Goal: Use online tool/utility: Utilize a website feature to perform a specific function

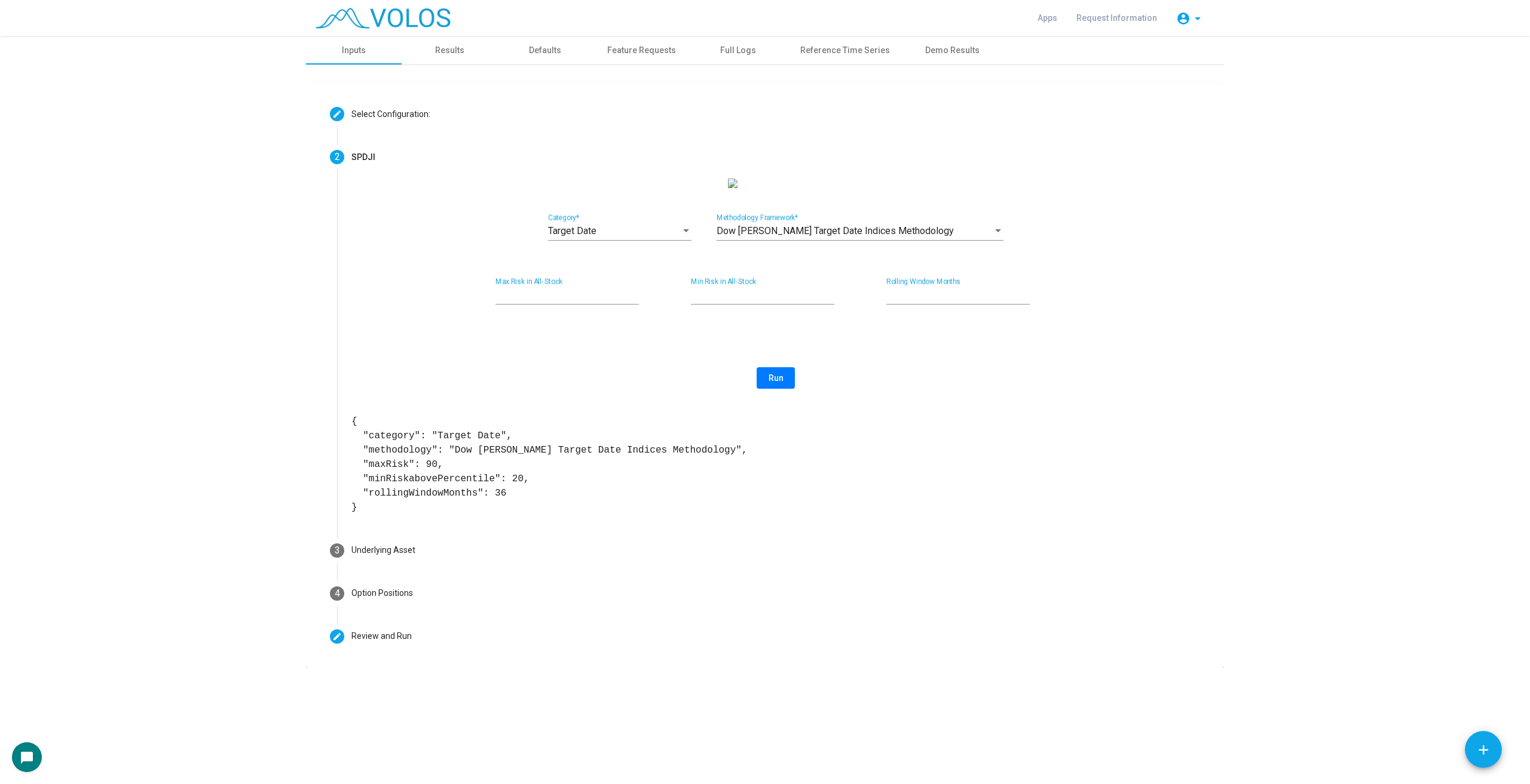
click at [65, 416] on as-strategy-engine-wrapper "**********" at bounding box center [765, 351] width 1530 height 632
click at [1450, 301] on as-strategy-engine-wrapper "**********" at bounding box center [765, 351] width 1530 height 632
click at [903, 237] on span "Dow Jones Target Date Indices Methodology" at bounding box center [835, 230] width 238 height 11
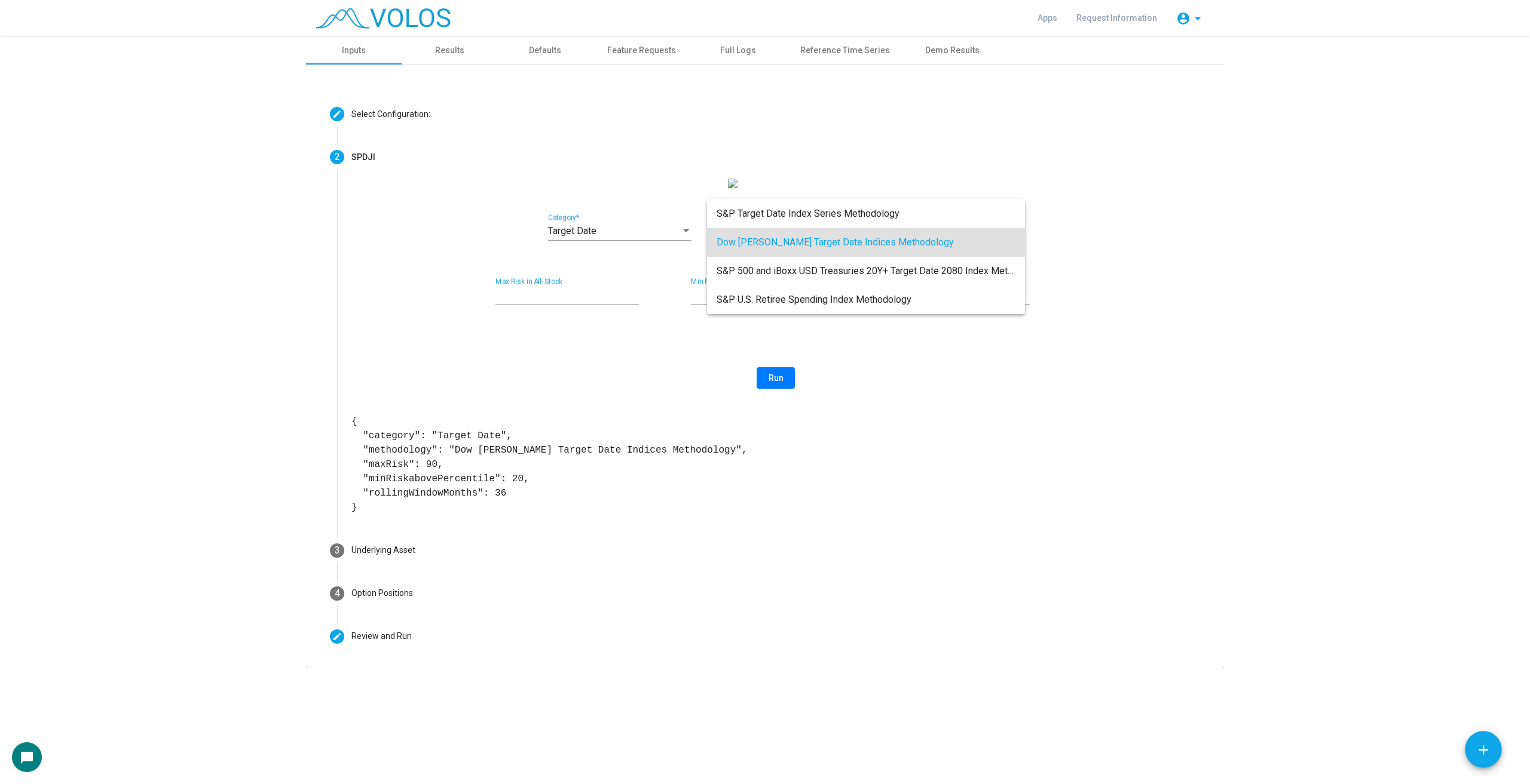
click at [1328, 247] on div at bounding box center [765, 392] width 1530 height 784
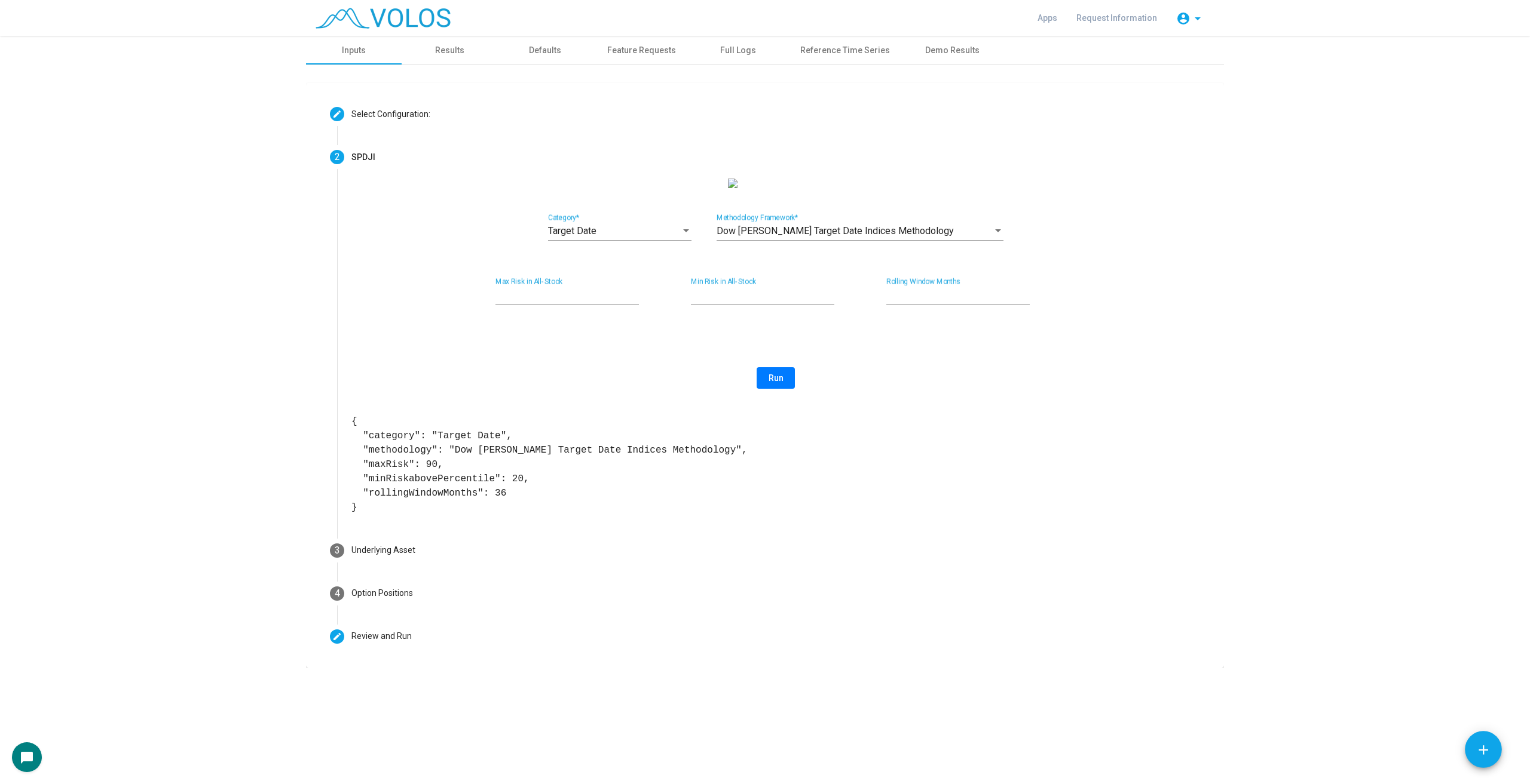
click at [1291, 580] on as-strategy-engine-wrapper "**********" at bounding box center [765, 351] width 1530 height 632
click at [436, 28] on div "Apps Request Information account_circle arrow_drop_down" at bounding box center [765, 18] width 918 height 36
click at [446, 20] on img at bounding box center [383, 18] width 135 height 21
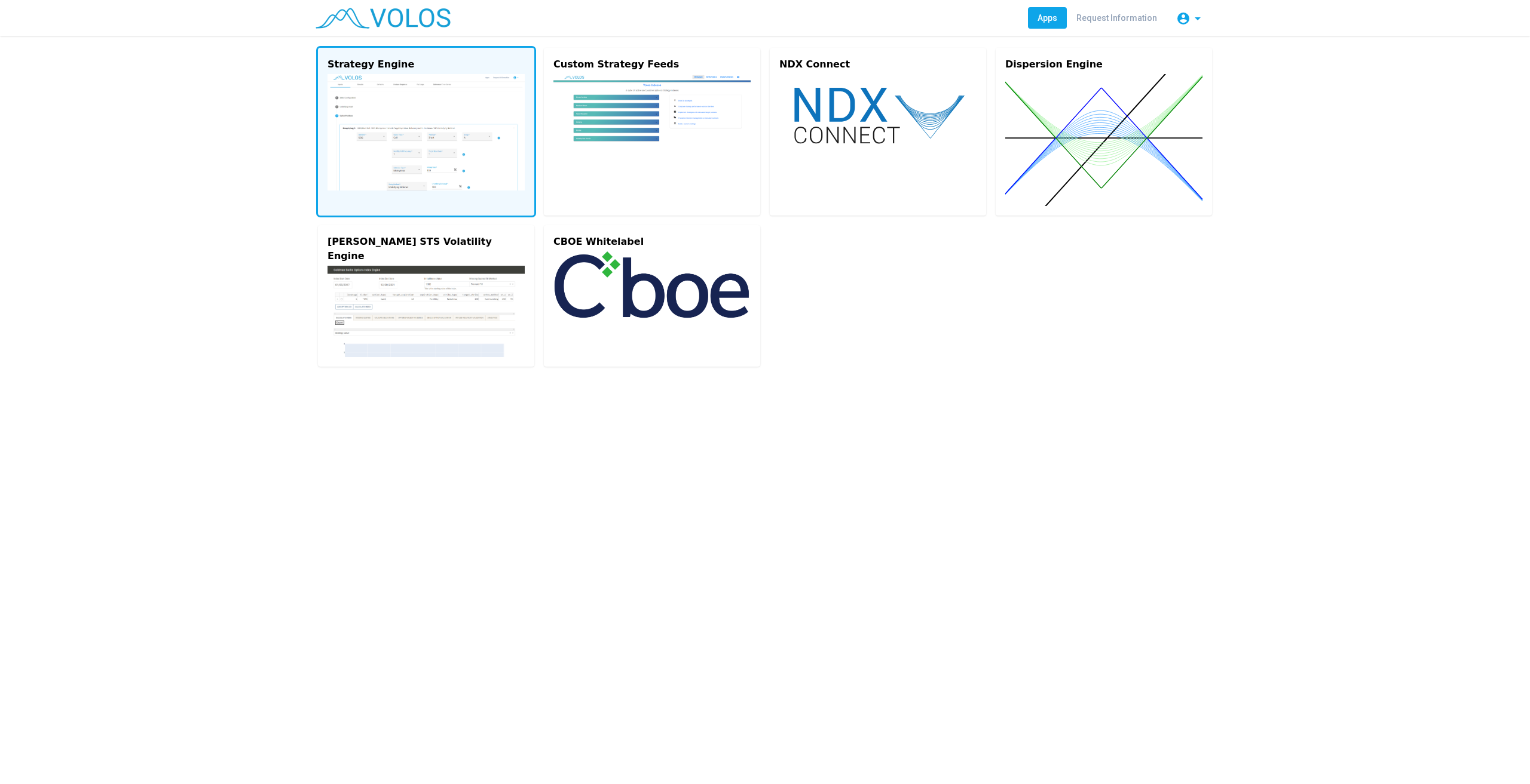
click at [427, 104] on img at bounding box center [426, 132] width 197 height 117
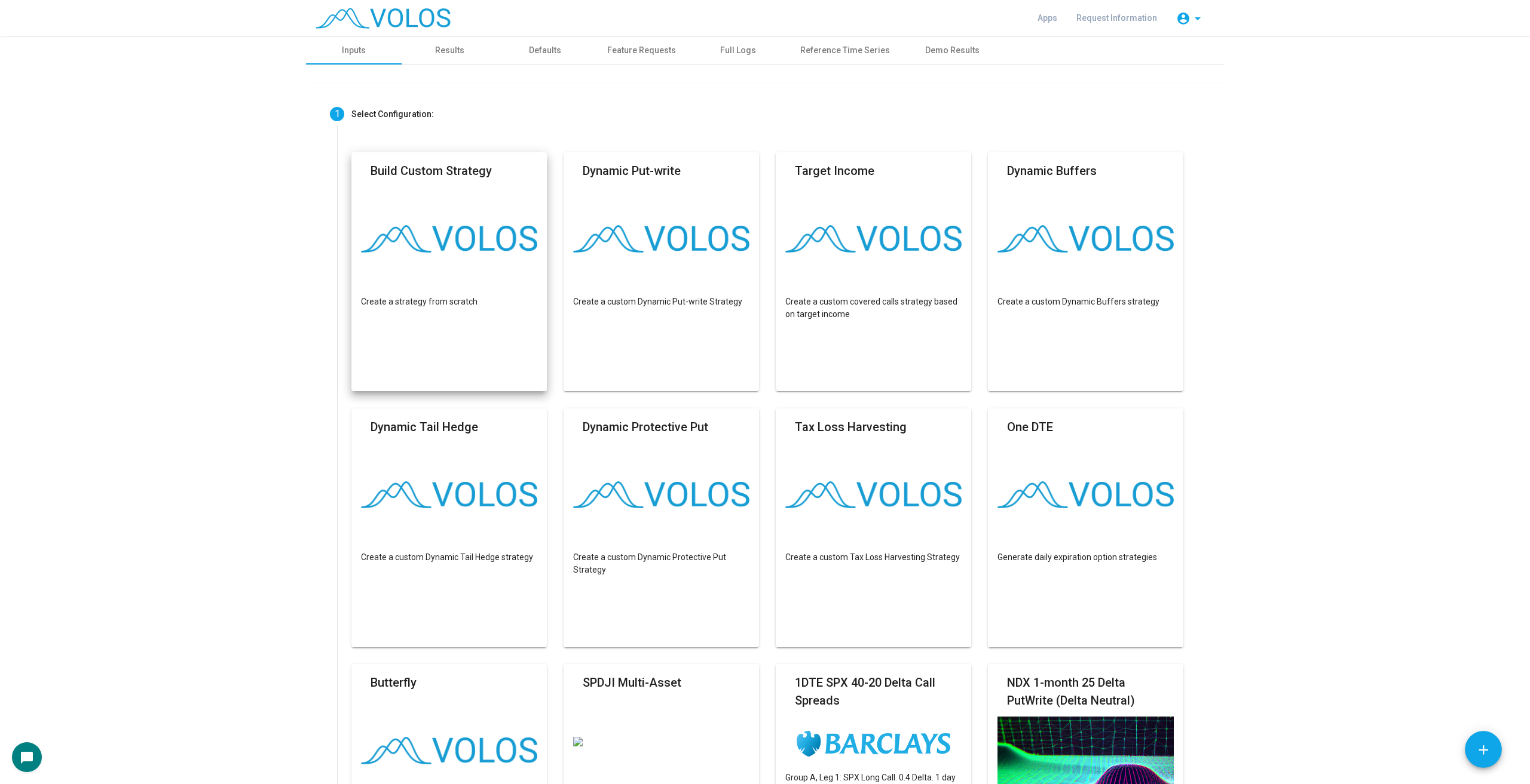
click at [444, 15] on img at bounding box center [383, 18] width 135 height 21
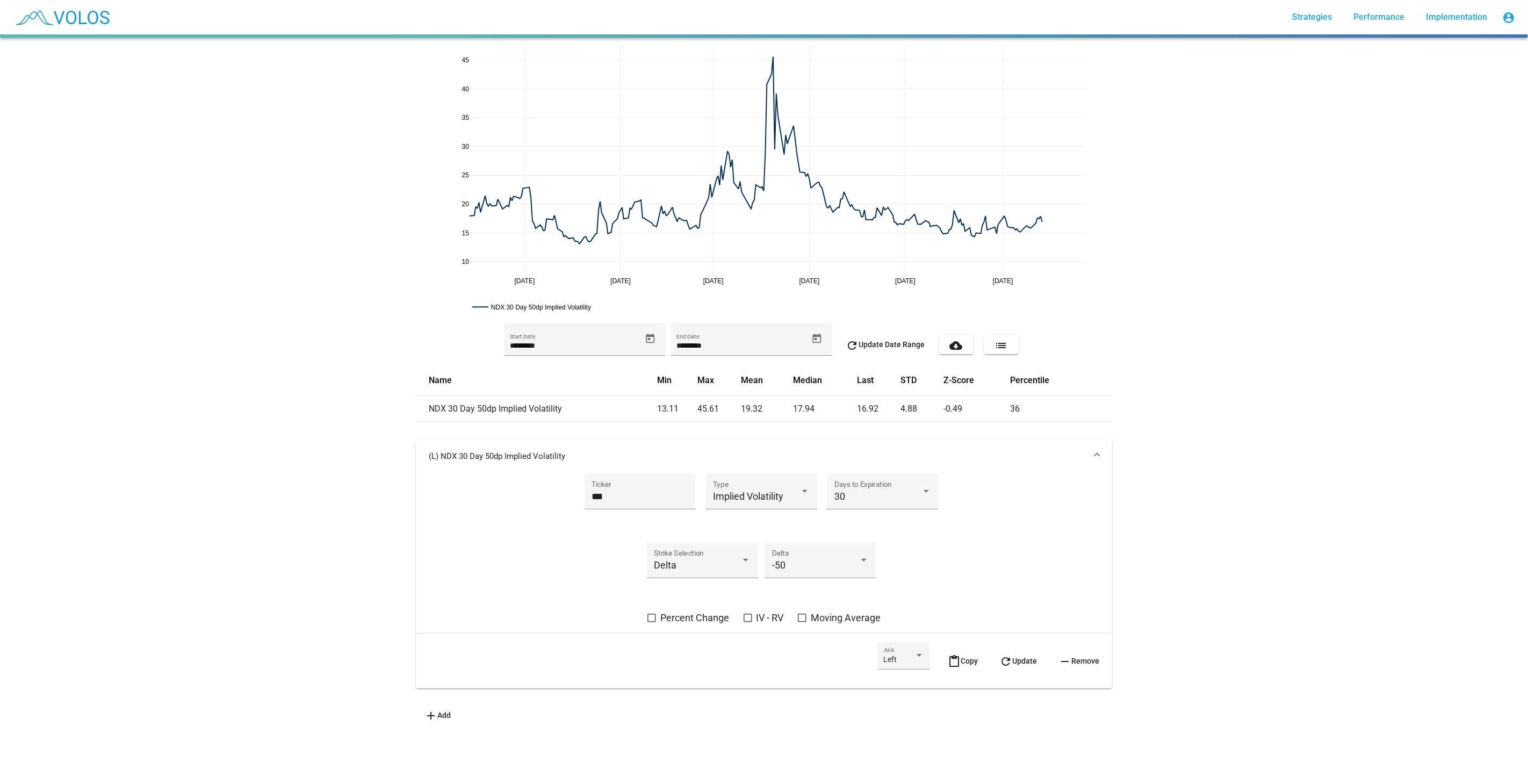
drag, startPoint x: 1086, startPoint y: 285, endPoint x: 1043, endPoint y: 263, distance: 48.3
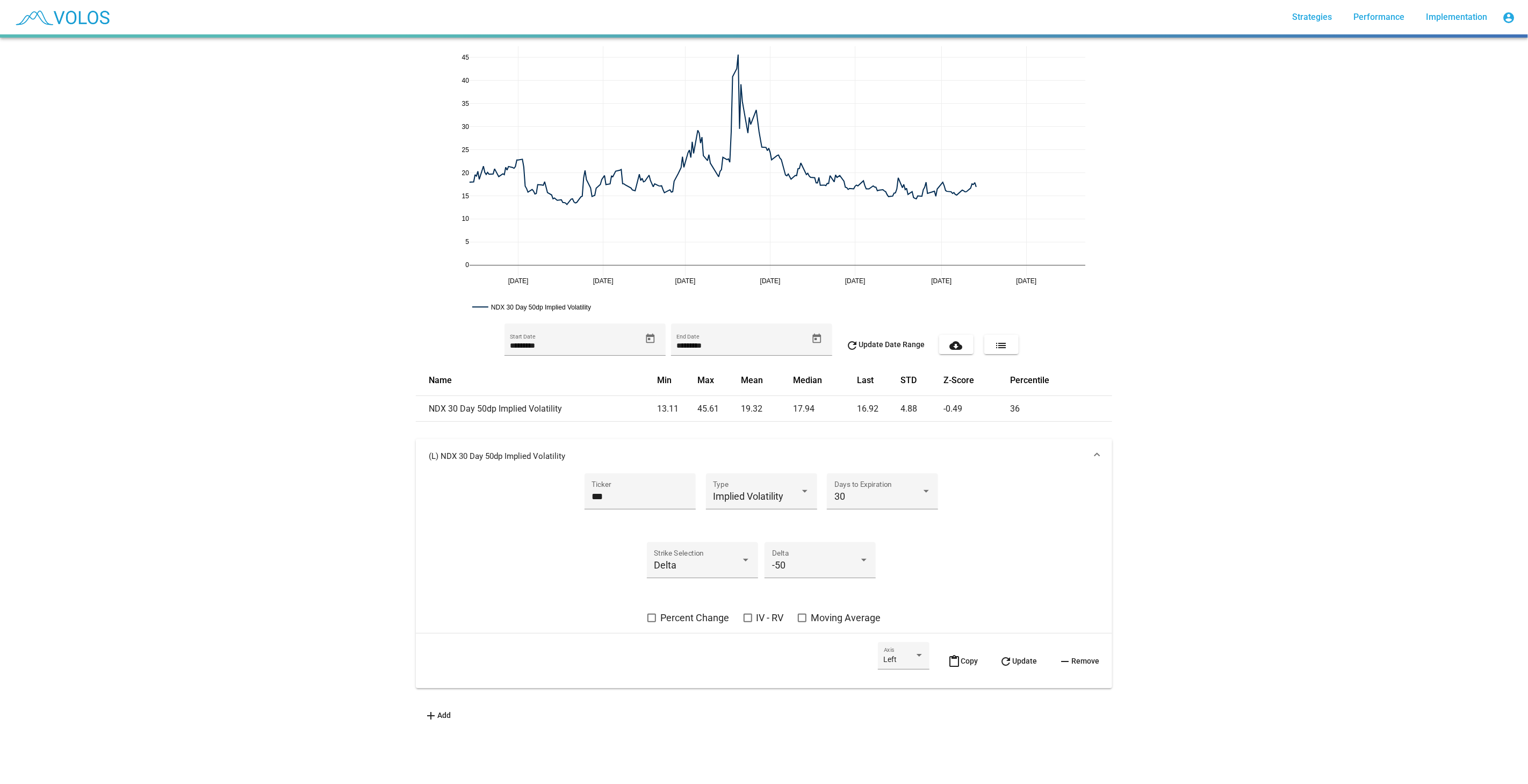
drag, startPoint x: 1083, startPoint y: 281, endPoint x: 1012, endPoint y: 235, distance: 84.6
click at [961, 656] on span "content_paste Copy" at bounding box center [963, 661] width 30 height 8
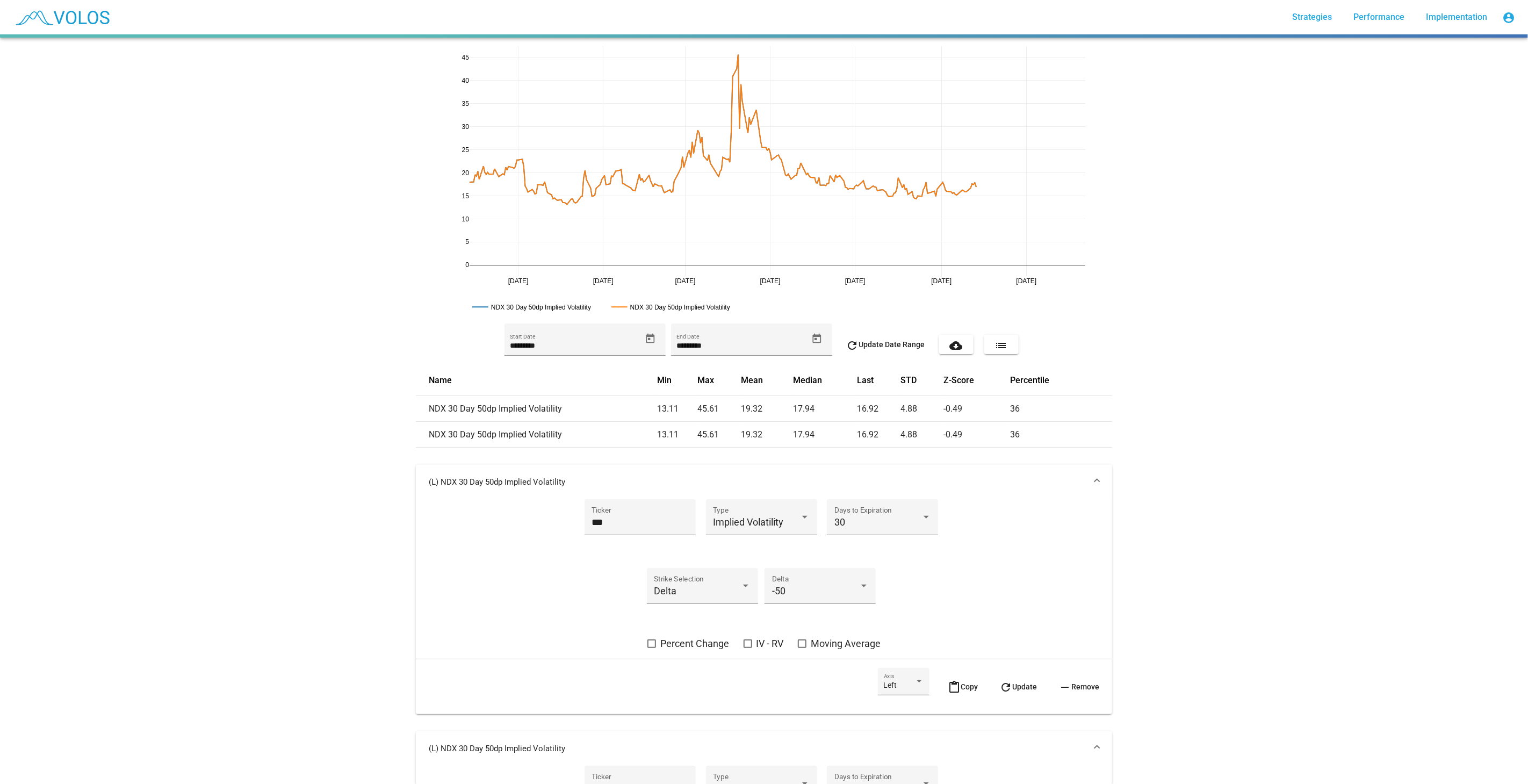
click at [981, 493] on mat-expansion-panel-header "(L) NDX 30 Day 50dp Implied Volatility" at bounding box center [764, 482] width 696 height 34
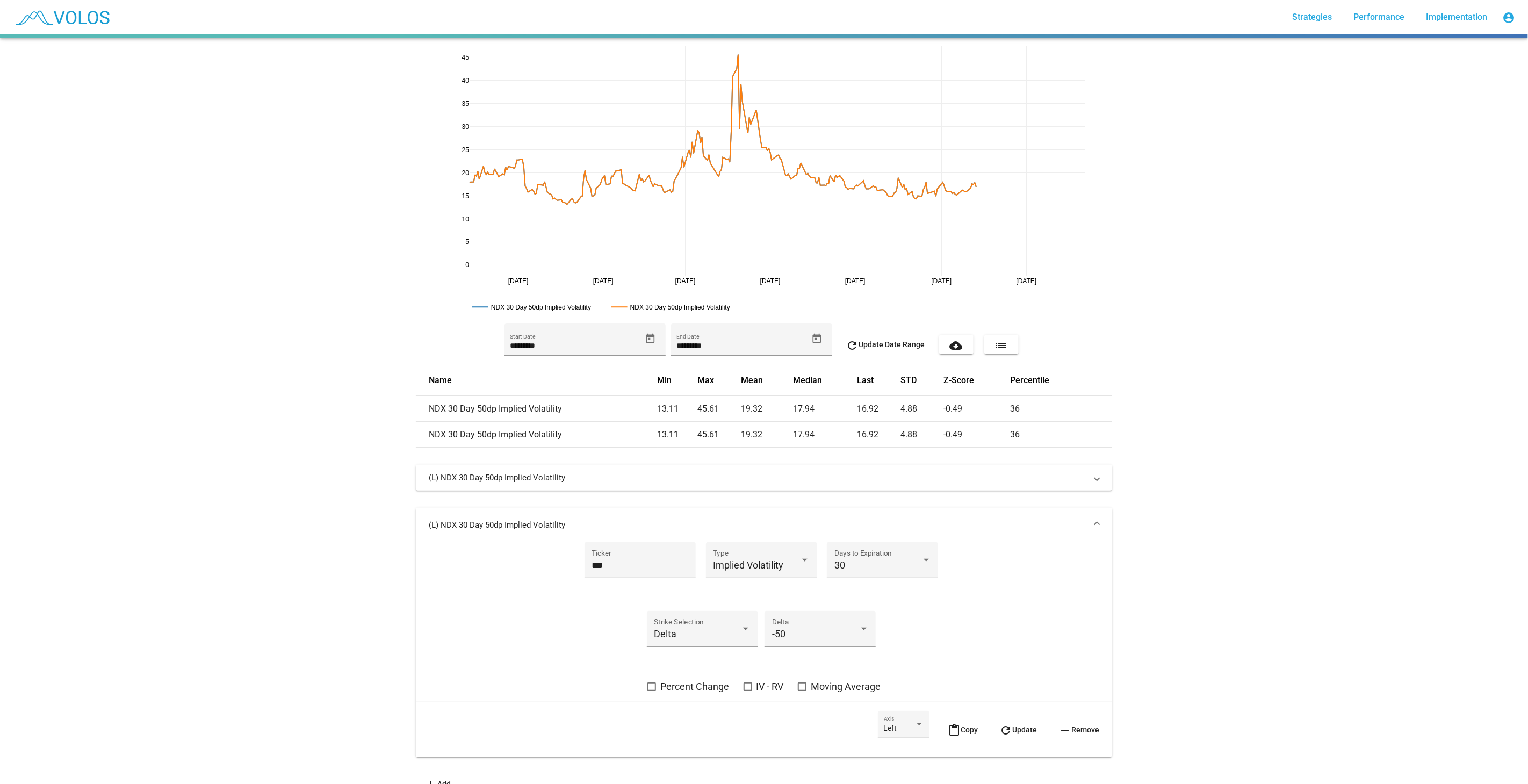
click at [943, 484] on mat-expansion-panel-header "(L) NDX 30 Day 50dp Implied Volatility" at bounding box center [764, 477] width 696 height 26
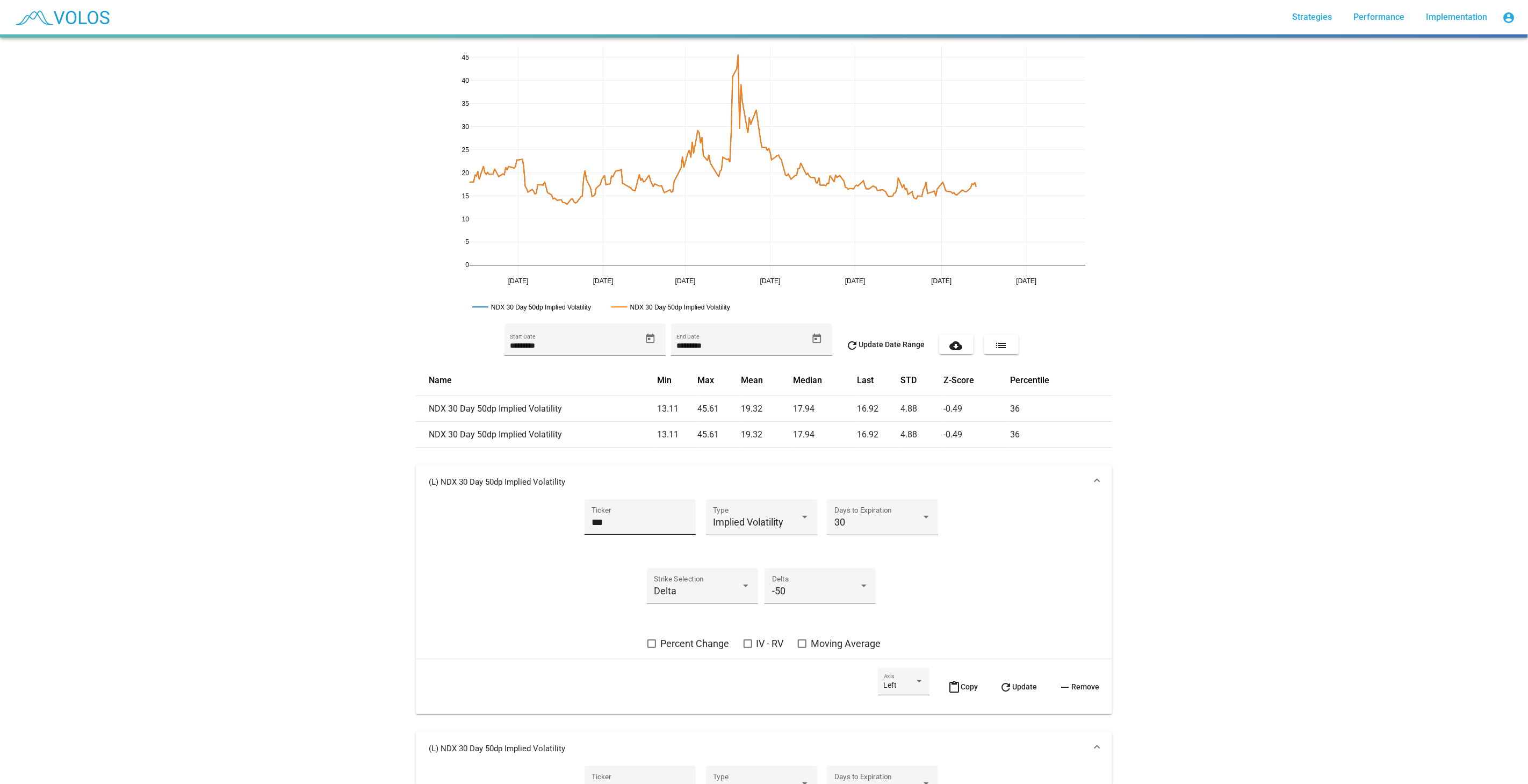
click at [619, 527] on input "***" at bounding box center [639, 522] width 97 height 11
type input "***"
click at [1020, 690] on button "refresh Update" at bounding box center [1018, 686] width 55 height 37
click at [1006, 482] on mat-panel-title "(L) SPX 30 Day 50dp Implied Volatility" at bounding box center [757, 482] width 658 height 11
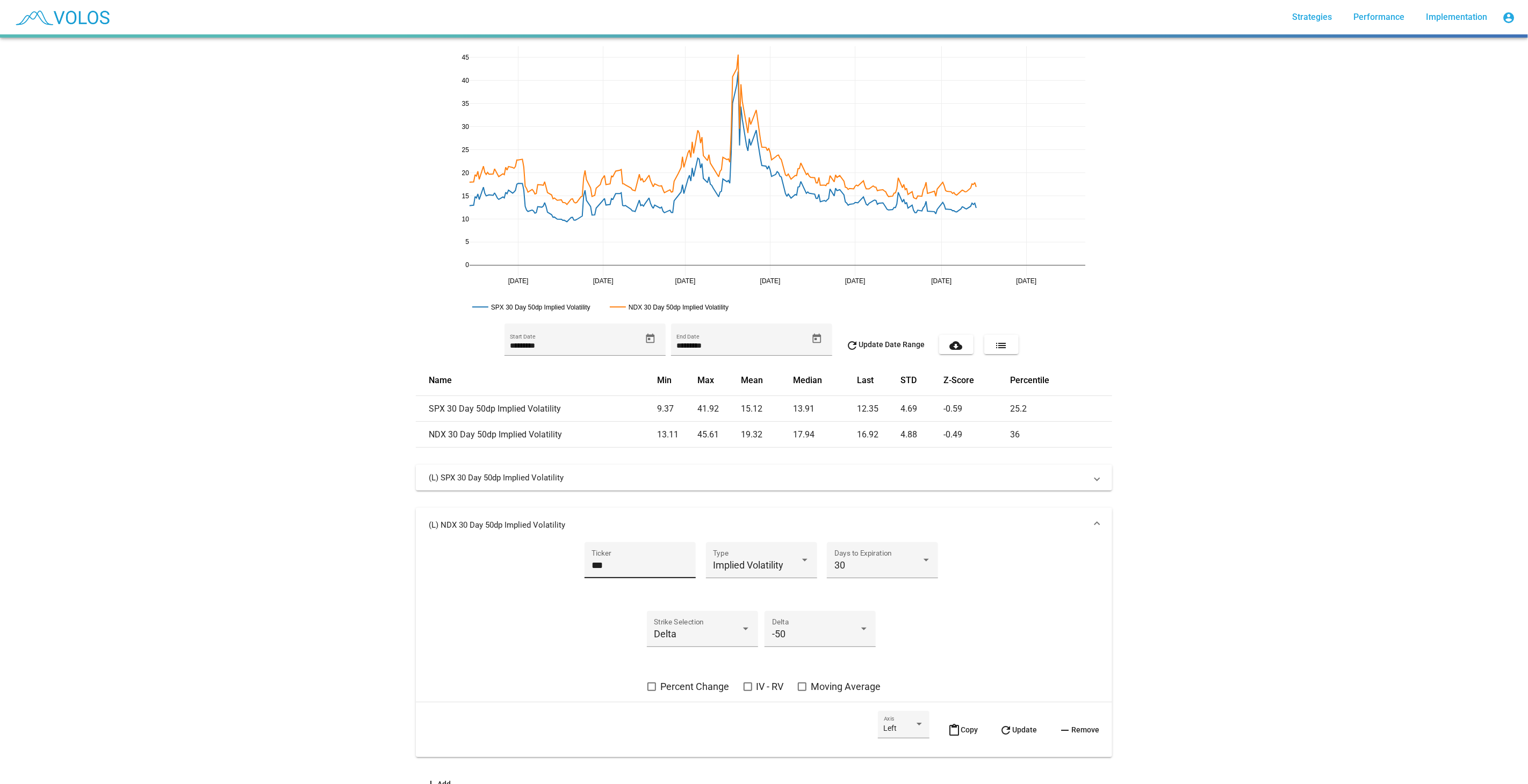
click at [584, 565] on div "*** Ticker" at bounding box center [639, 560] width 111 height 36
click at [591, 565] on input "***" at bounding box center [639, 565] width 97 height 11
type input "***"
click at [1002, 733] on mat-icon "refresh" at bounding box center [1006, 730] width 13 height 13
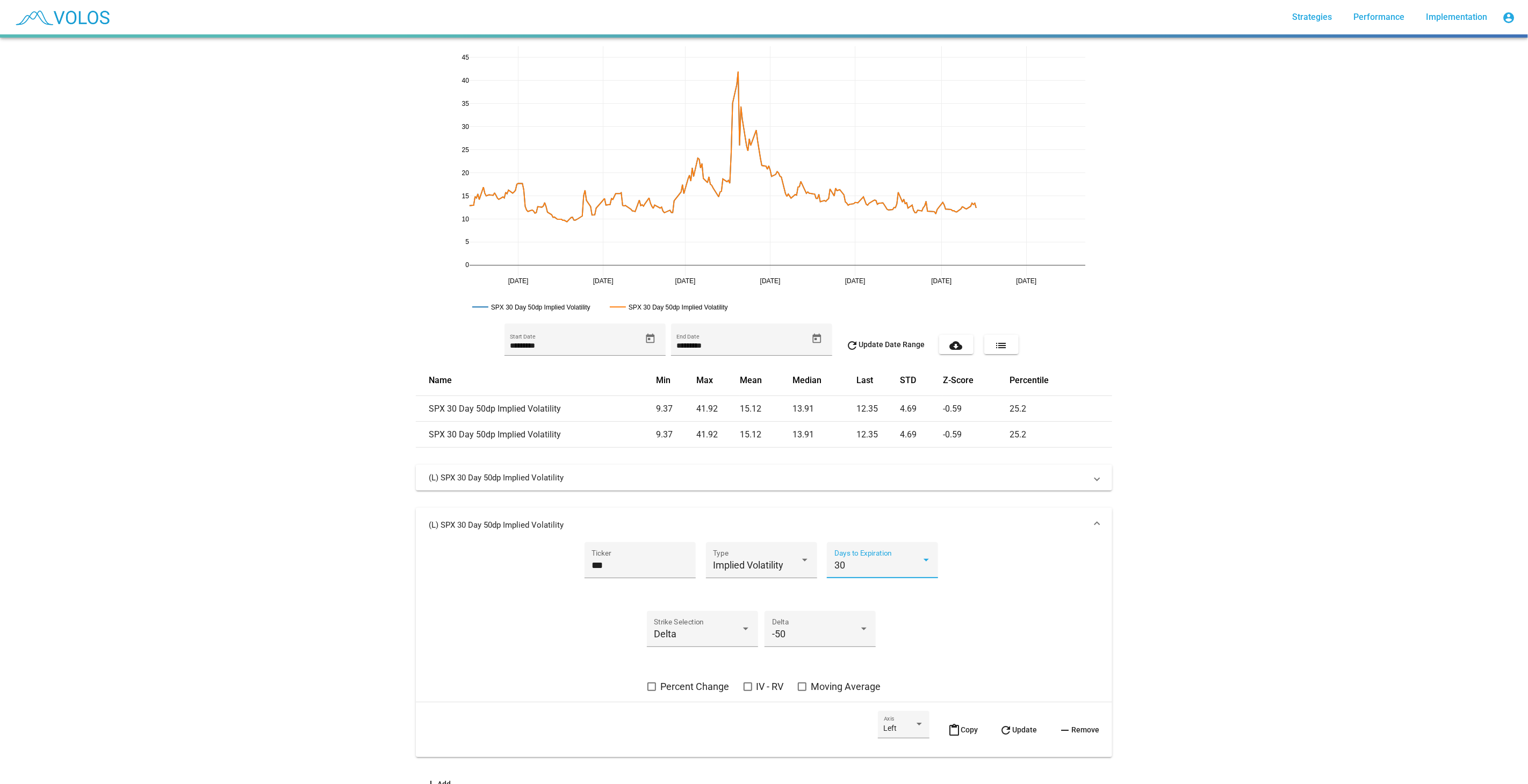
click at [870, 565] on div "30" at bounding box center [878, 565] width 87 height 11
click at [1032, 528] on div at bounding box center [764, 392] width 1528 height 784
click at [1029, 528] on mat-panel-title "(L) SPX 30 Day 50dp Implied Volatility" at bounding box center [757, 525] width 658 height 11
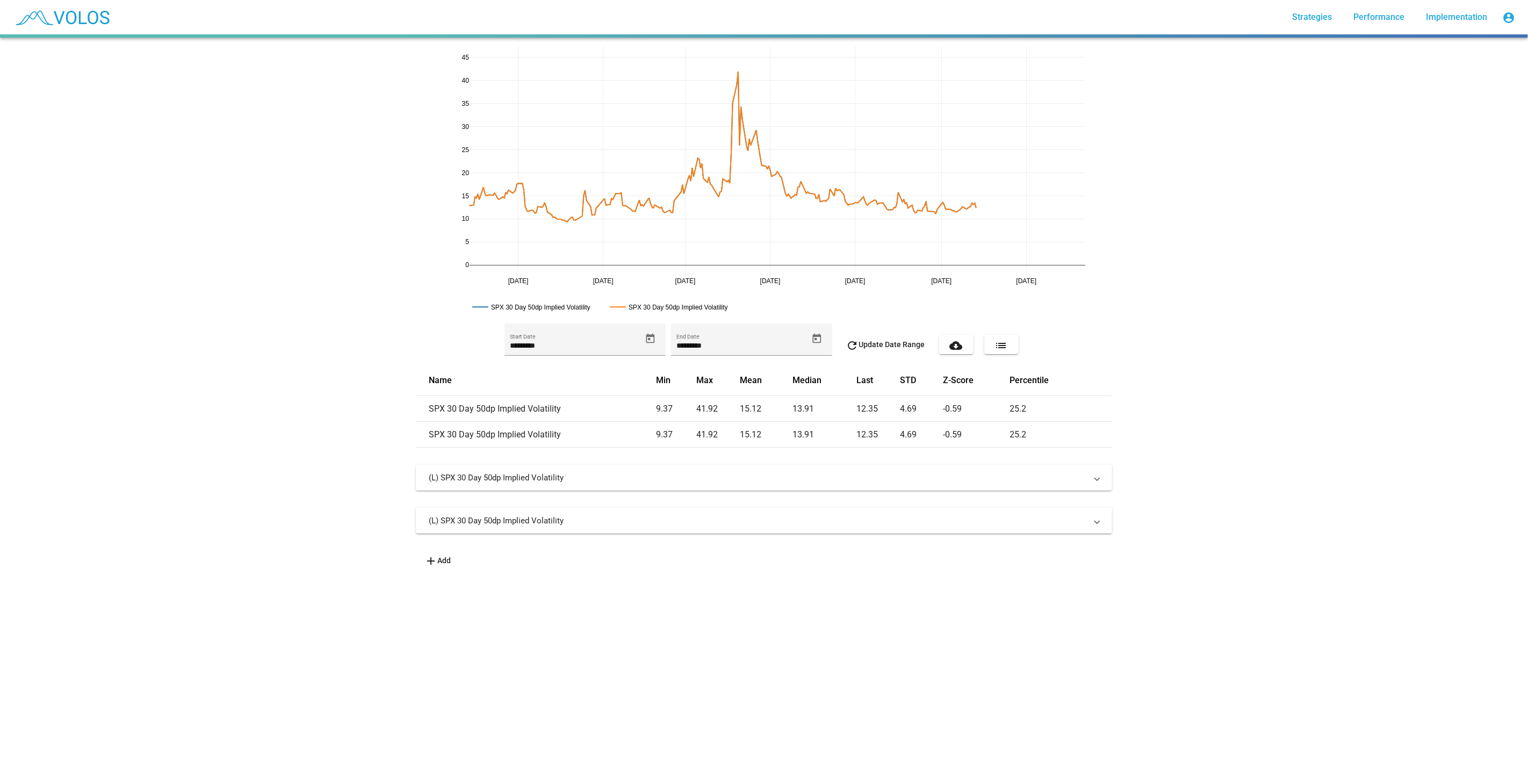
click at [1006, 482] on mat-panel-title "(L) SPX 30 Day 50dp Implied Volatility" at bounding box center [757, 477] width 658 height 11
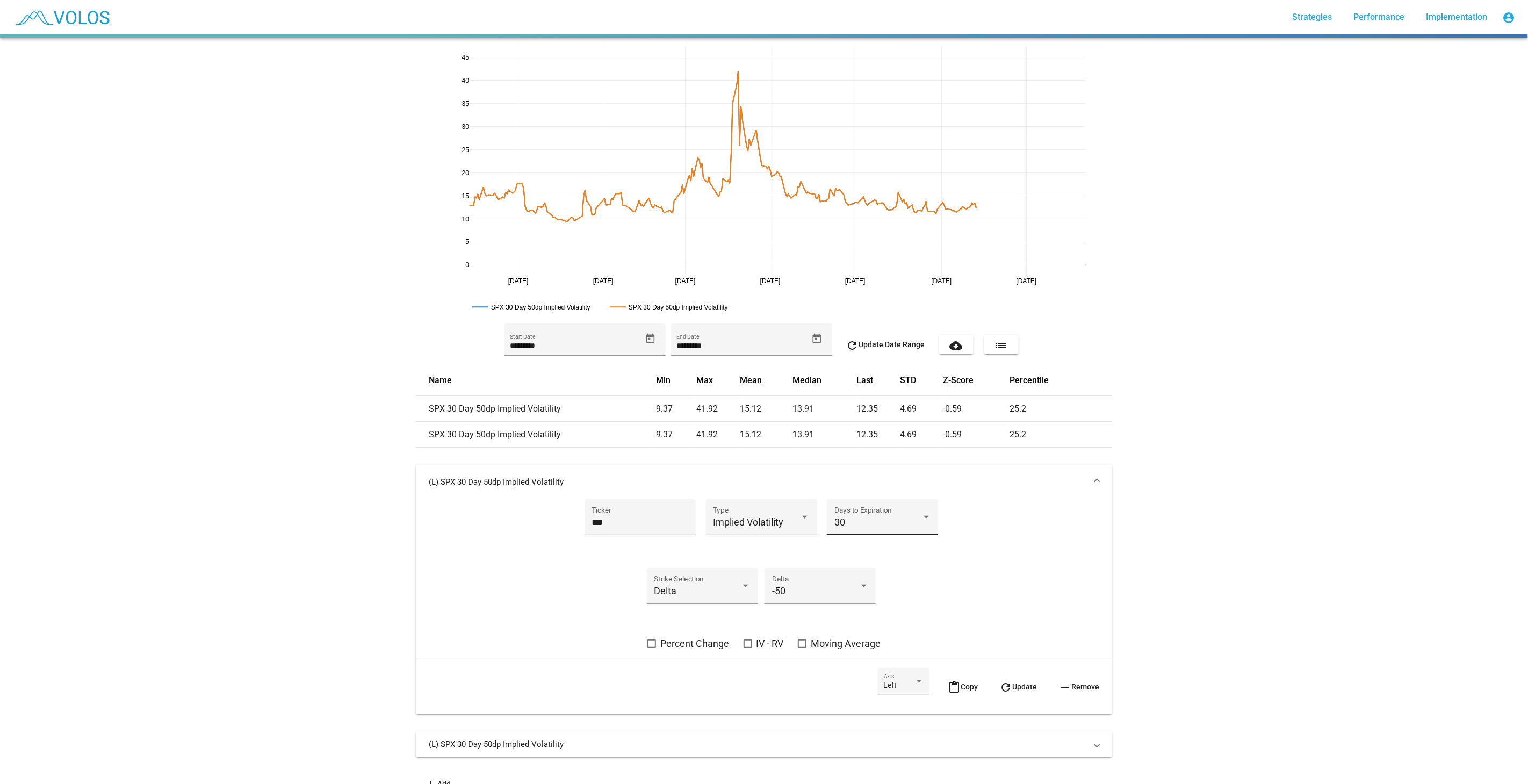
click at [870, 527] on div "30" at bounding box center [878, 522] width 87 height 11
drag, startPoint x: 875, startPoint y: 486, endPoint x: 871, endPoint y: 475, distance: 11.7
click at [871, 475] on div "1 10 30 60 91 122 152 182 273 365 547 730" at bounding box center [878, 522] width 114 height 138
click at [871, 475] on span "1" at bounding box center [878, 464] width 97 height 29
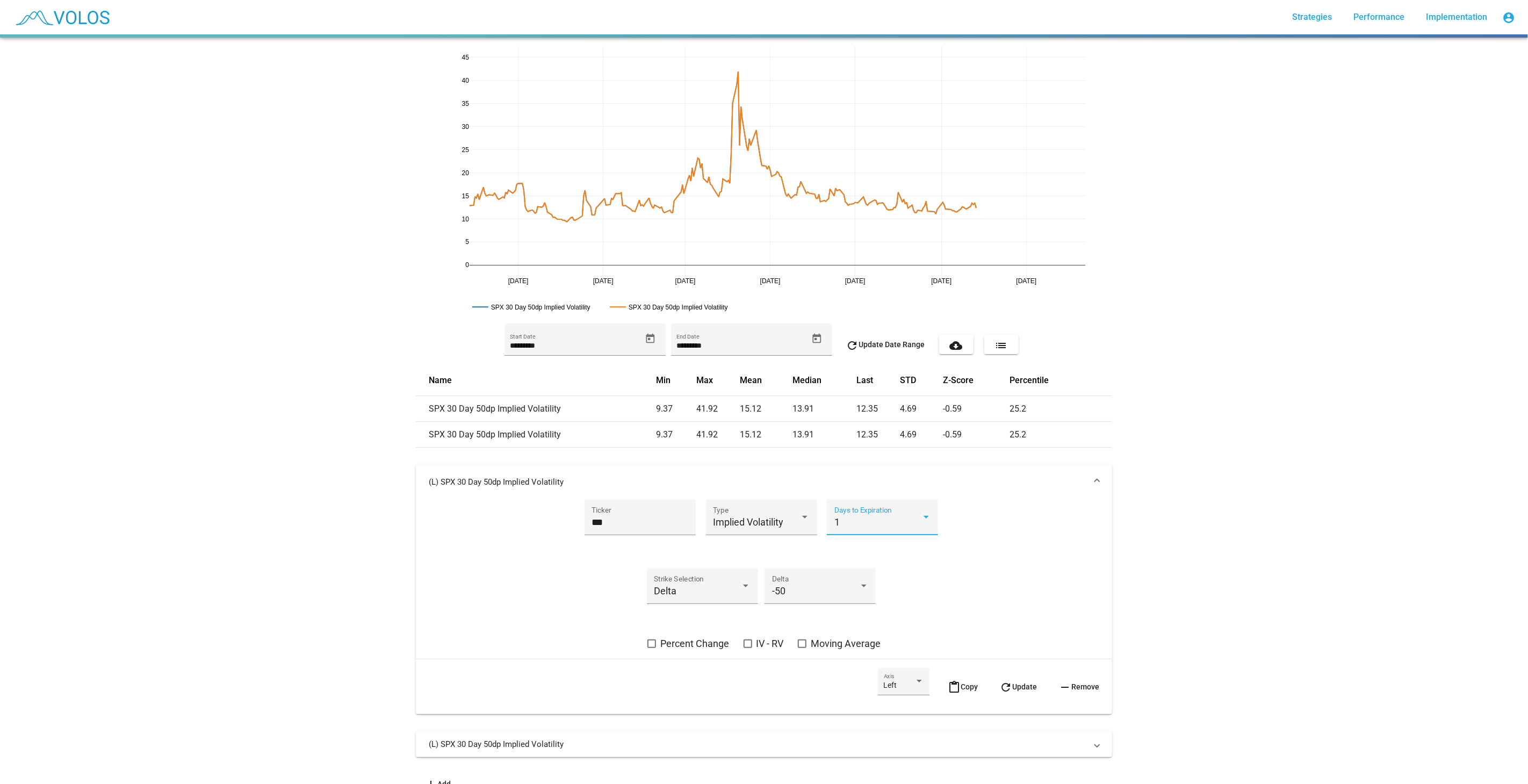
click at [1018, 677] on button "refresh Update" at bounding box center [1018, 686] width 55 height 37
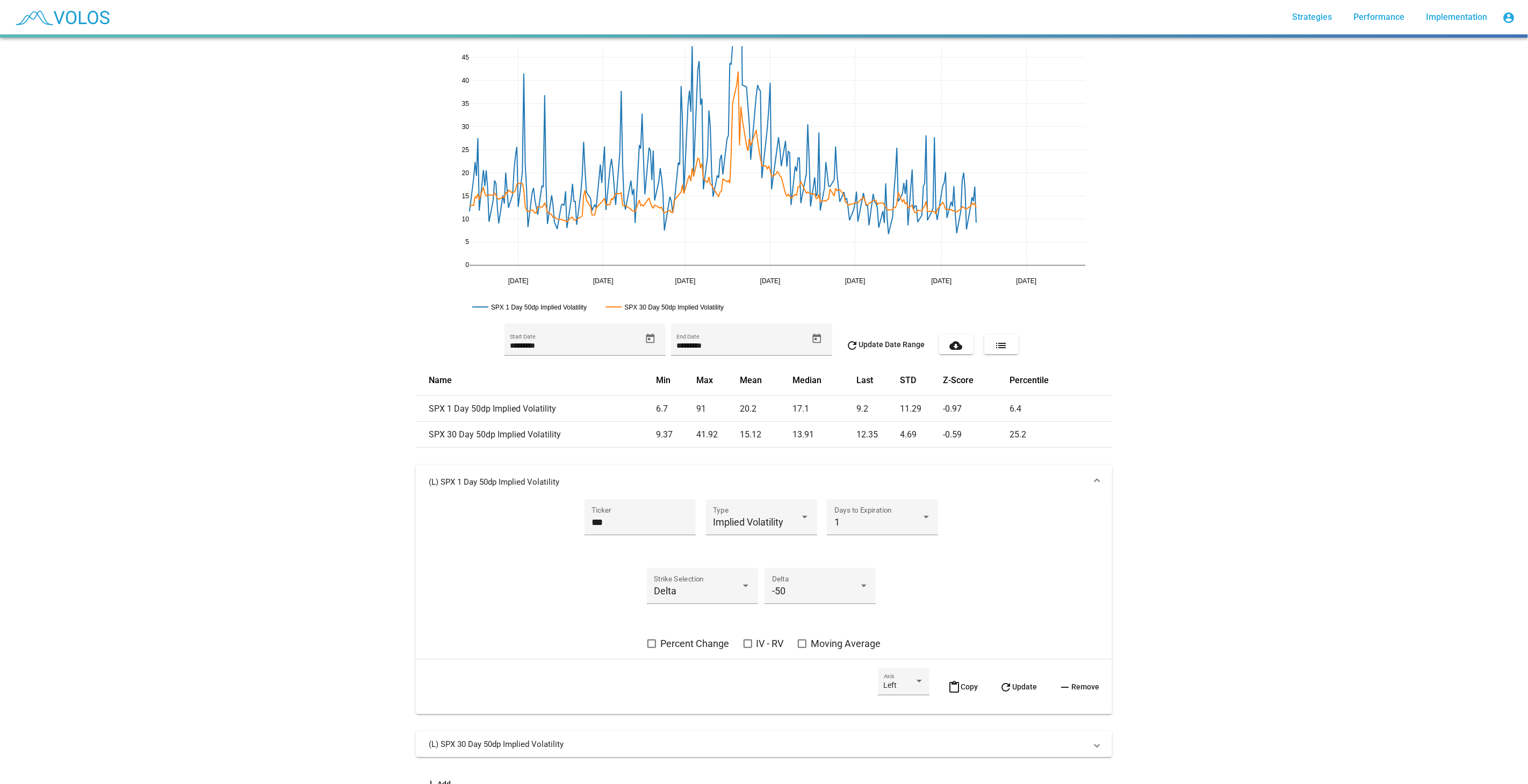
click at [966, 482] on mat-panel-title "(L) SPX 1 Day 50dp Implied Volatility" at bounding box center [757, 482] width 658 height 11
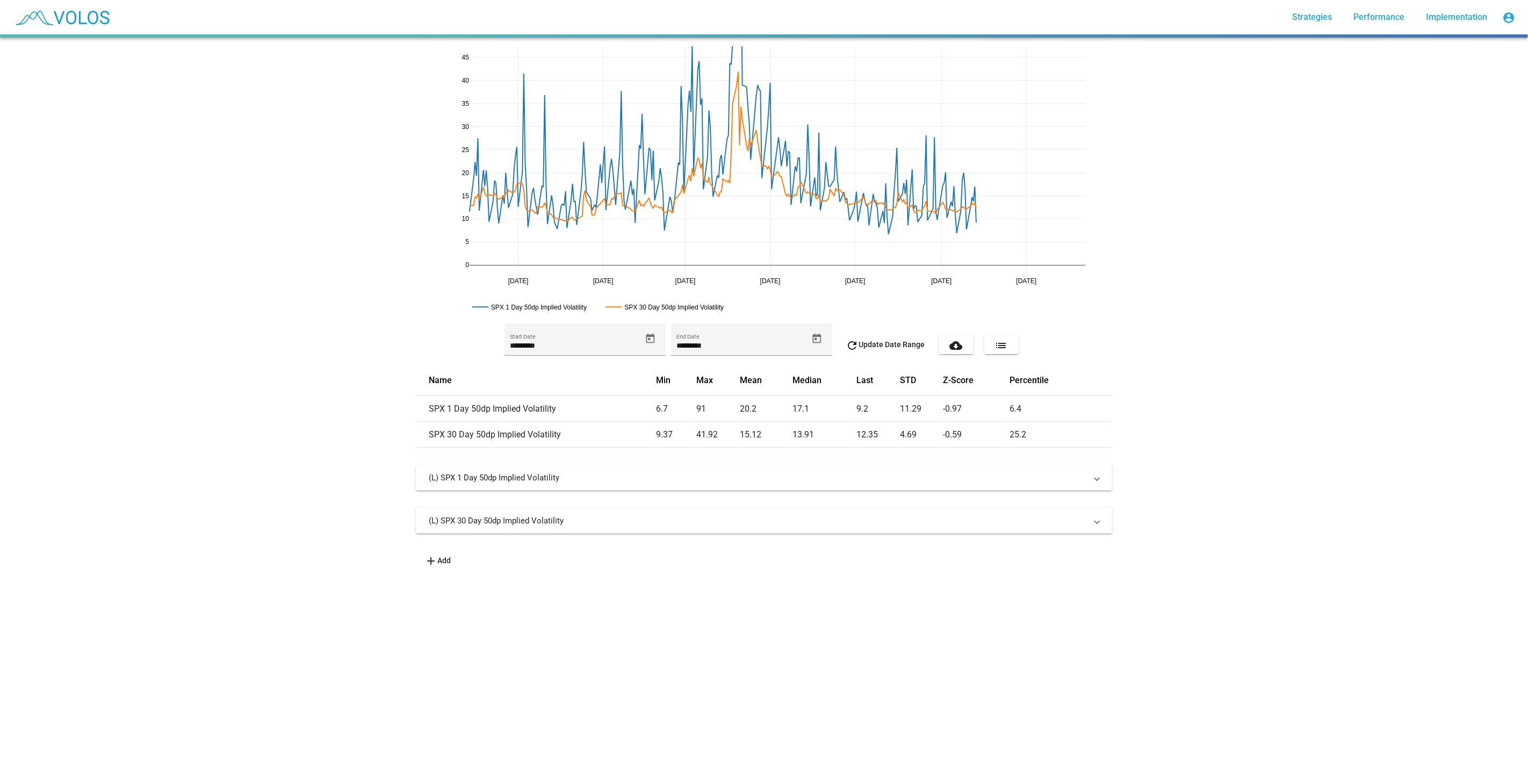
click at [951, 504] on div "(L) SPX 1 Day 50dp Implied Volatility *** Ticker Implied Volatility Type 1 Days…" at bounding box center [764, 507] width 696 height 86
click at [963, 524] on mat-panel-title "(L) SPX 30 Day 50dp Implied Volatility" at bounding box center [757, 521] width 658 height 11
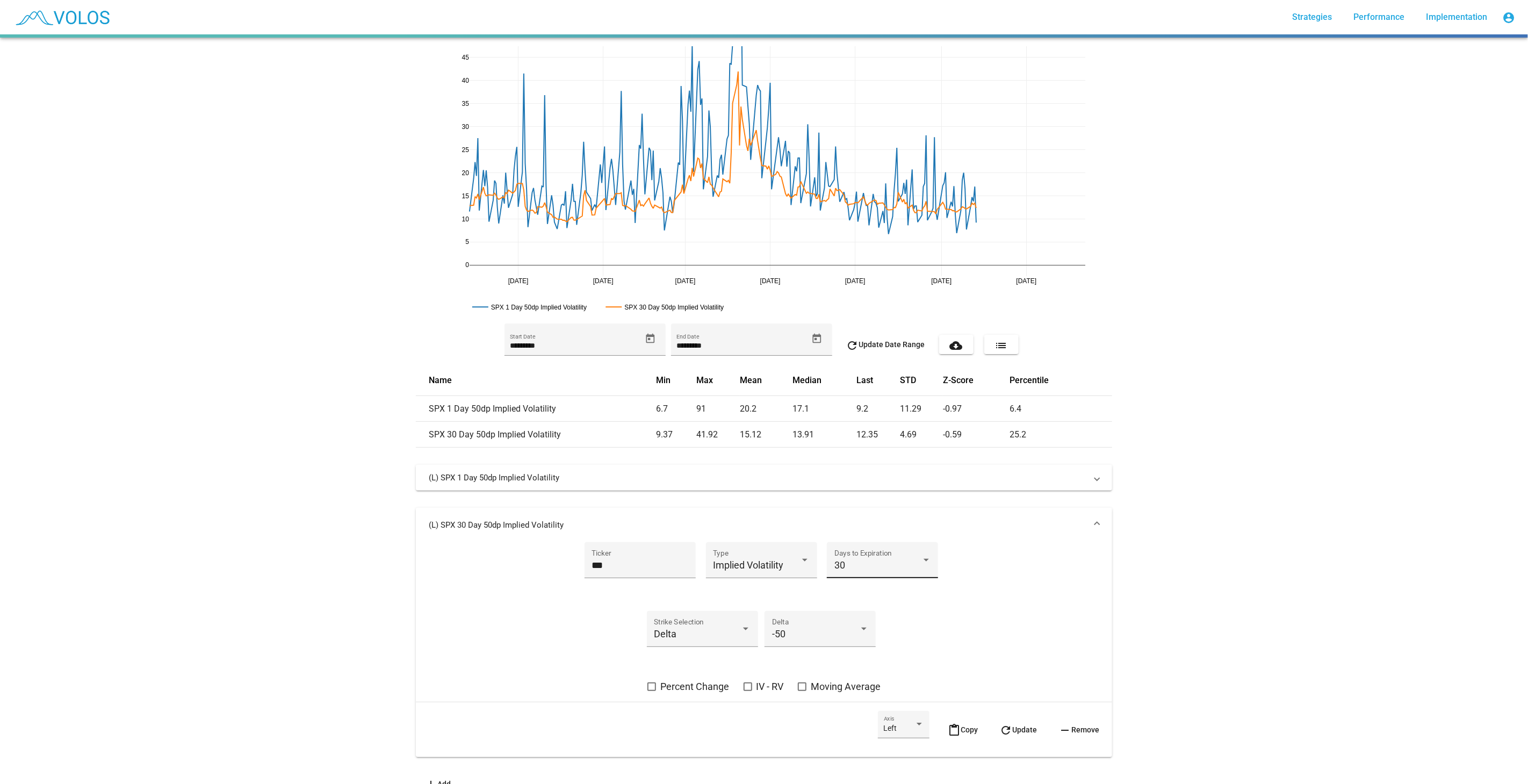
click at [874, 568] on div "30" at bounding box center [878, 565] width 87 height 11
click at [865, 539] on span "10" at bounding box center [878, 536] width 97 height 29
click at [1001, 724] on mat-icon "refresh" at bounding box center [1006, 730] width 13 height 13
click at [973, 543] on div "*** Ticker Implied Volatility Type 10 Days to Expiration Delta Strike Selection…" at bounding box center [764, 617] width 670 height 151
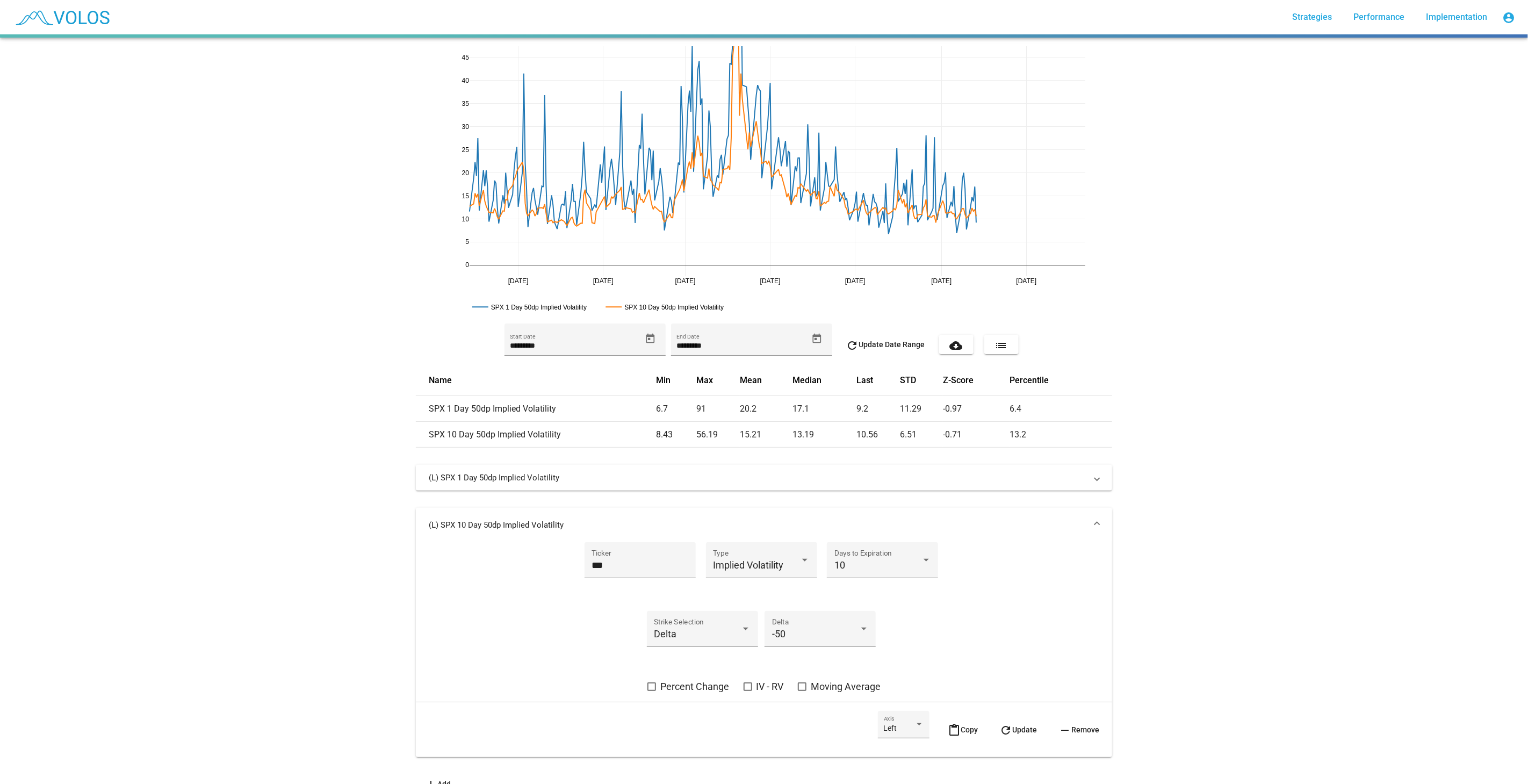
click at [1011, 520] on mat-panel-title "(L) SPX 10 Day 50dp Implied Volatility" at bounding box center [757, 525] width 658 height 11
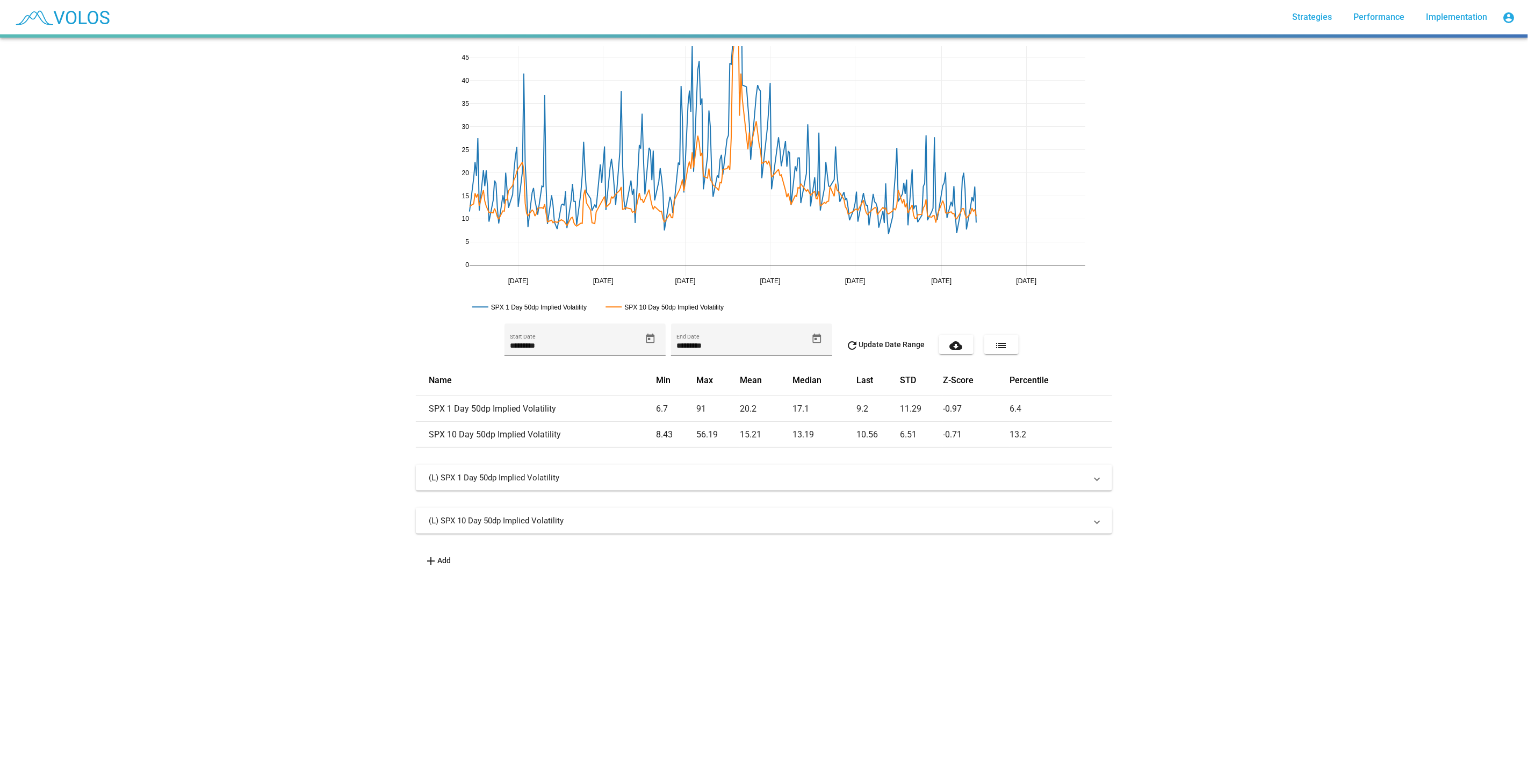
click at [546, 522] on mat-panel-title "(L) SPX 10 Day 50dp Implied Volatility" at bounding box center [757, 521] width 658 height 11
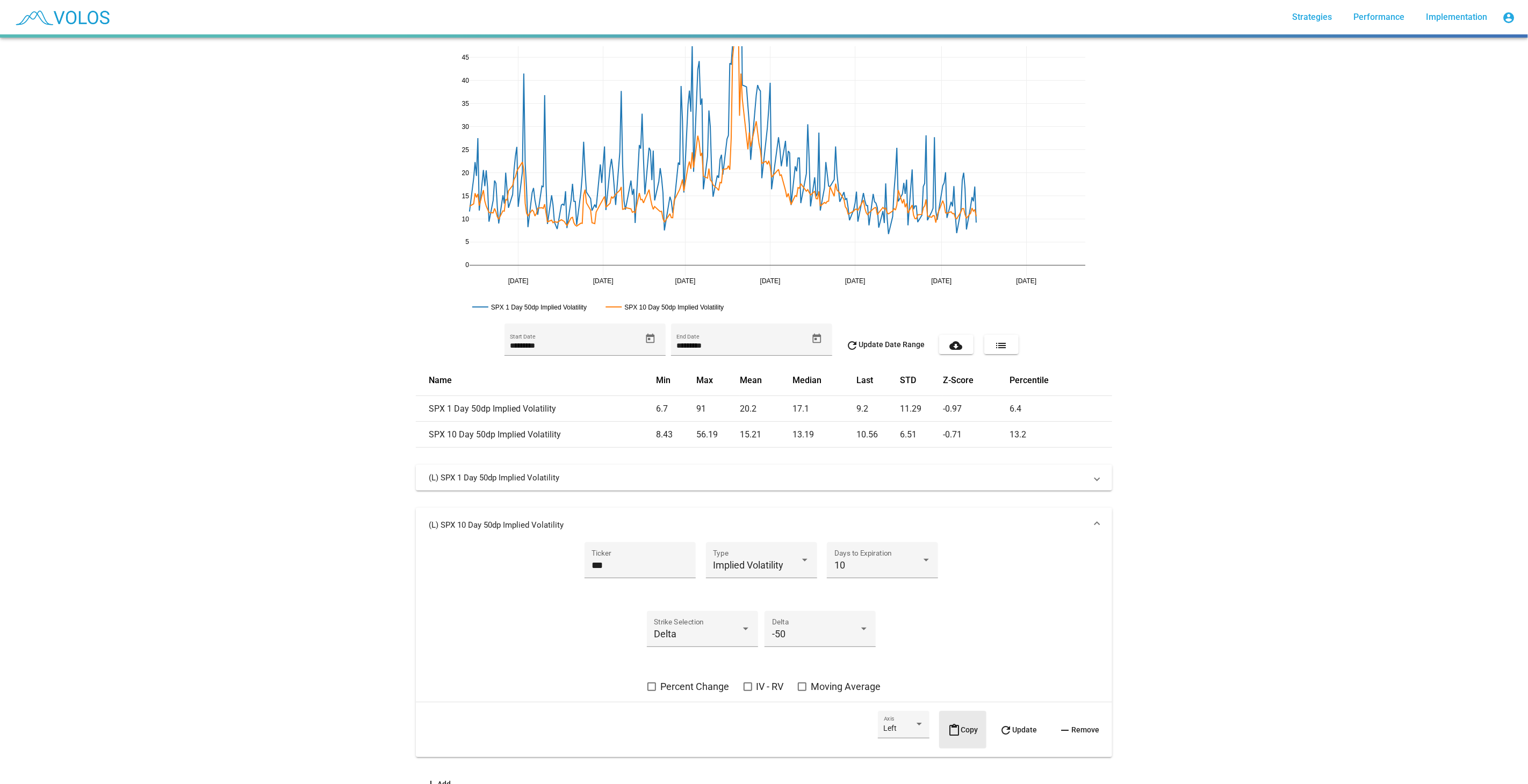
click at [962, 731] on span "content_paste Copy" at bounding box center [963, 729] width 30 height 8
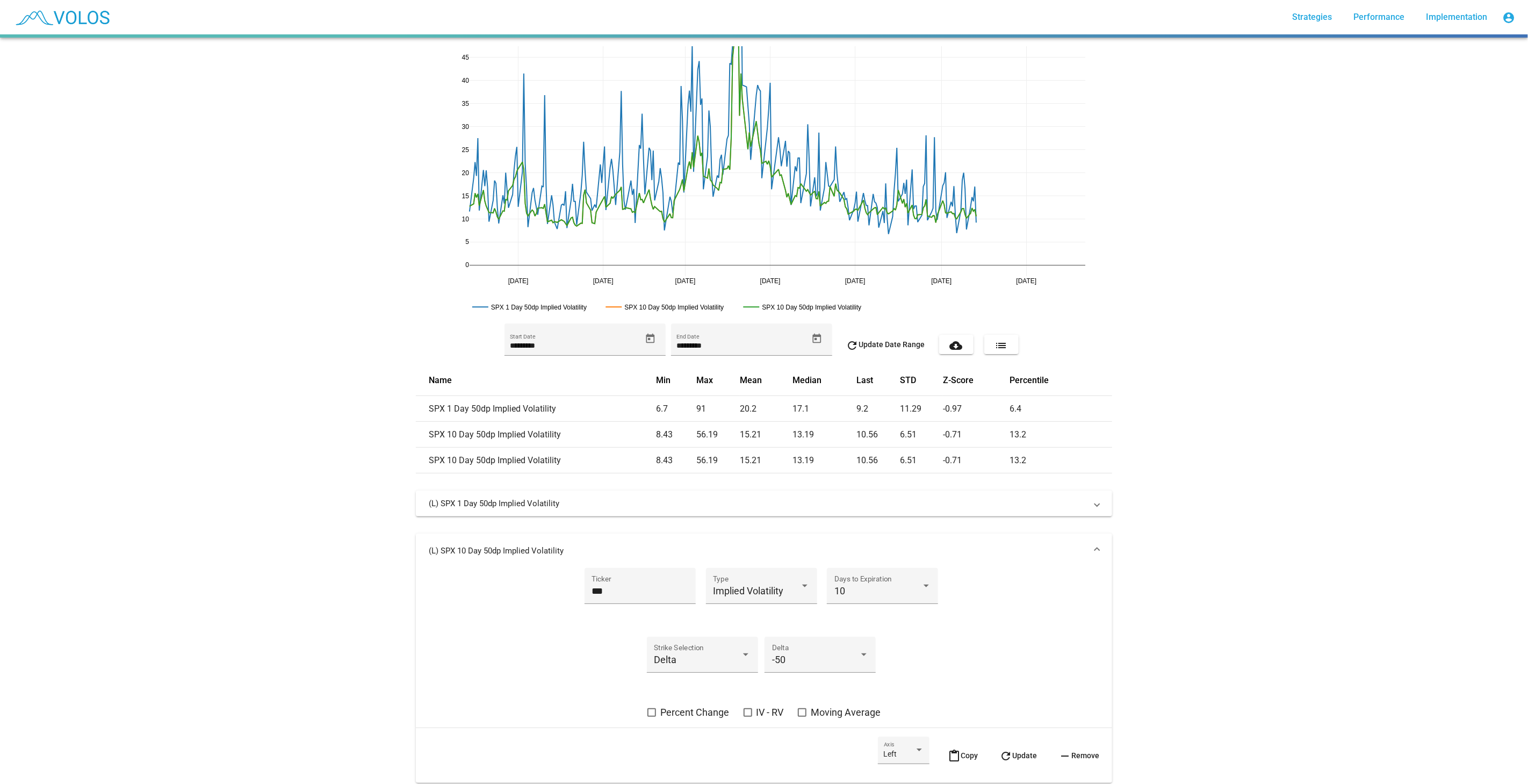
click at [948, 757] on mat-icon "content_paste" at bounding box center [954, 756] width 13 height 13
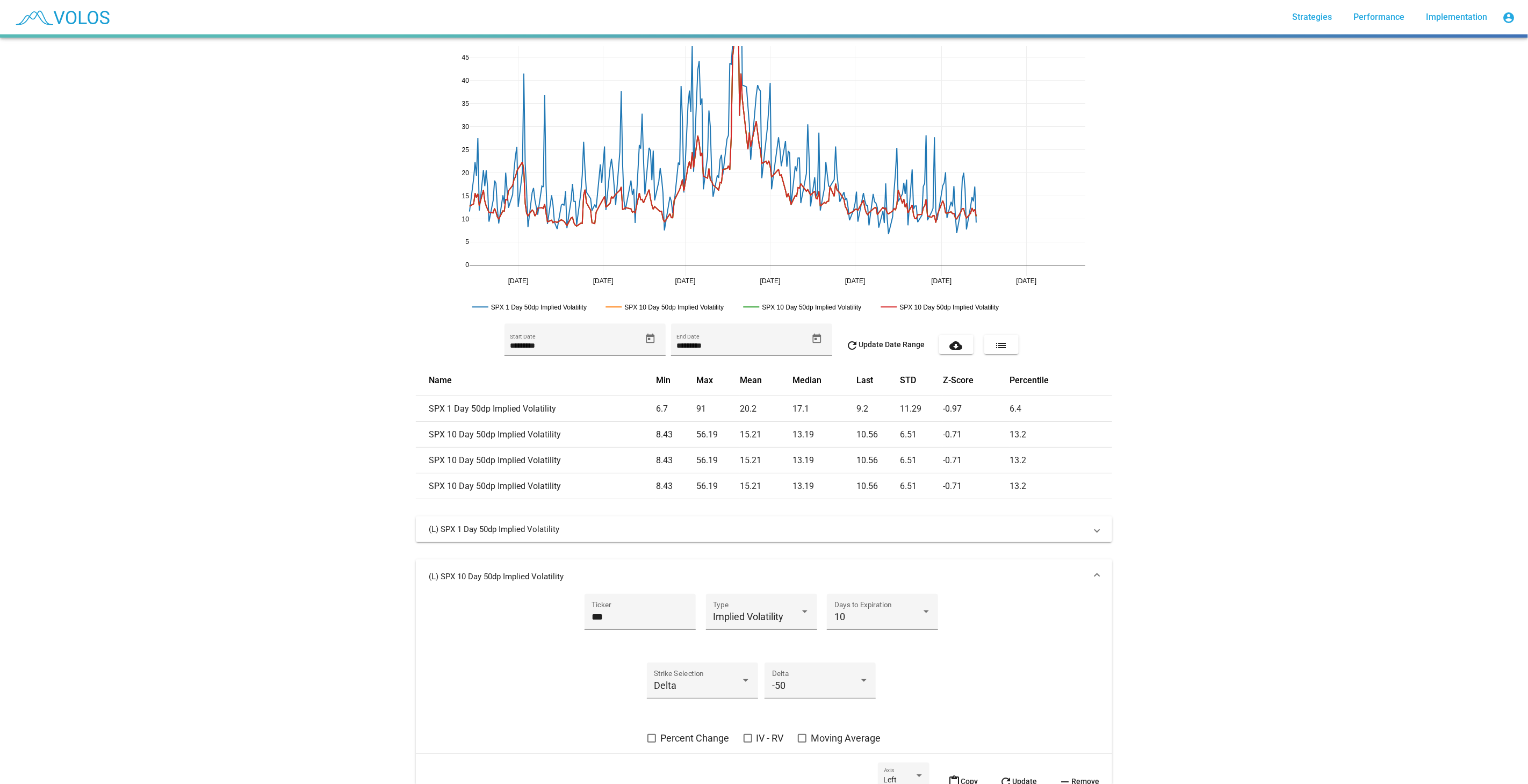
click at [961, 574] on mat-panel-title "(L) SPX 10 Day 50dp Implied Volatility" at bounding box center [757, 576] width 658 height 11
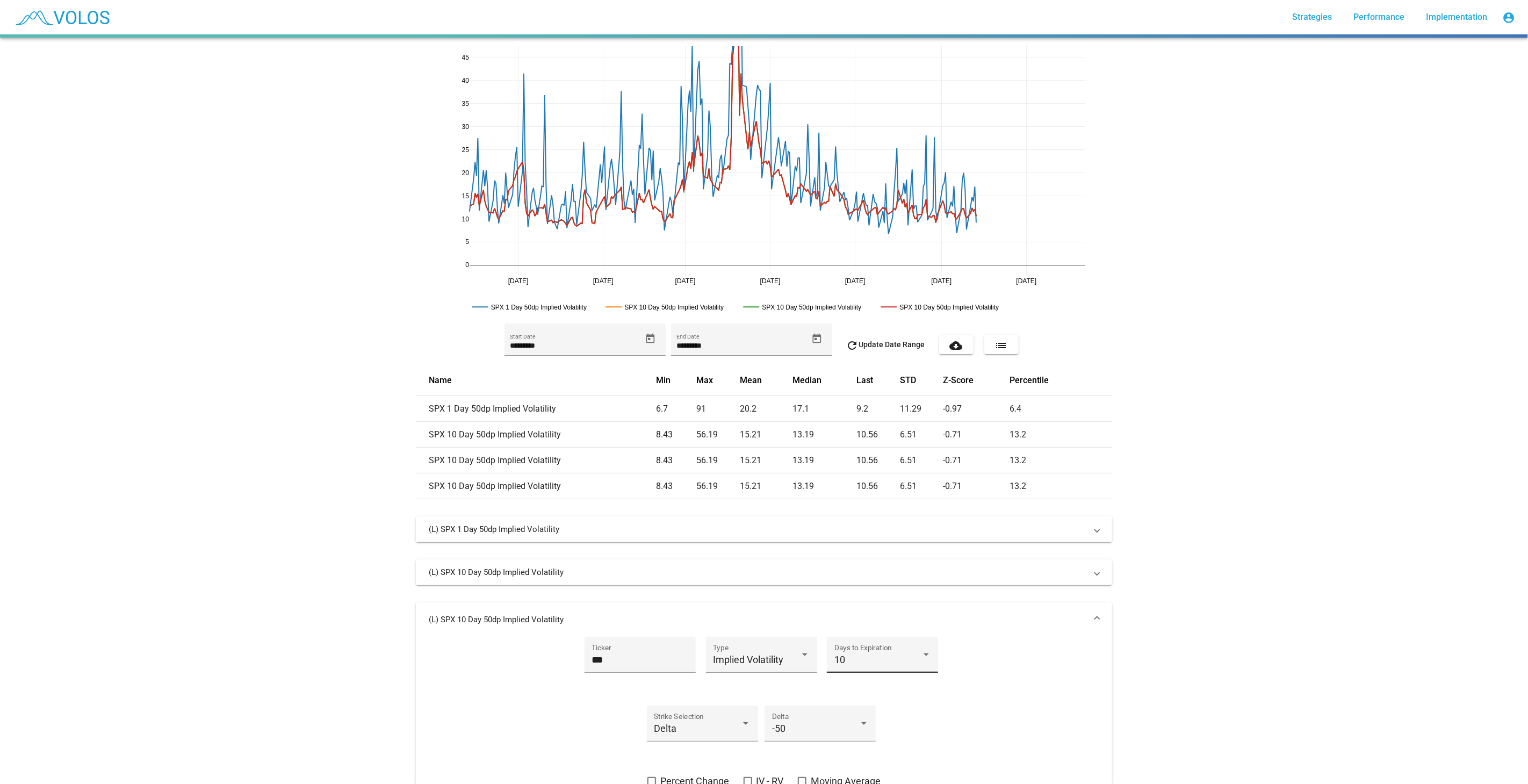
click at [878, 659] on div "10" at bounding box center [878, 659] width 87 height 11
click at [875, 697] on span "30" at bounding box center [878, 688] width 97 height 29
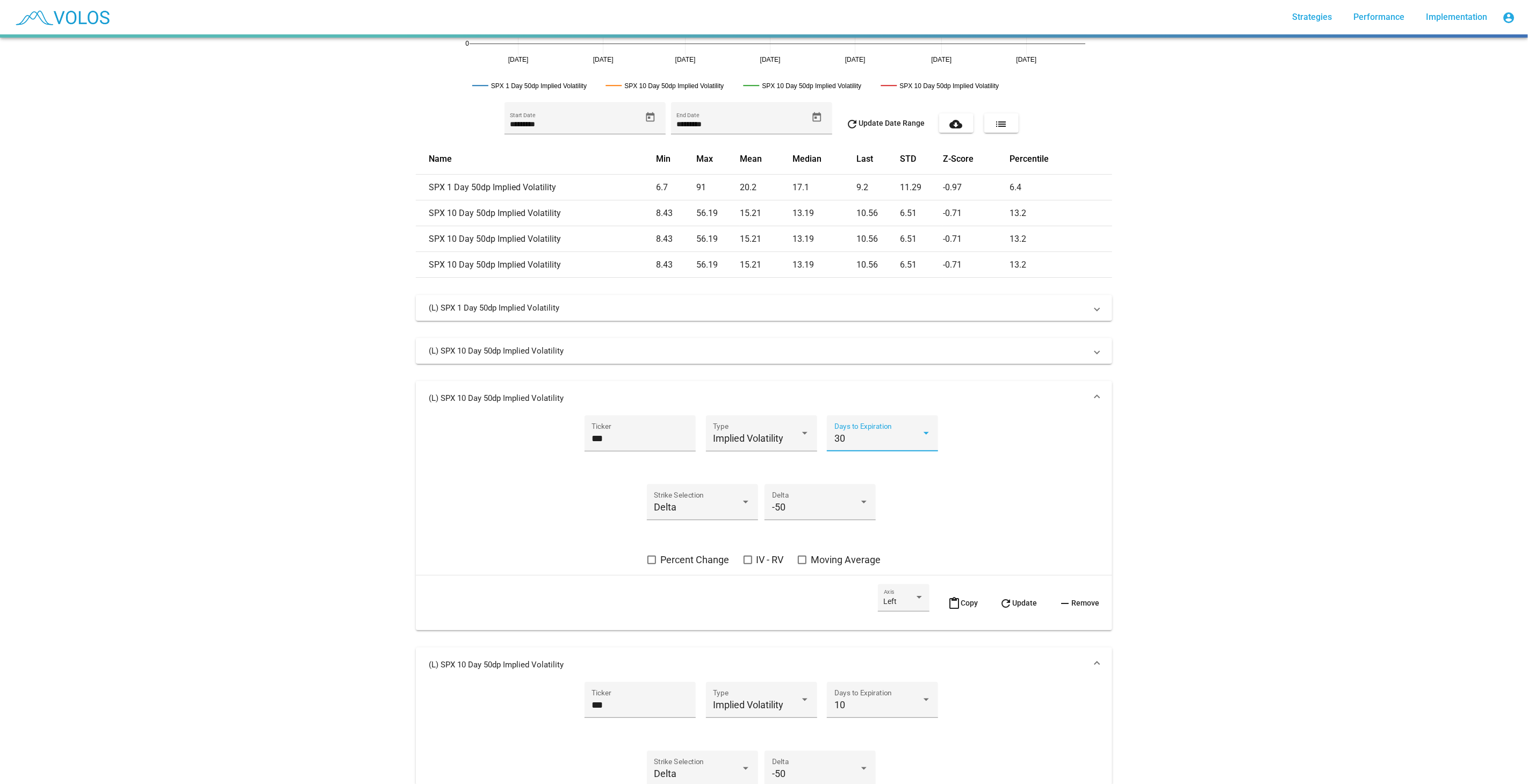
scroll to position [238, 0]
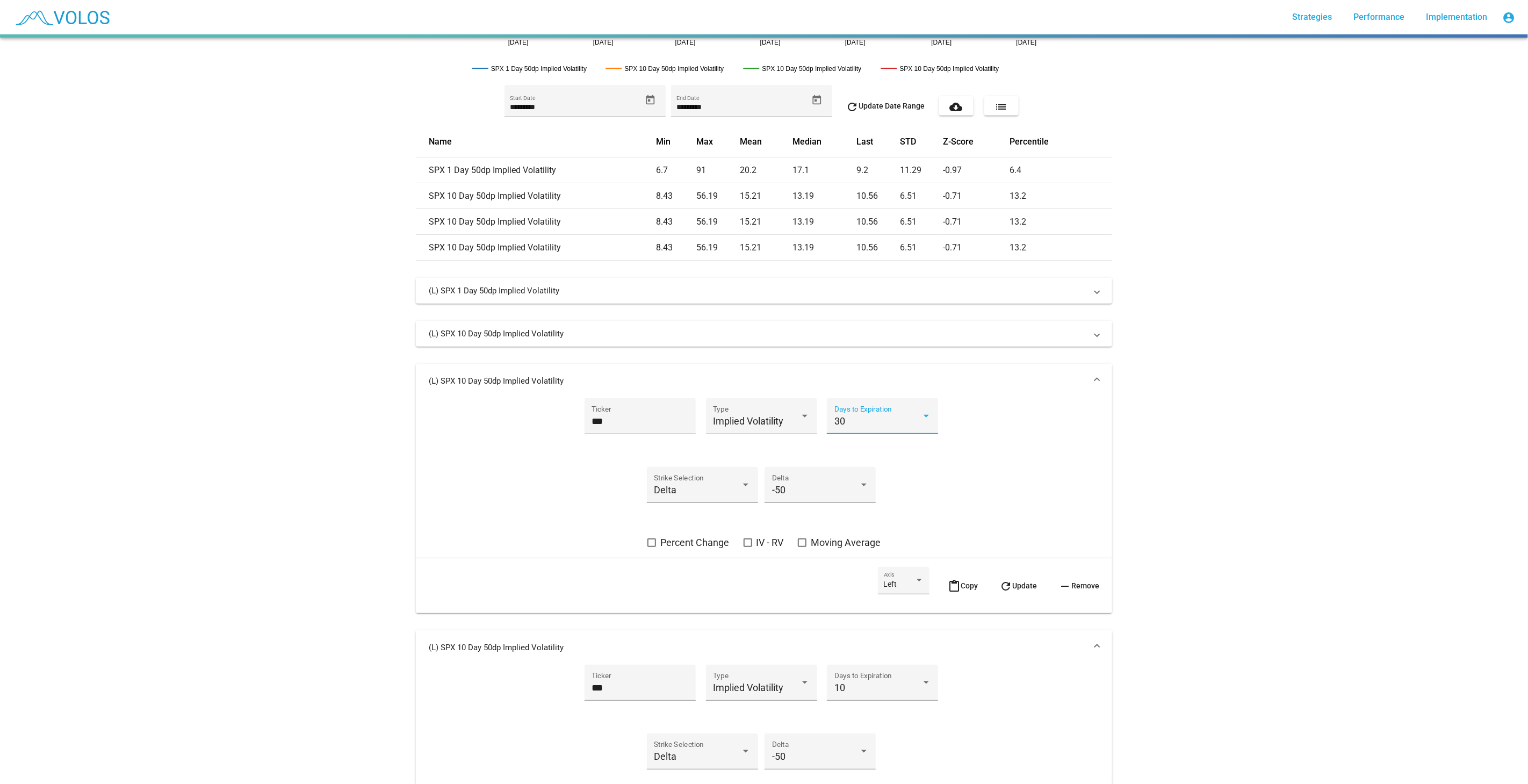
click at [1026, 581] on span "refresh Update" at bounding box center [1018, 585] width 37 height 8
click at [997, 388] on mat-expansion-panel-header "(L) SPX 30 Day 50dp Implied Volatility" at bounding box center [764, 381] width 696 height 34
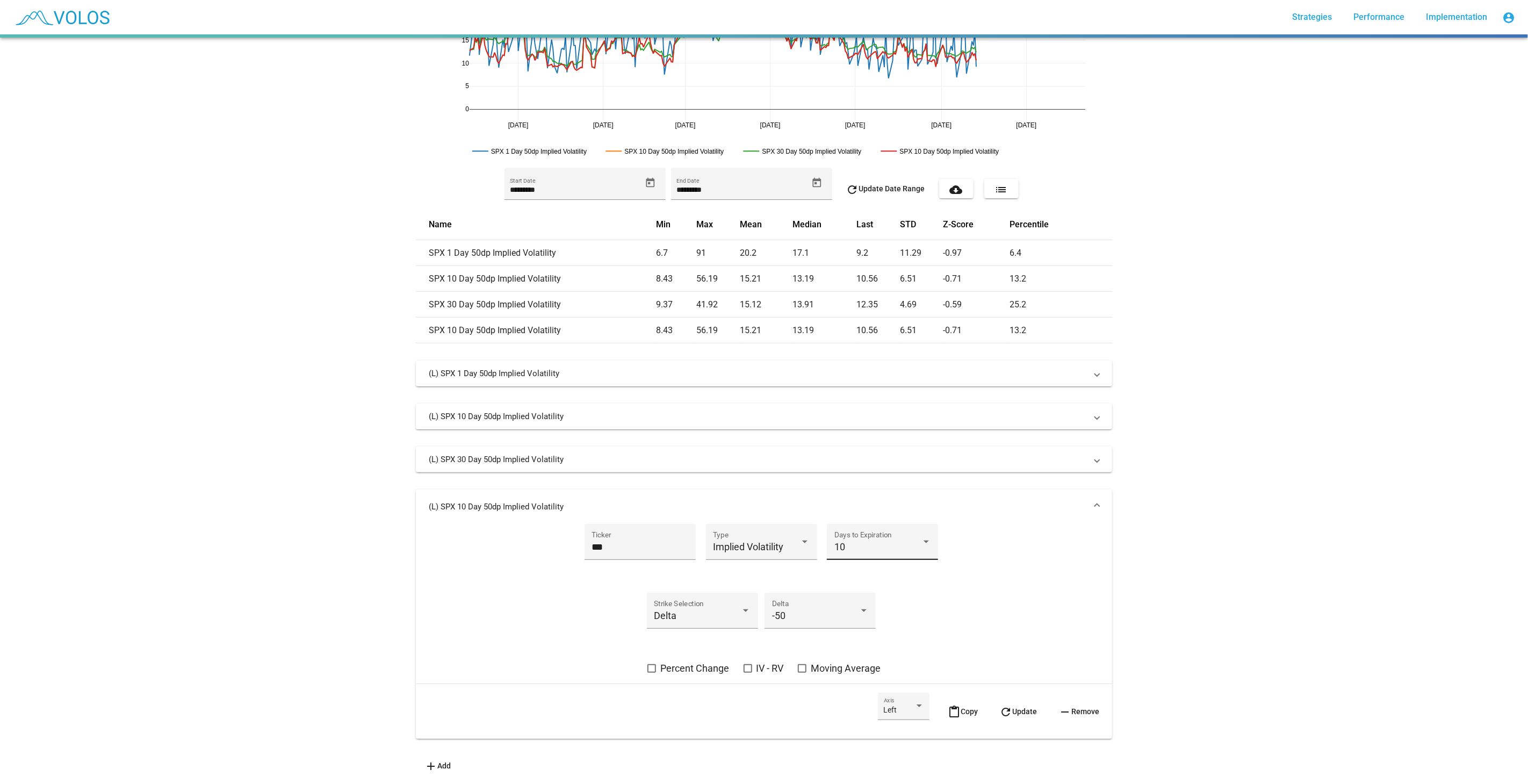
click at [862, 546] on div "10 Days to Expiration" at bounding box center [883, 546] width 97 height 28
click at [862, 592] on span "60" at bounding box center [878, 596] width 97 height 29
click at [999, 705] on mat-icon "refresh" at bounding box center [1006, 712] width 13 height 13
click at [1002, 505] on mat-expansion-panel-header "(L) SPX 60 Day 50dp Implied Volatility" at bounding box center [764, 506] width 696 height 34
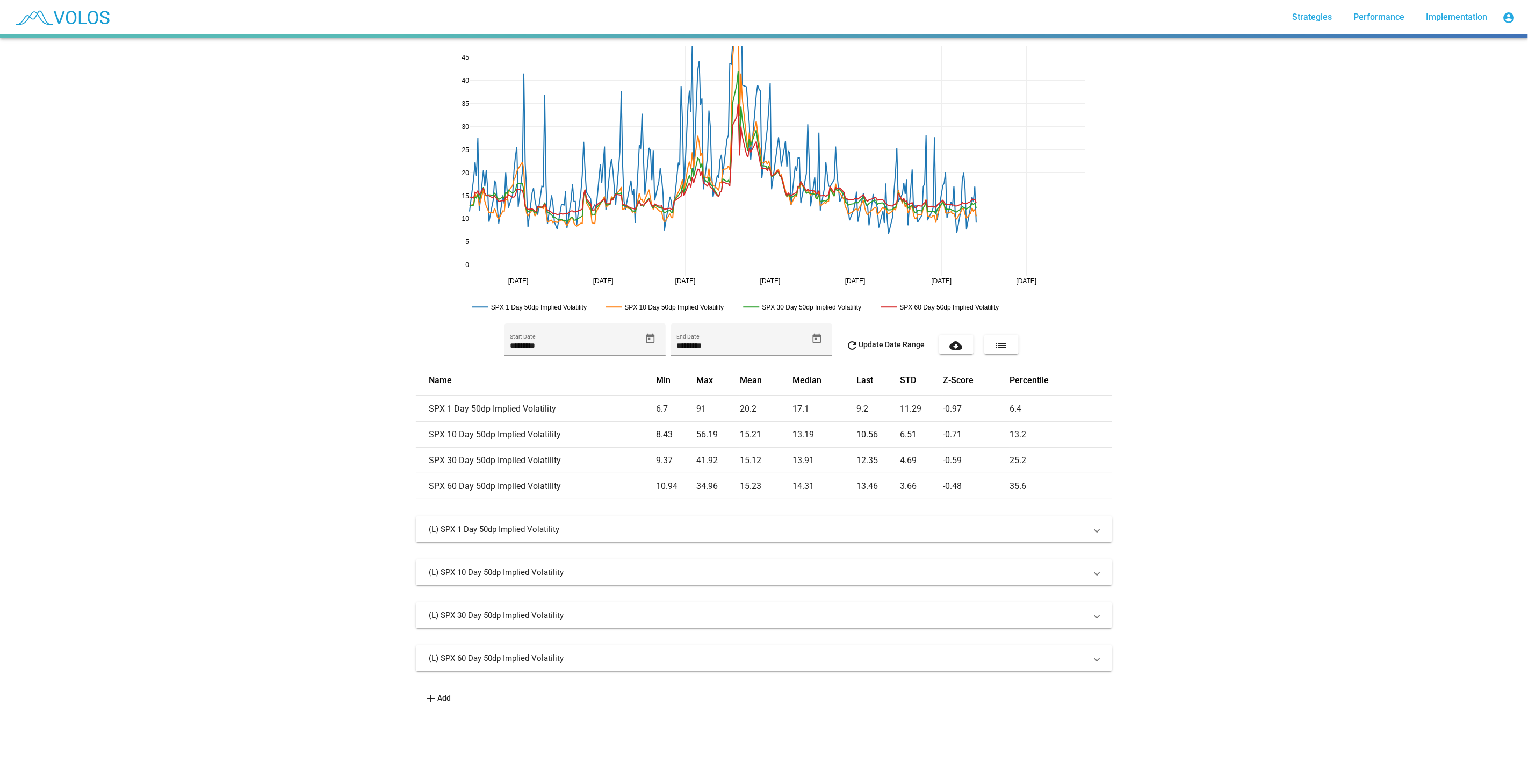
click at [561, 638] on div "(L) SPX 1 Day 50dp Implied Volatility *** Ticker Implied Volatility Type 1 Days…" at bounding box center [764, 602] width 696 height 172
click at [761, 680] on div "(L) SPX 1 Day 50dp Implied Volatility *** Ticker Implied Volatility Type 1 Days…" at bounding box center [764, 602] width 696 height 172
click at [836, 645] on mat-expansion-panel-header "(L) SPX 60 Day 50dp Implied Volatility" at bounding box center [764, 658] width 696 height 26
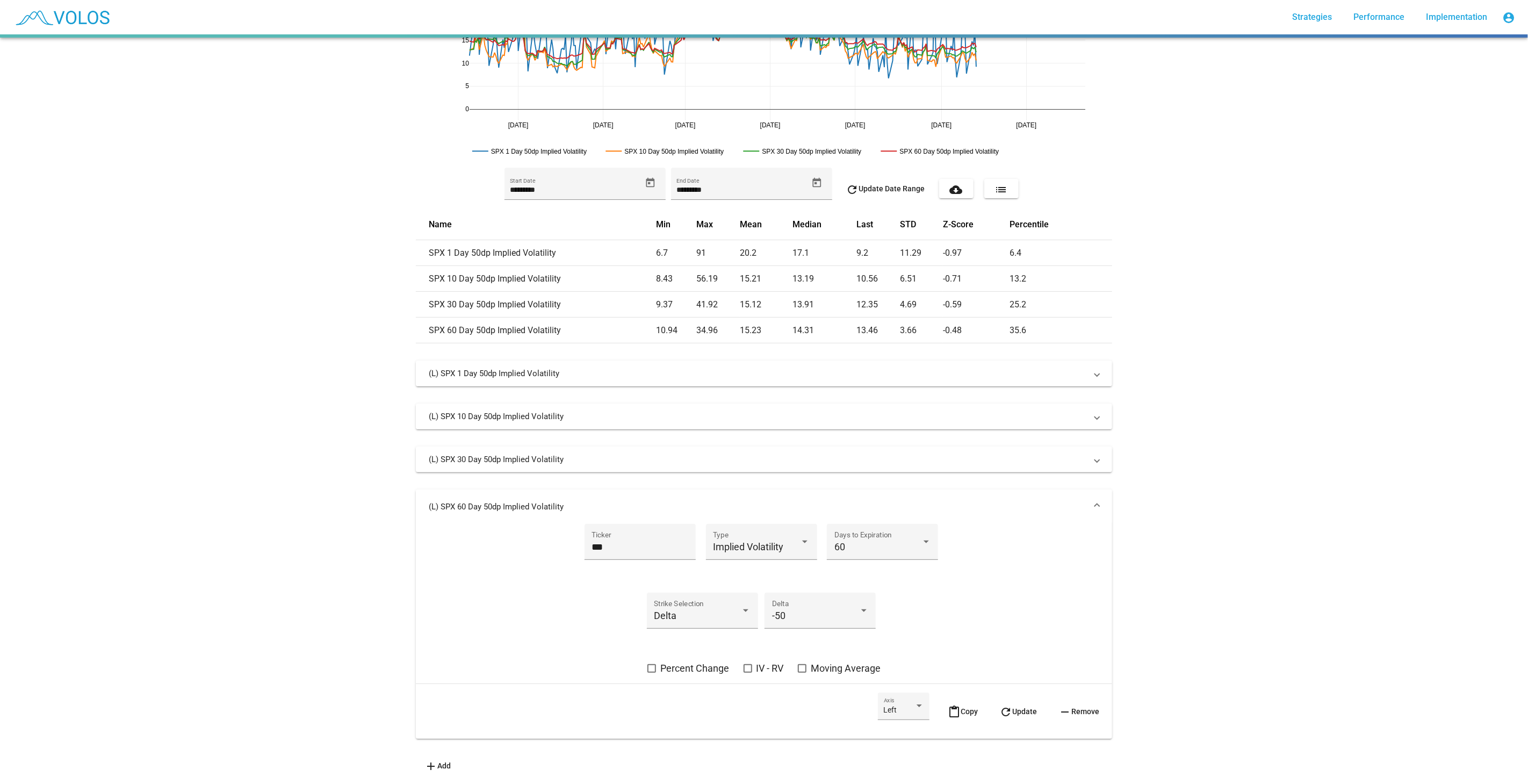
scroll to position [164, 0]
click at [1014, 707] on span "refresh Update" at bounding box center [1018, 711] width 37 height 8
click at [1012, 506] on mat-expansion-panel-header "(L) SPX 60 Day 50dp Implied Volatility" at bounding box center [764, 506] width 696 height 34
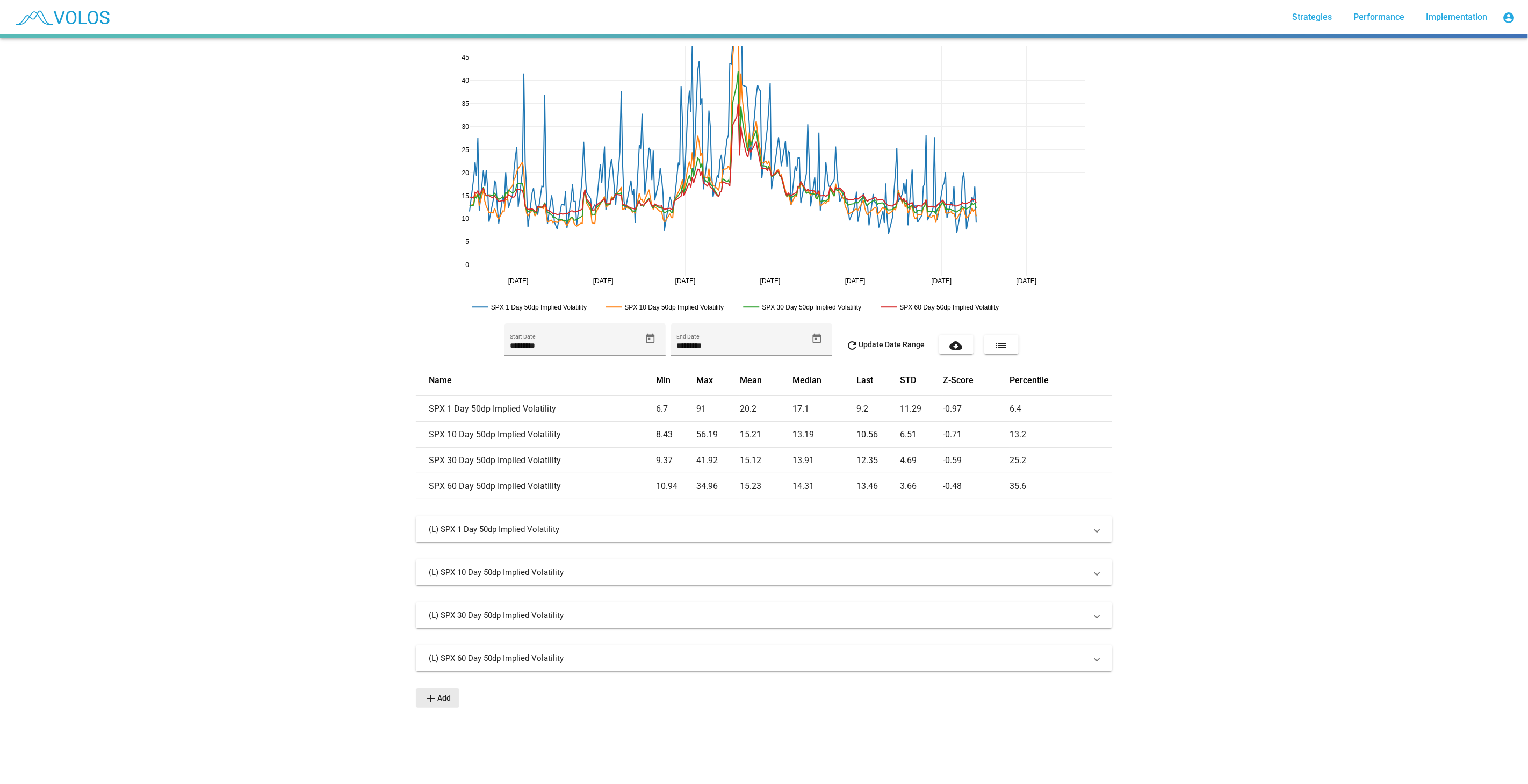
click at [440, 704] on button "add Add" at bounding box center [437, 697] width 43 height 20
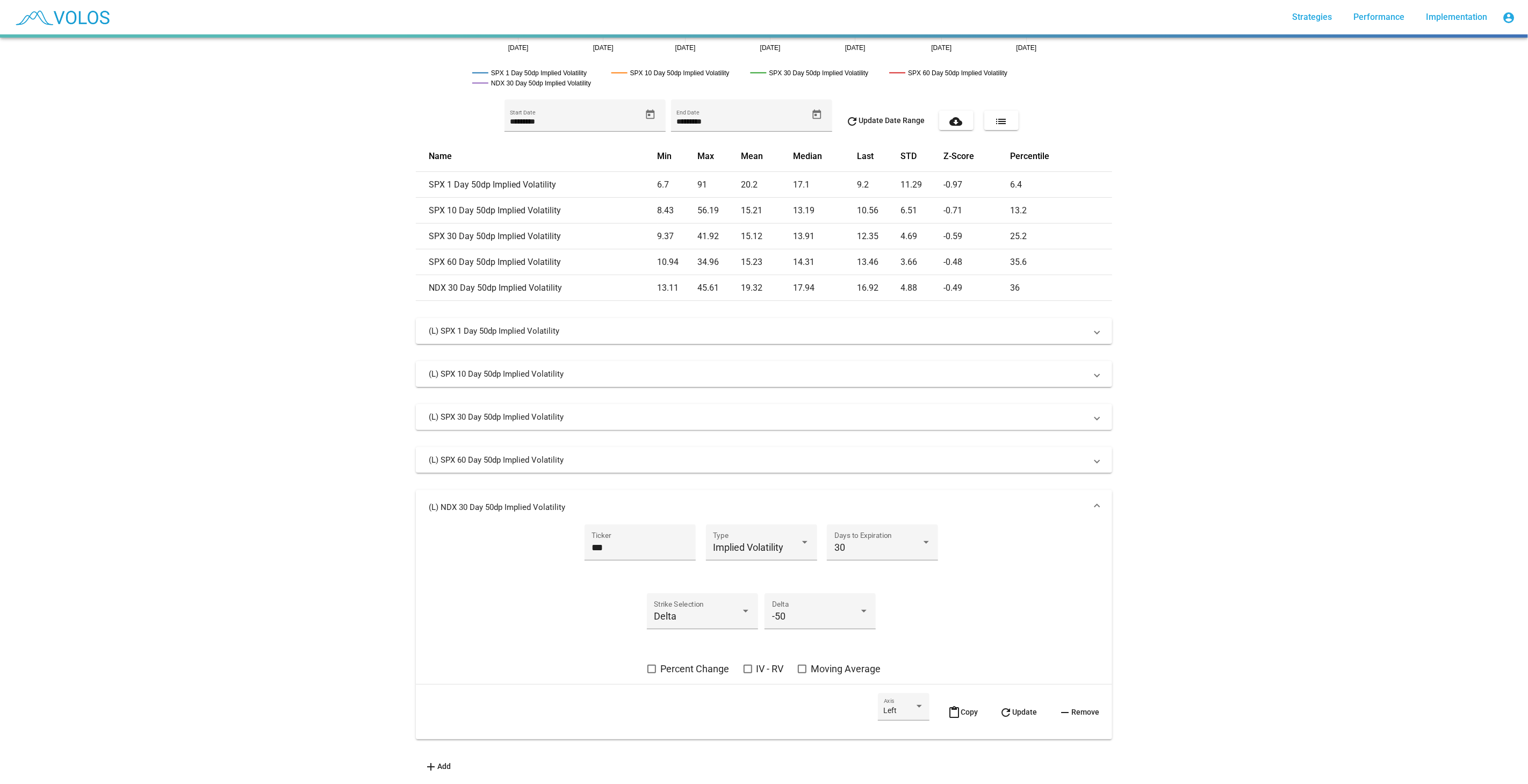
scroll to position [232, 0]
click at [622, 544] on input "***" at bounding box center [639, 547] width 97 height 11
type input "***"
click at [902, 531] on div "30 Days to Expiration" at bounding box center [883, 546] width 97 height 28
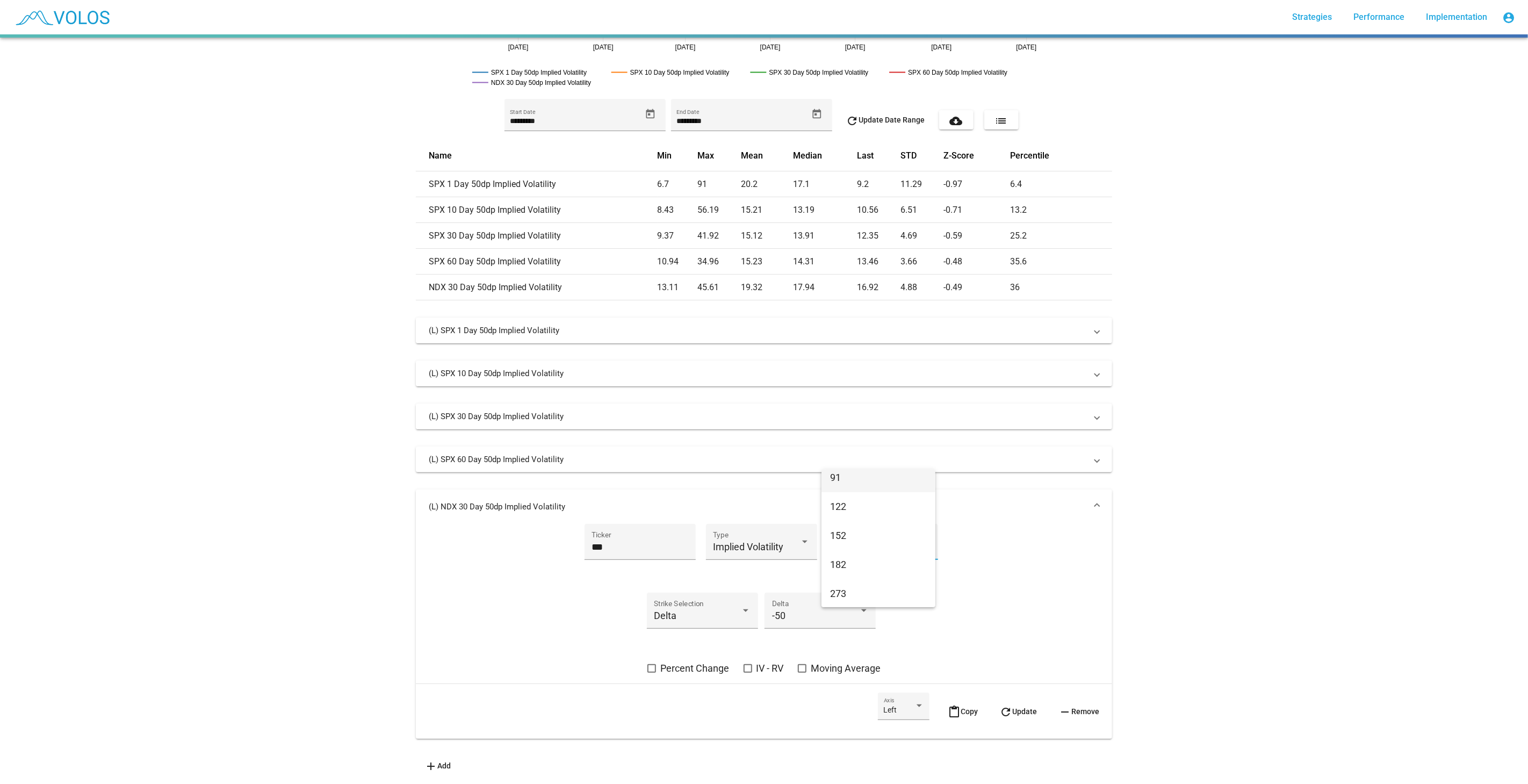
click at [897, 484] on span "91" at bounding box center [878, 477] width 97 height 29
click at [1000, 705] on mat-icon "refresh" at bounding box center [1006, 712] width 13 height 13
click at [1045, 501] on mat-panel-title "(L) SPX 91 Day 50dp Implied Volatility" at bounding box center [757, 506] width 658 height 11
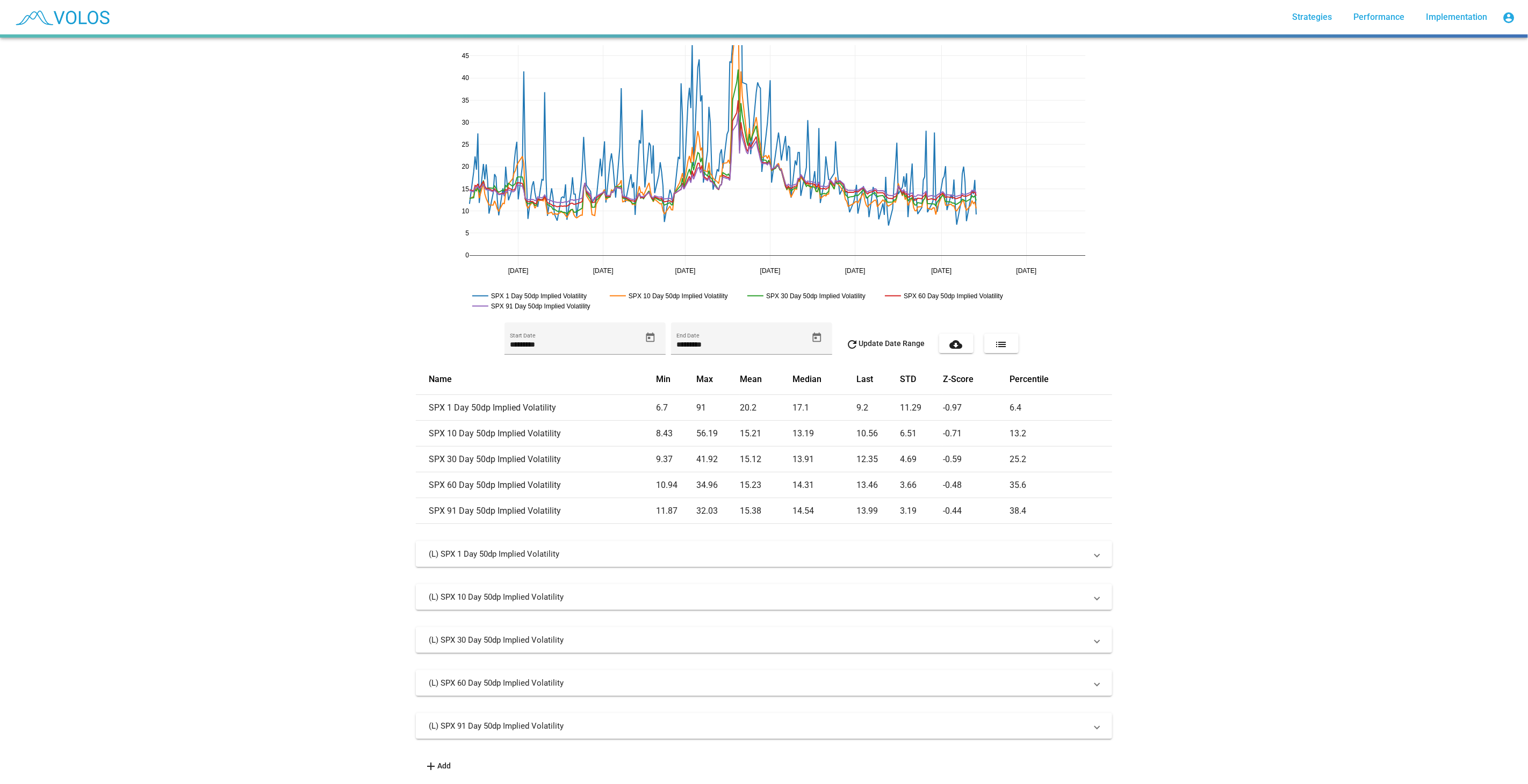
scroll to position [9, 0]
click at [439, 762] on button "add Add" at bounding box center [437, 765] width 43 height 20
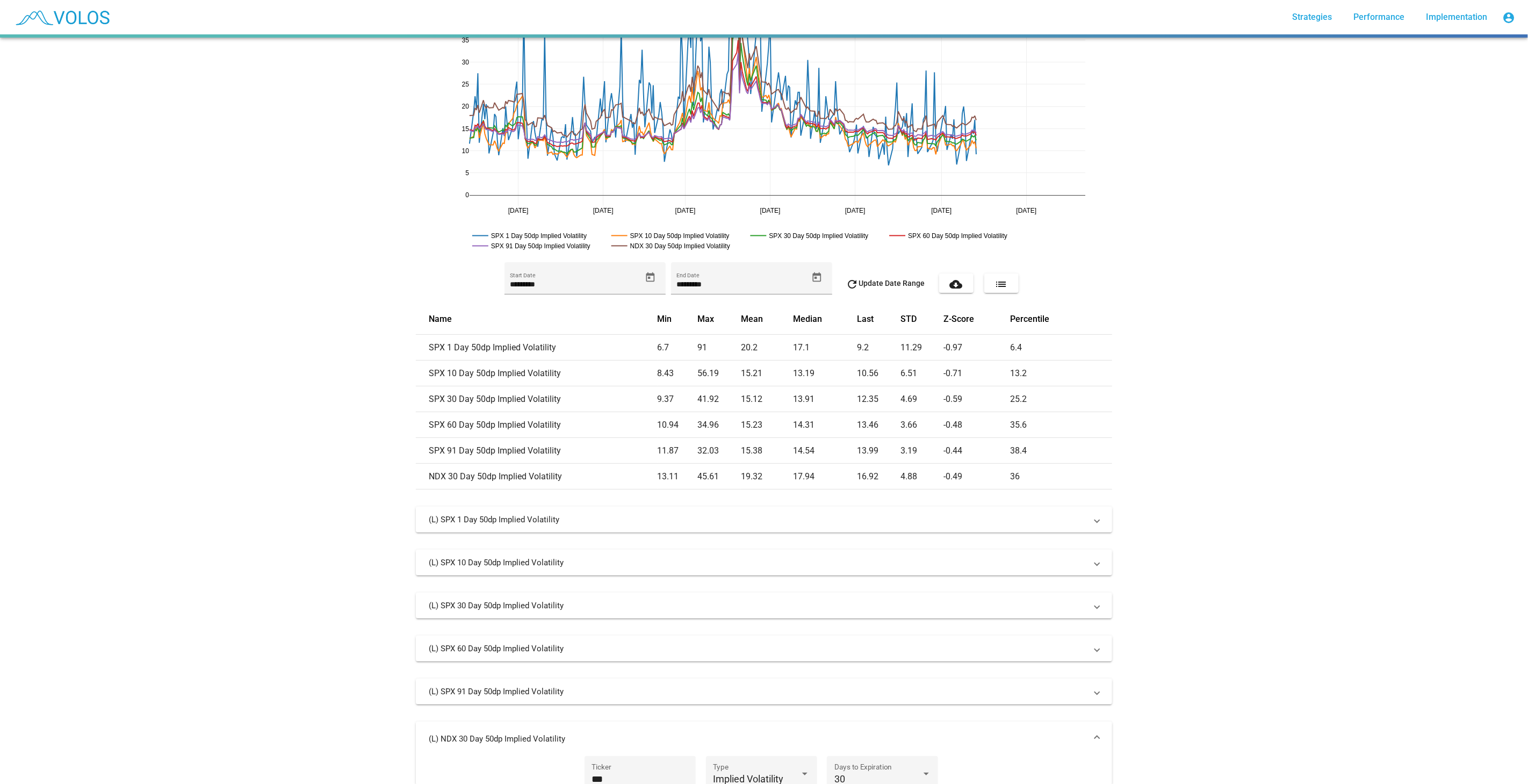
scroll to position [301, 0]
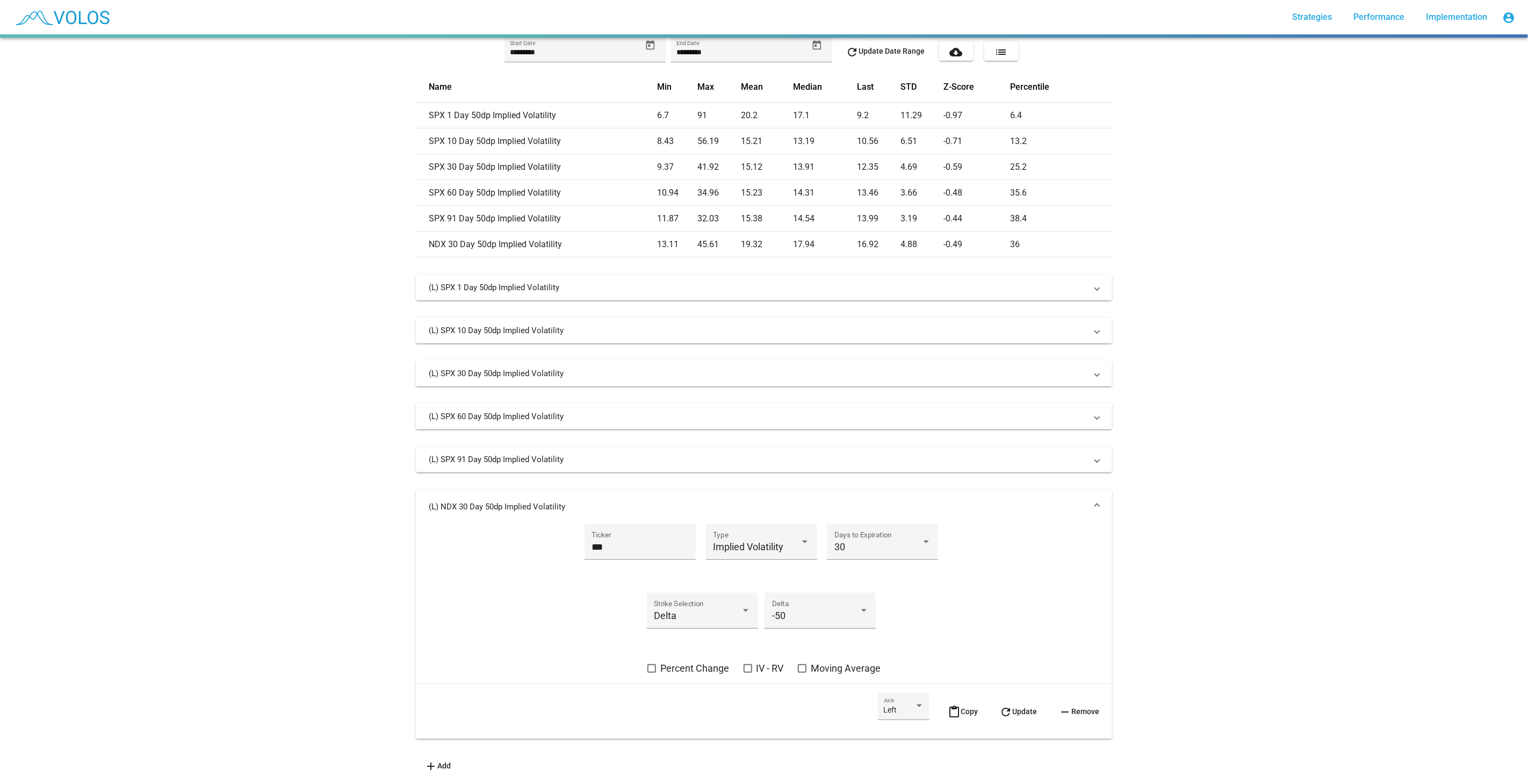
click at [1090, 707] on span "remove Remove" at bounding box center [1078, 711] width 41 height 8
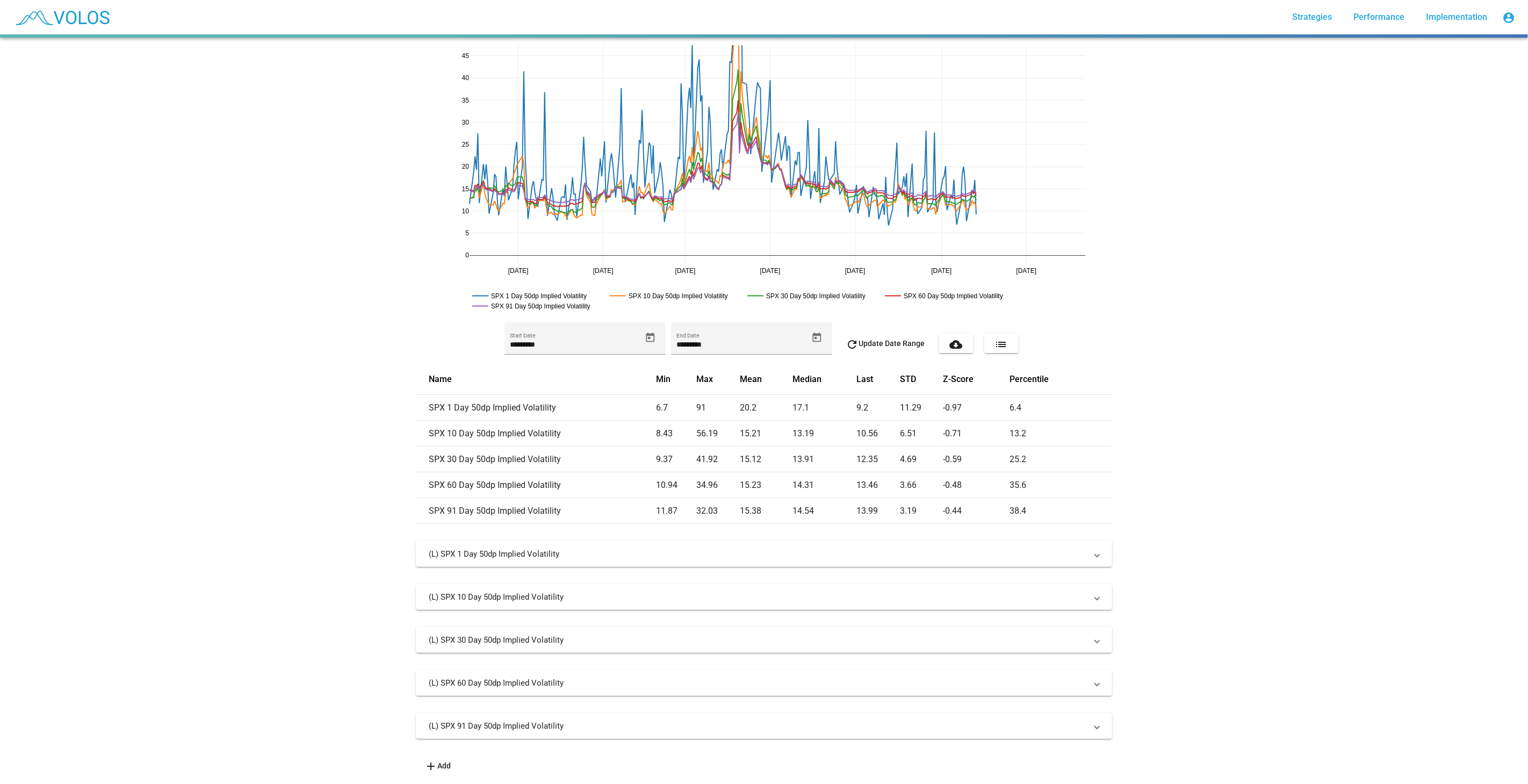
scroll to position [9, 0]
click at [790, 721] on mat-panel-title "(L) SPX 91 Day 50dp Implied Volatility" at bounding box center [757, 726] width 658 height 11
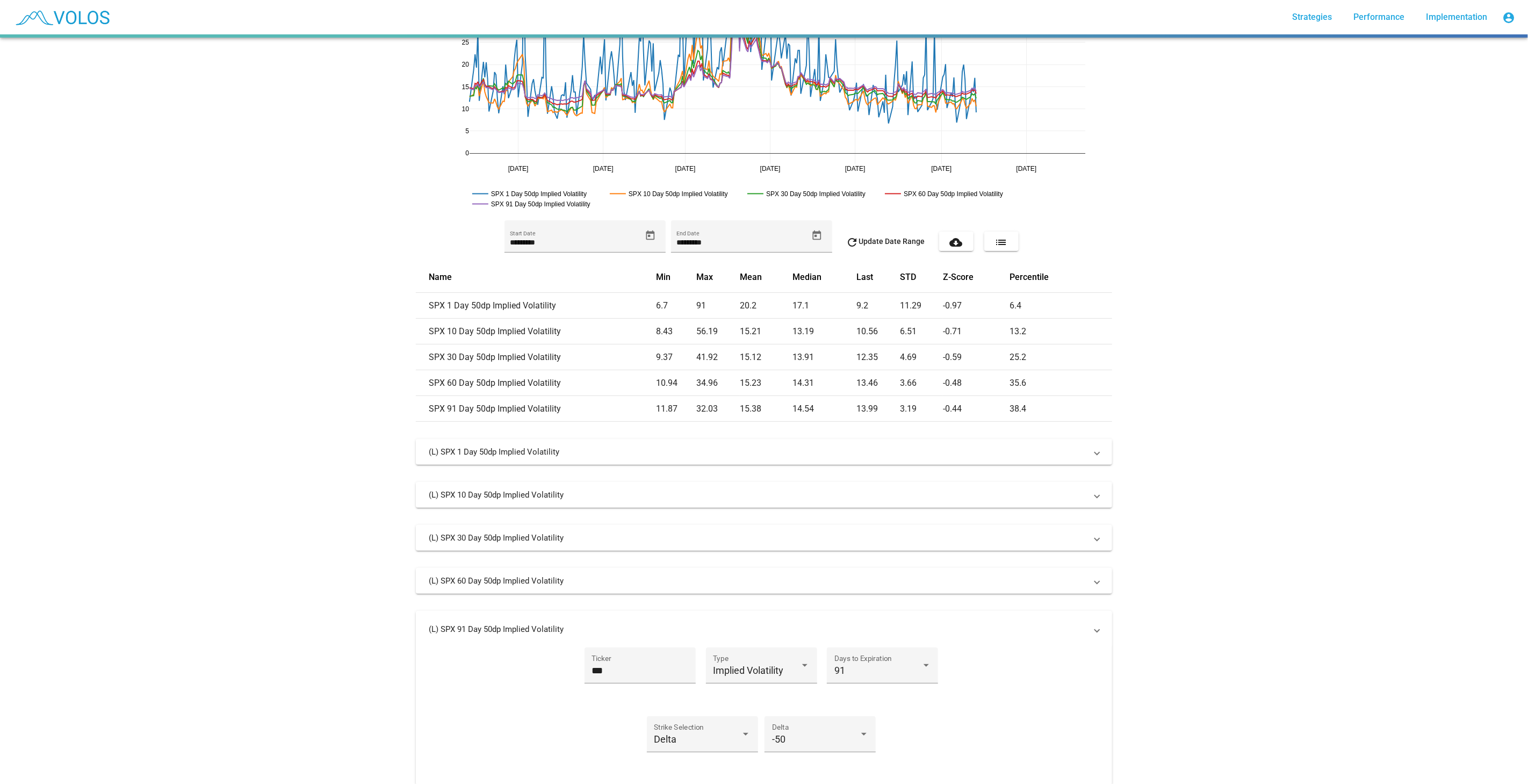
scroll to position [232, 0]
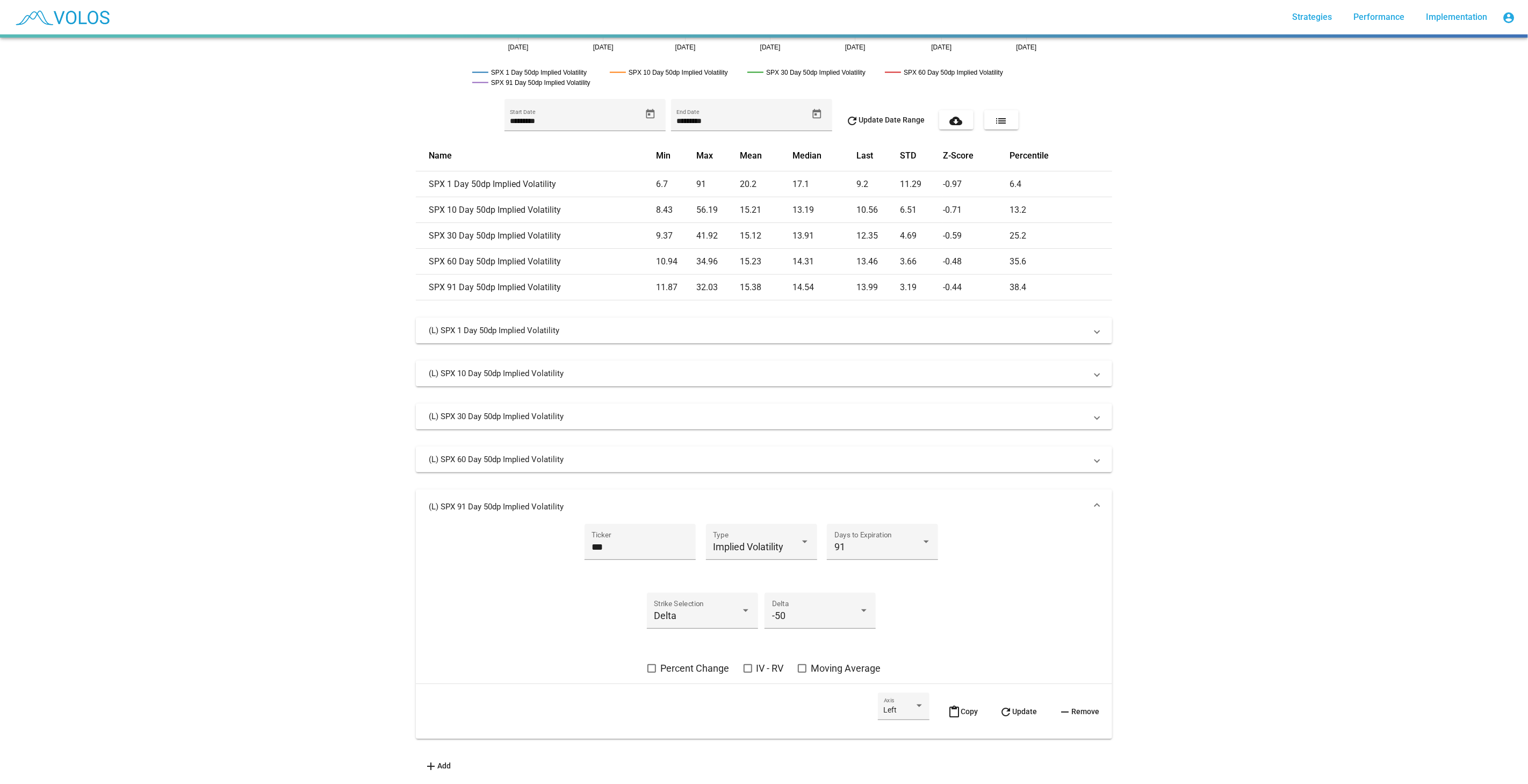
click at [953, 707] on span "content_paste Copy" at bounding box center [963, 711] width 30 height 8
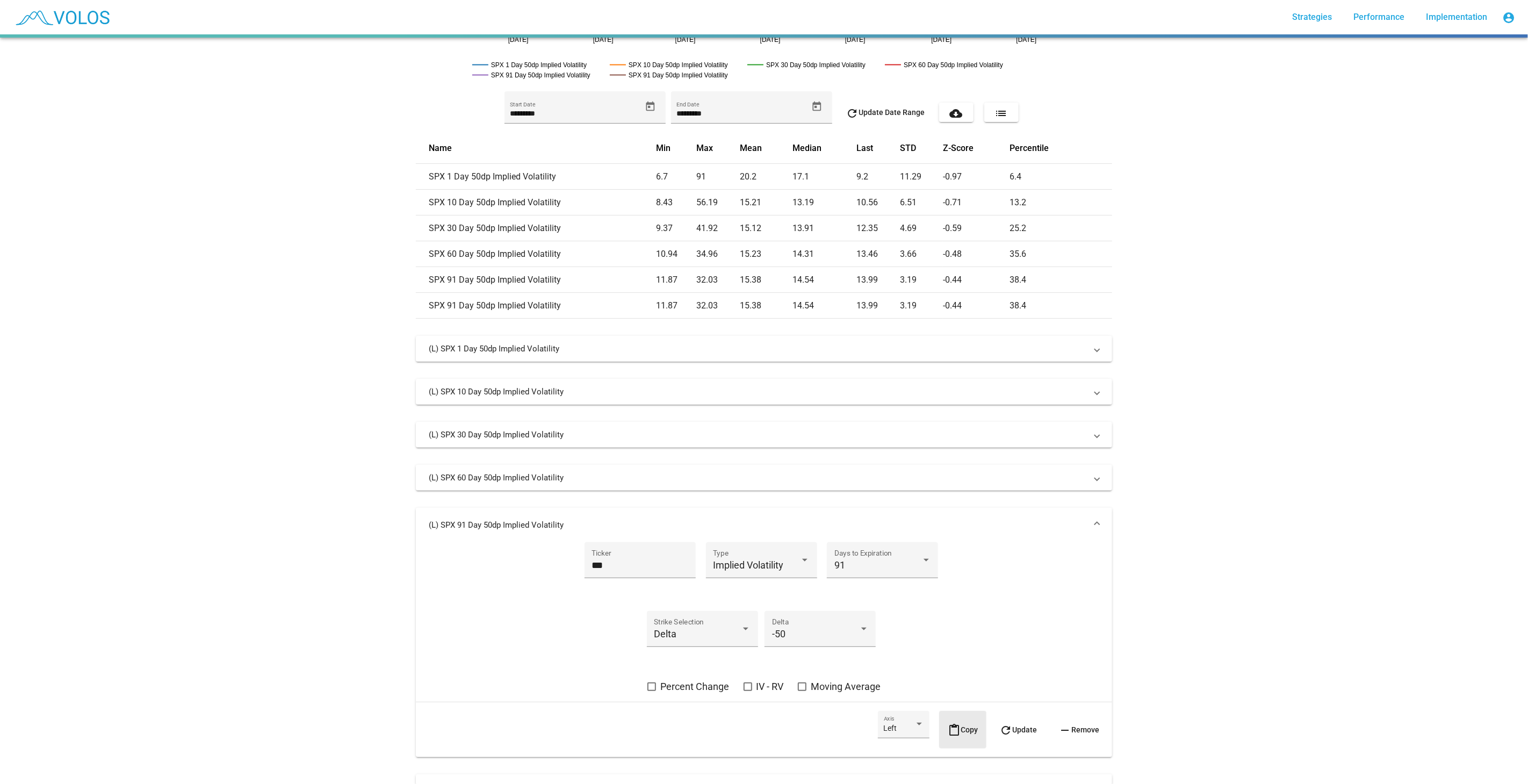
click at [951, 726] on mat-icon "content_paste" at bounding box center [954, 730] width 13 height 13
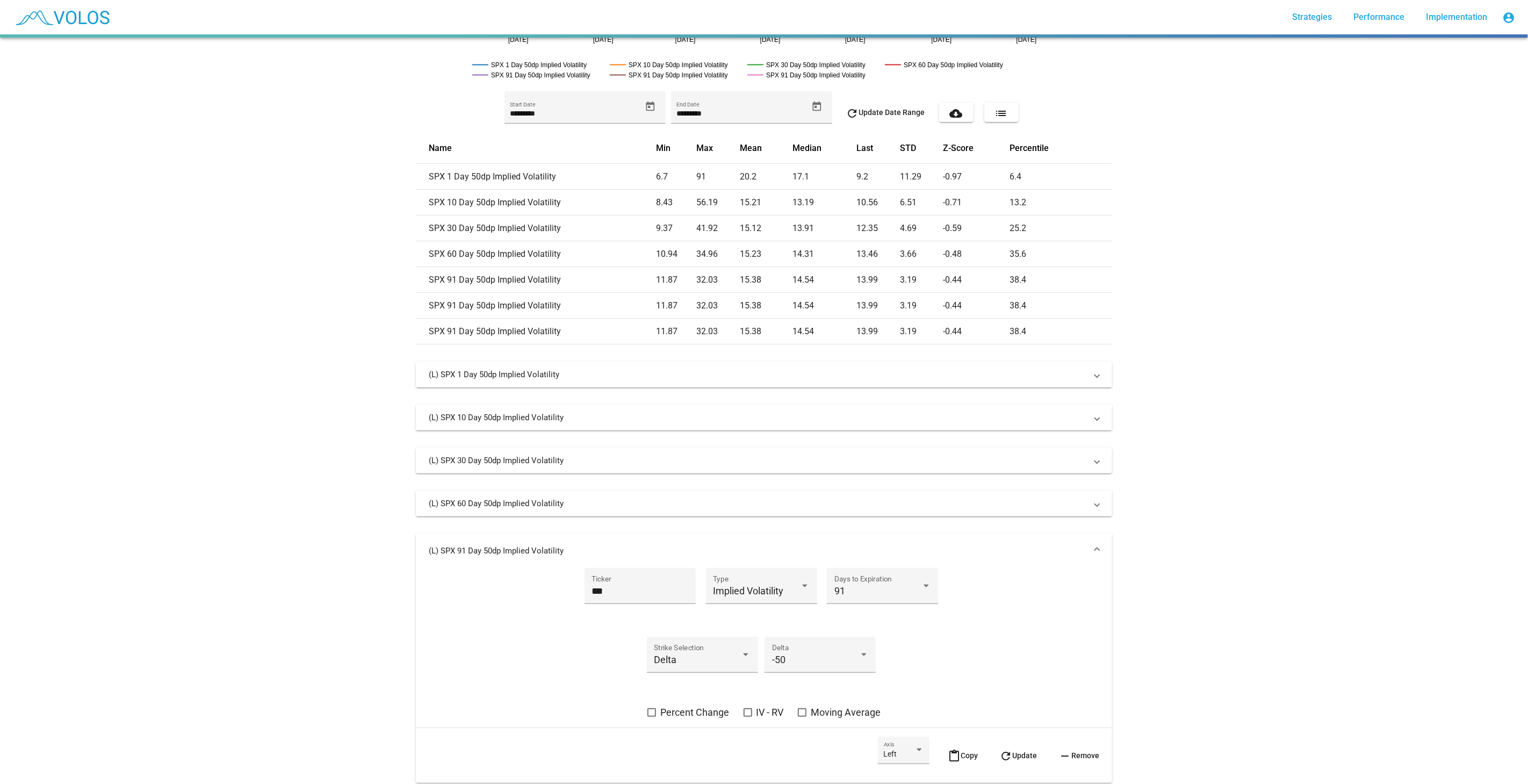
click at [951, 753] on mat-icon "content_paste" at bounding box center [954, 756] width 13 height 13
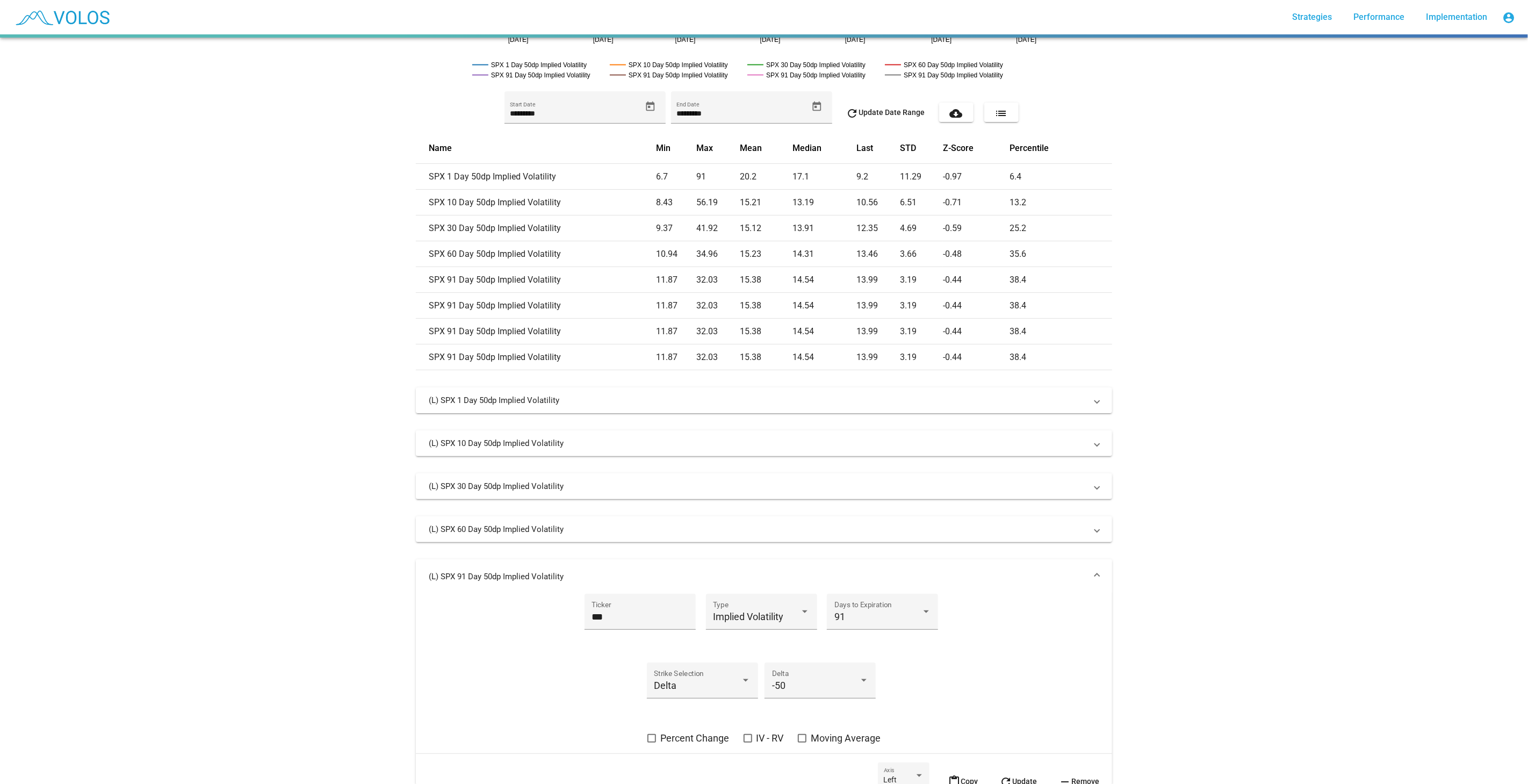
click at [1001, 578] on mat-panel-title "(L) SPX 91 Day 50dp Implied Volatility" at bounding box center [757, 576] width 658 height 11
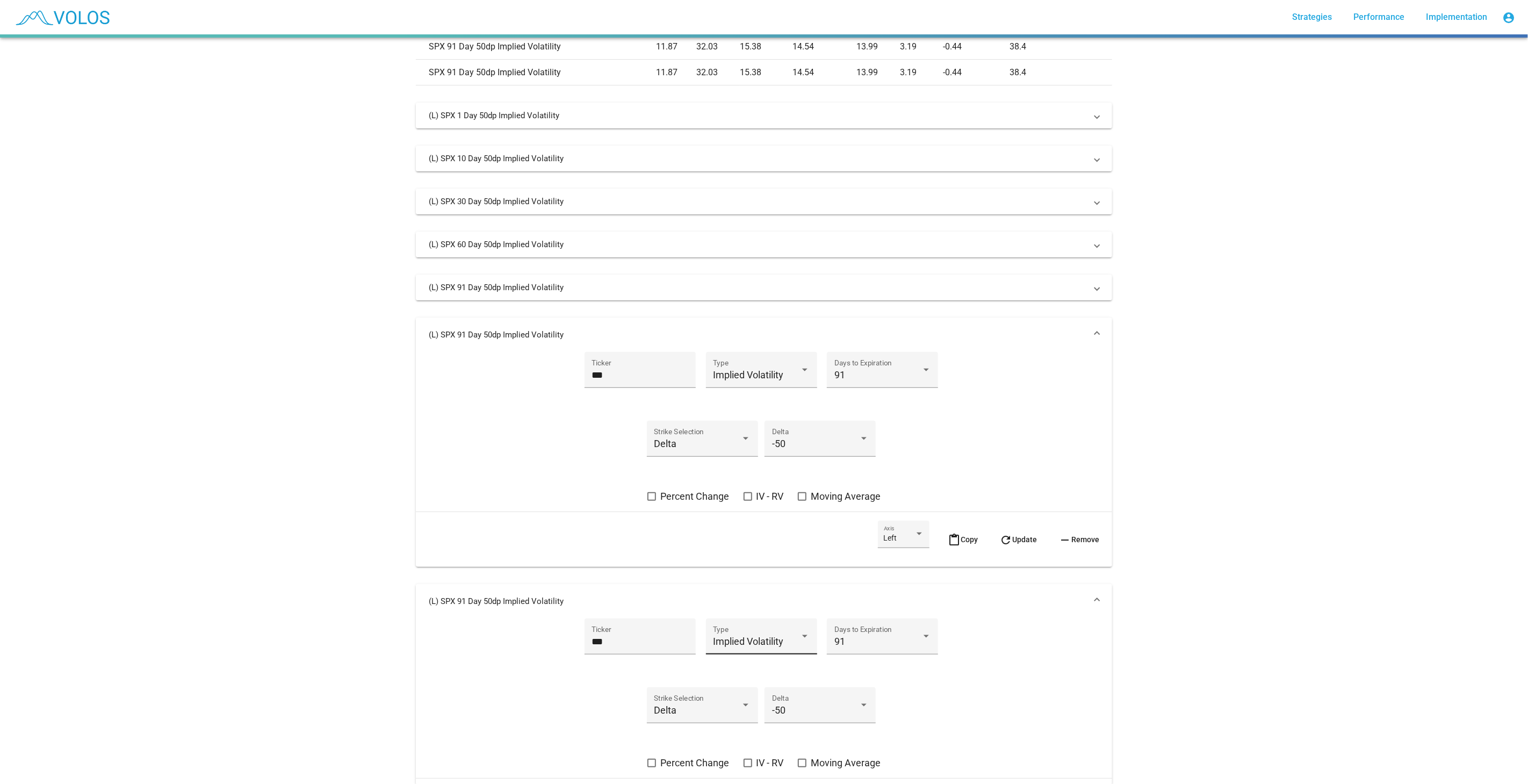
scroll to position [590, 0]
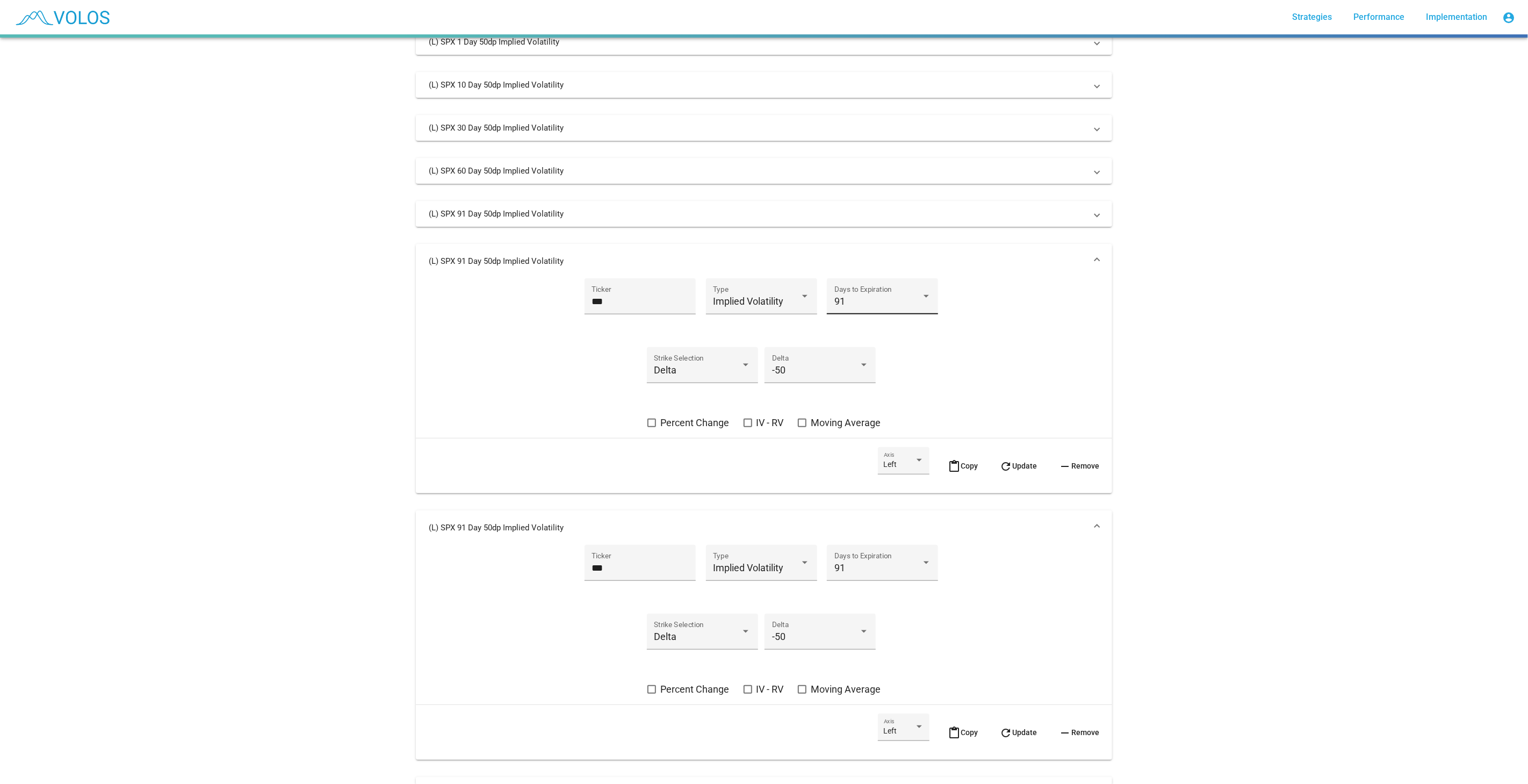
click at [851, 303] on div "91" at bounding box center [878, 301] width 87 height 11
click at [894, 329] on span "122" at bounding box center [878, 330] width 97 height 29
click at [999, 461] on mat-icon "refresh" at bounding box center [1006, 466] width 13 height 13
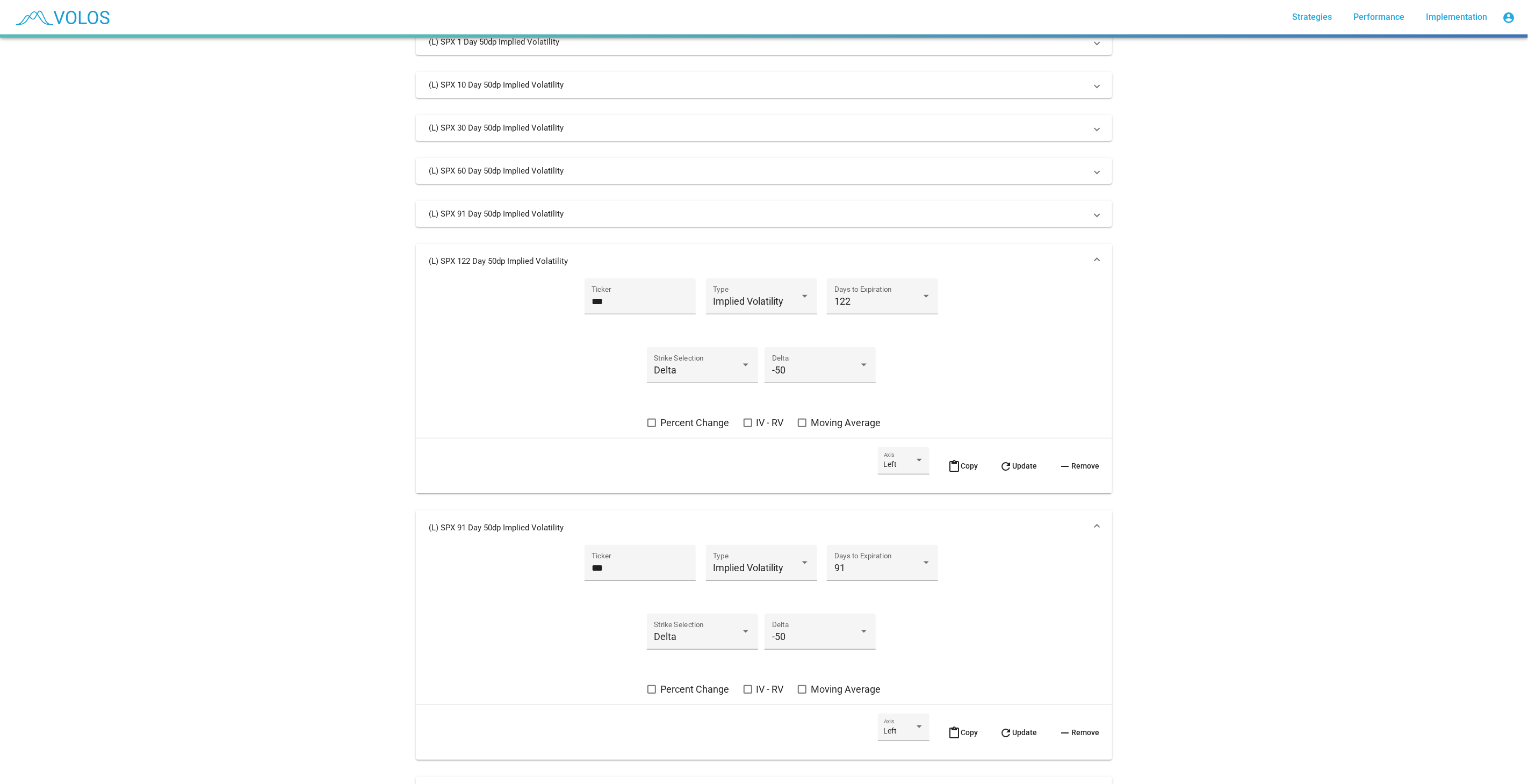
click at [1029, 256] on mat-panel-title "(L) SPX 122 Day 50dp Implied Volatility" at bounding box center [757, 261] width 658 height 11
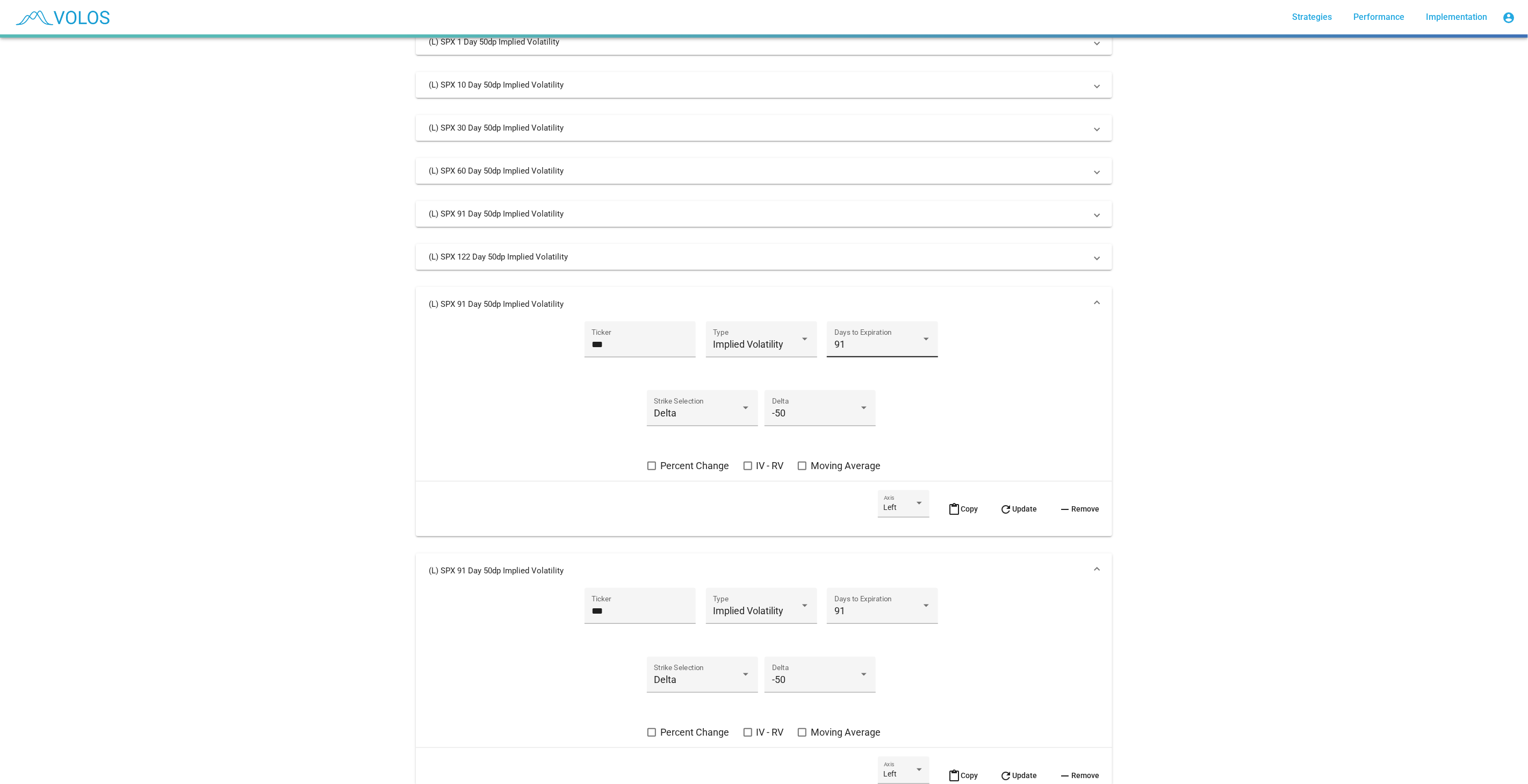
click at [867, 339] on div "91" at bounding box center [878, 345] width 87 height 11
click at [867, 374] on span "182" at bounding box center [878, 371] width 97 height 29
click at [1017, 510] on span "refresh Update" at bounding box center [1018, 509] width 37 height 8
click at [1066, 293] on mat-expansion-panel-header "(L) SPX 182 Day 50dp Implied Volatility" at bounding box center [764, 304] width 696 height 34
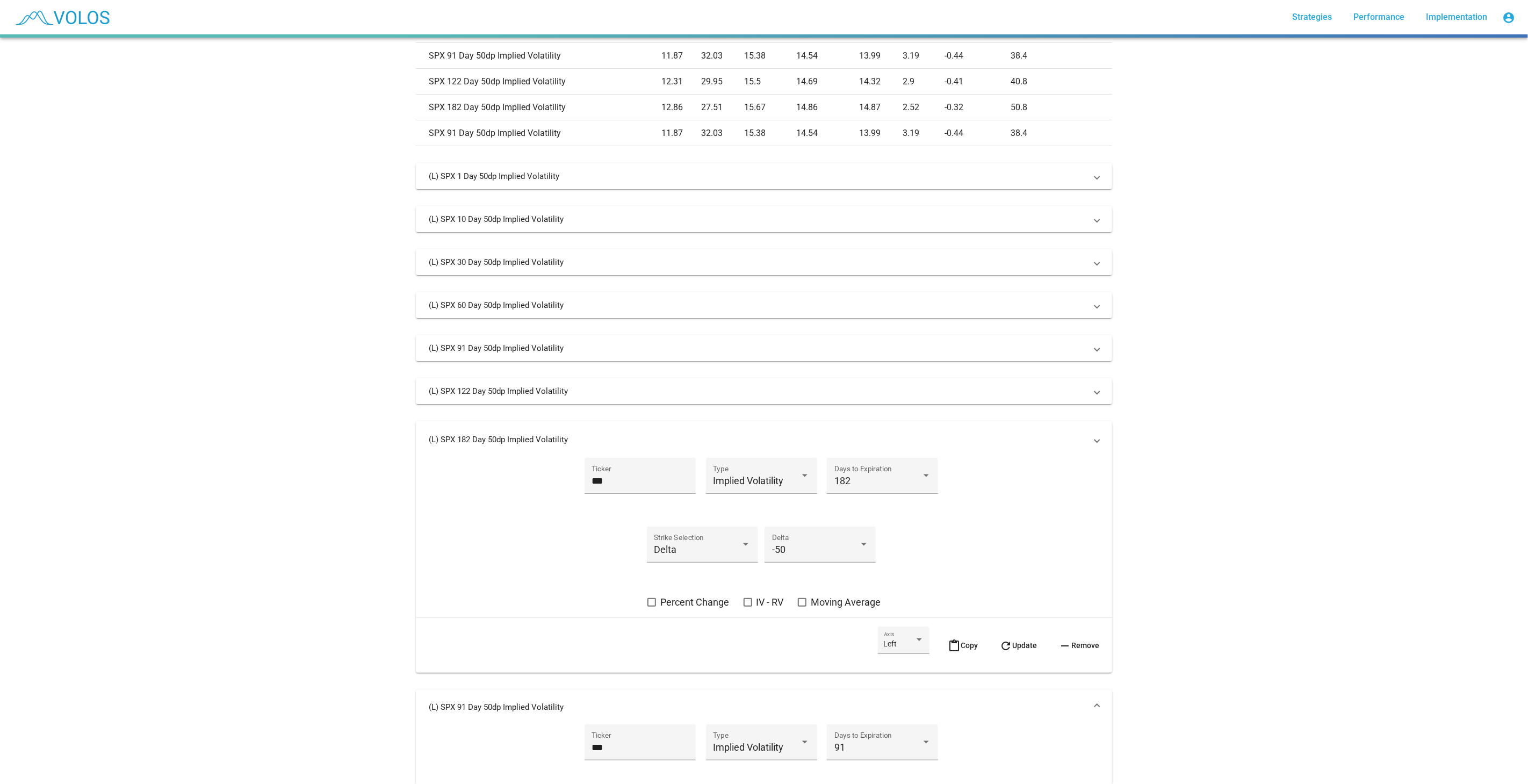
scroll to position [439, 0]
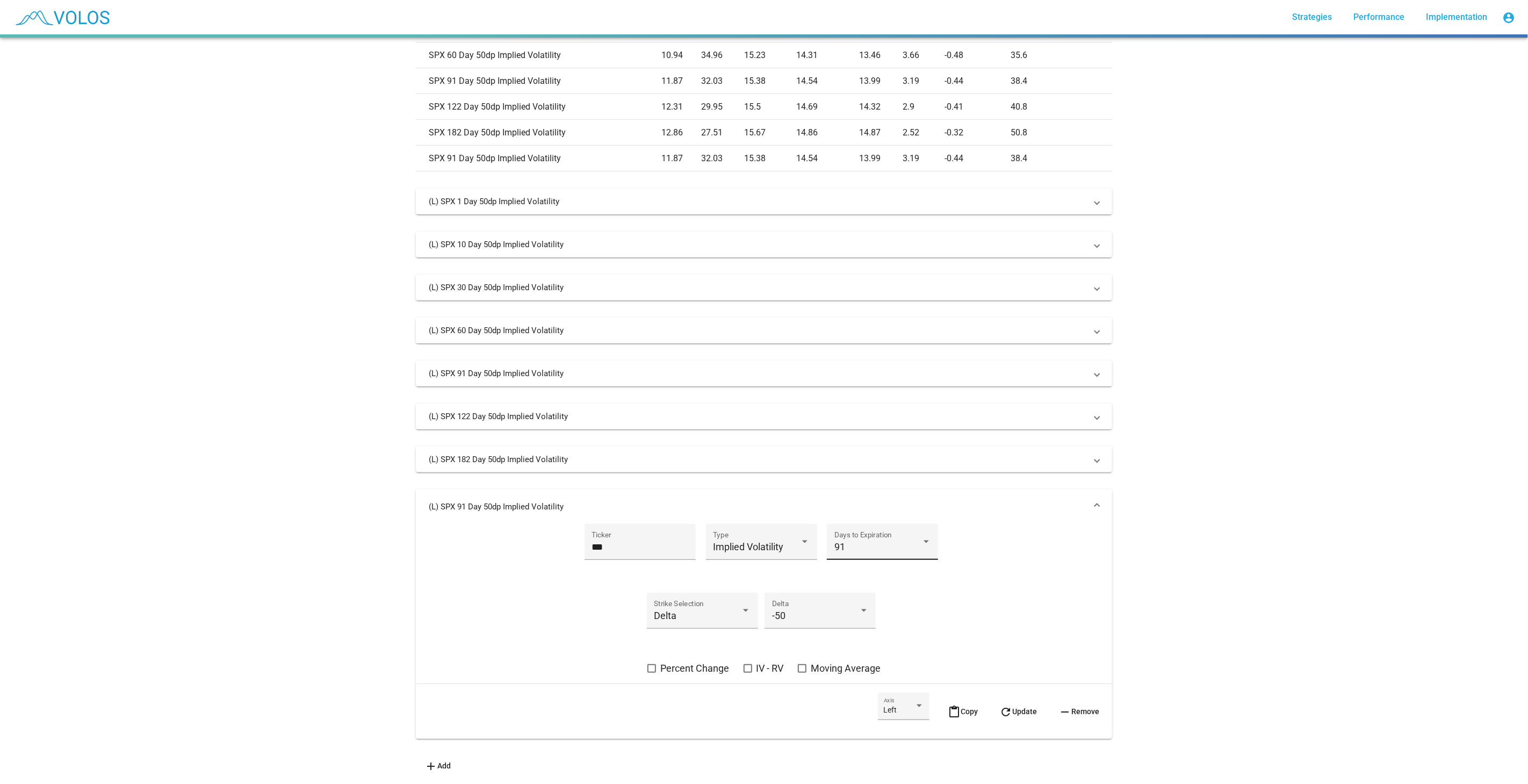
click at [848, 546] on div "91 Days to Expiration" at bounding box center [883, 546] width 97 height 28
click at [877, 534] on span "273" at bounding box center [878, 535] width 97 height 29
click at [1026, 707] on span "refresh Update" at bounding box center [1018, 711] width 37 height 8
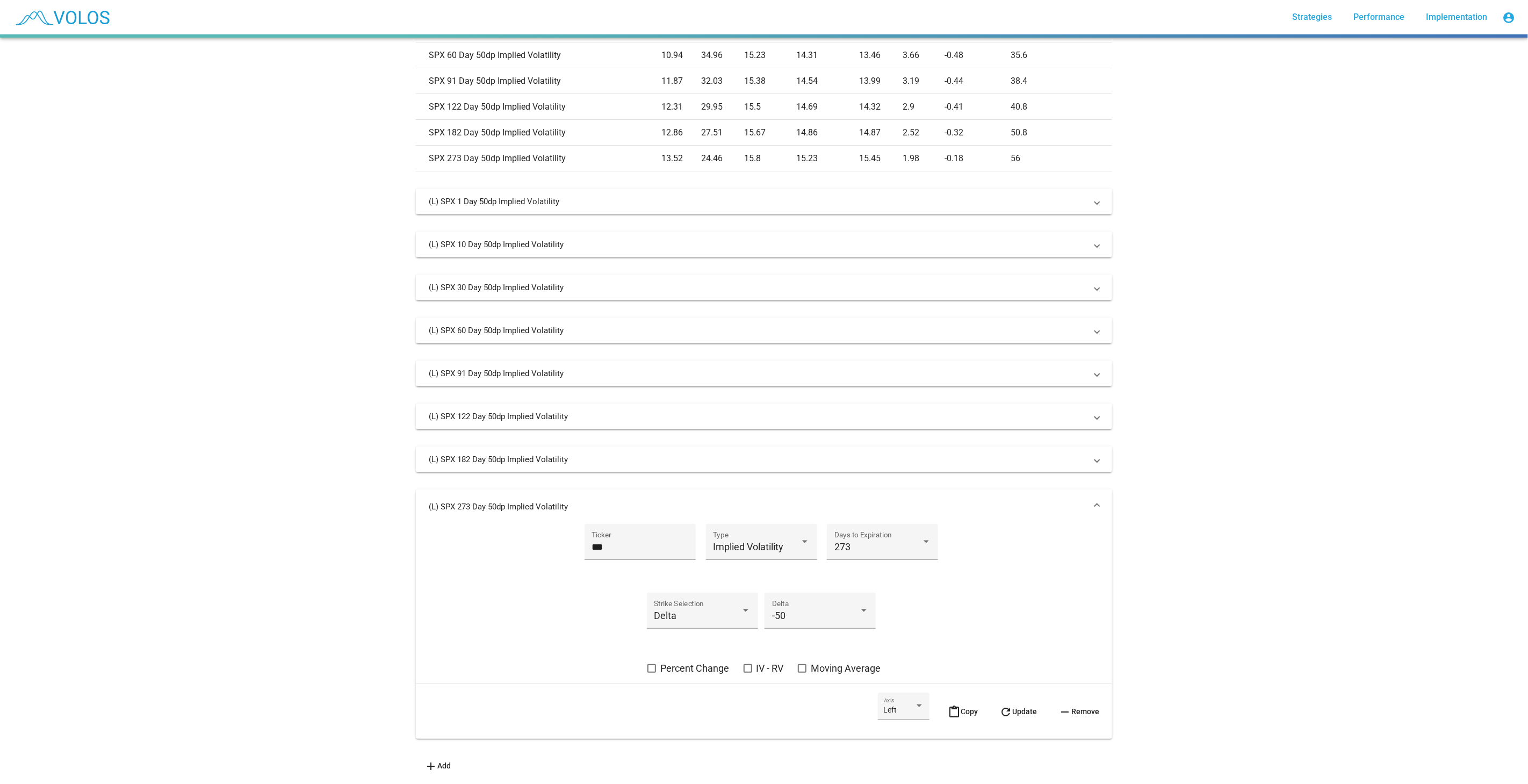
click at [941, 718] on button "content_paste Copy" at bounding box center [963, 711] width 47 height 37
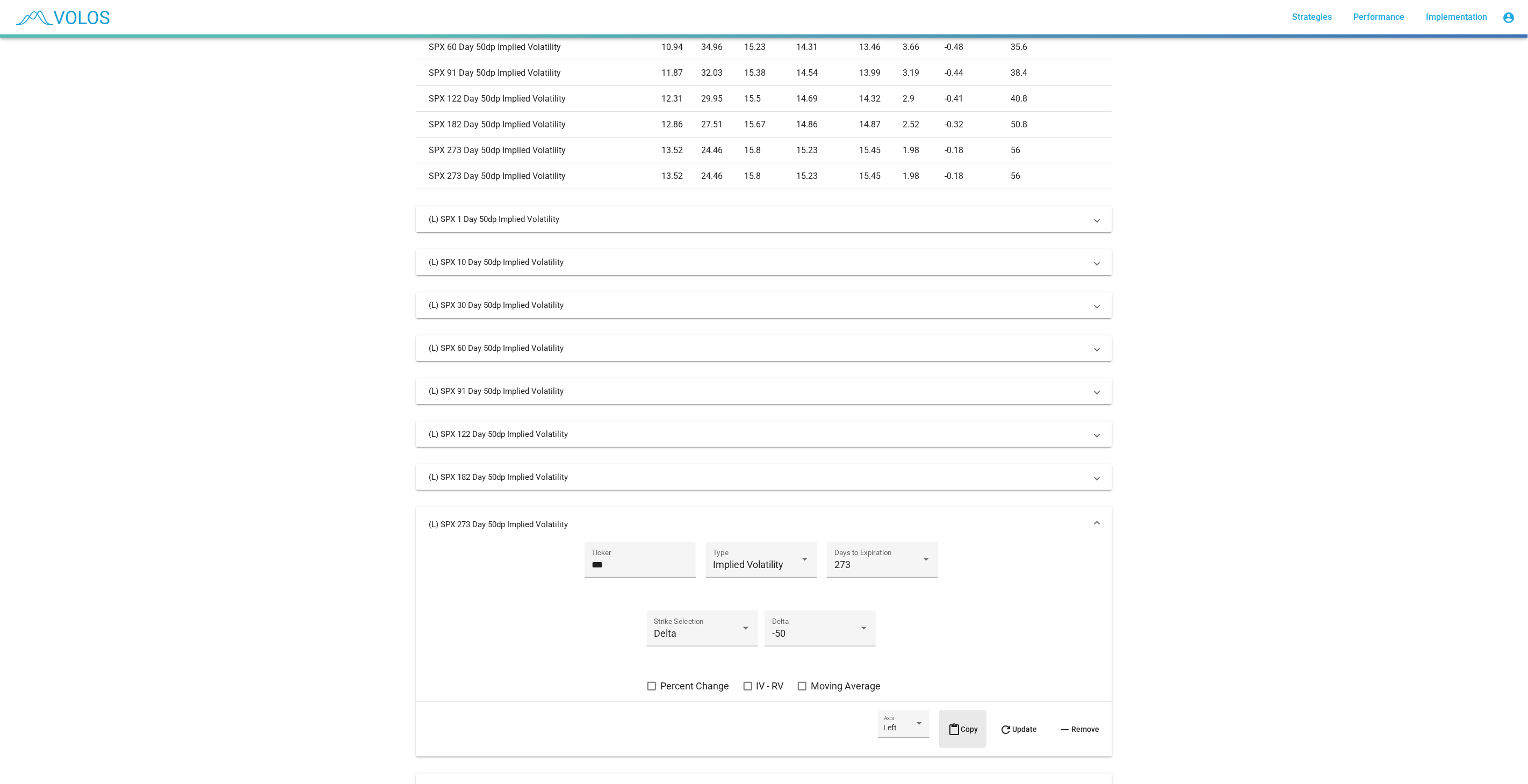
click at [988, 490] on div "(L) SPX 1 Day 50dp Implied Volatility *** Ticker Implied Volatility Type 1 Days…" at bounding box center [764, 623] width 696 height 834
click at [1007, 521] on mat-panel-title "(L) SPX 273 Day 50dp Implied Volatility" at bounding box center [757, 524] width 658 height 11
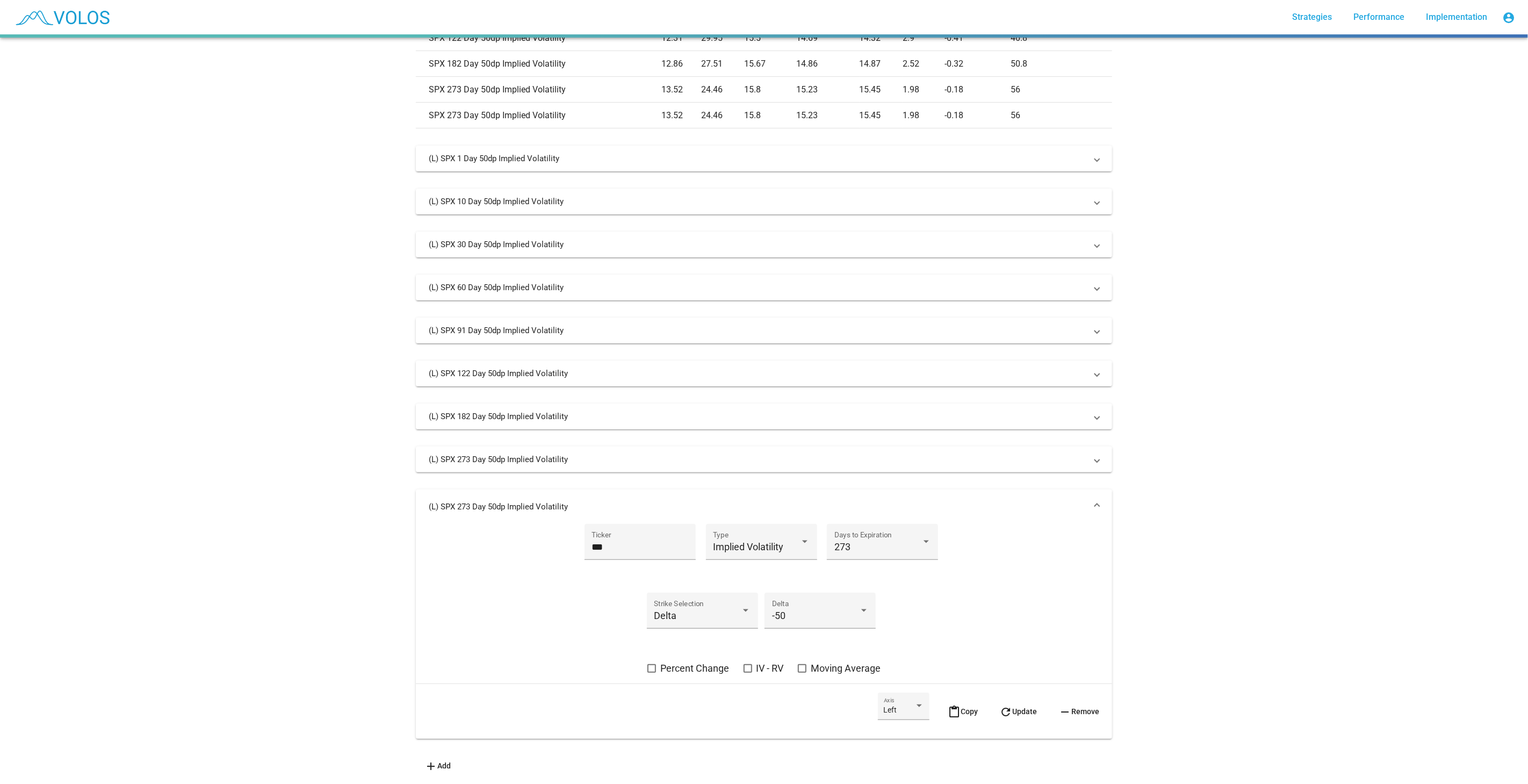
scroll to position [507, 0]
click at [858, 557] on div "273 Days to Expiration" at bounding box center [882, 548] width 111 height 49
click at [865, 544] on div "273 Days to Expiration" at bounding box center [883, 546] width 97 height 28
click at [864, 567] on span "365" at bounding box center [878, 568] width 97 height 29
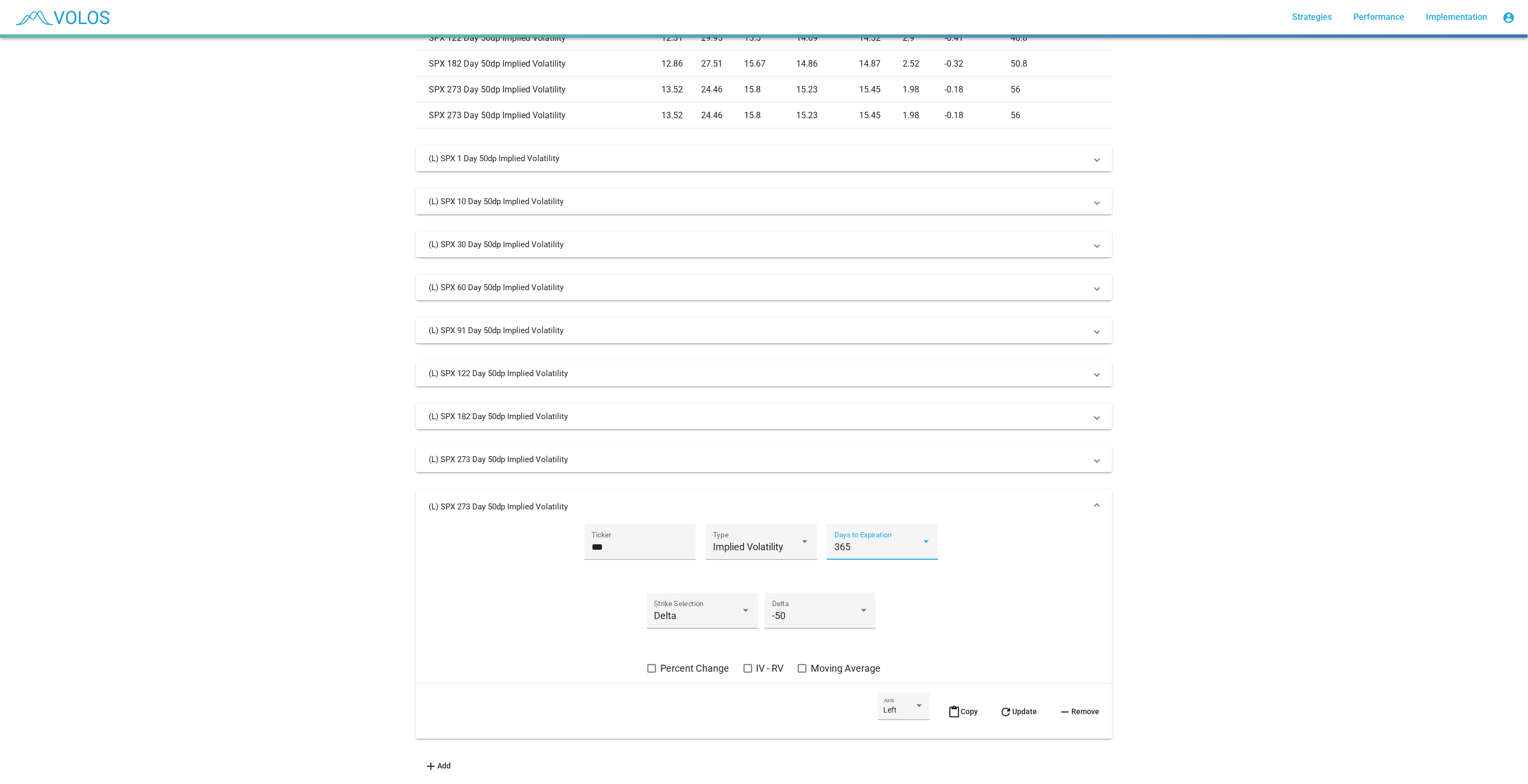
click at [1022, 707] on span "refresh Update" at bounding box center [1018, 711] width 37 height 8
click at [1017, 504] on mat-expansion-panel-header "(L) SPX 365 Day 50dp Implied Volatility" at bounding box center [764, 506] width 696 height 34
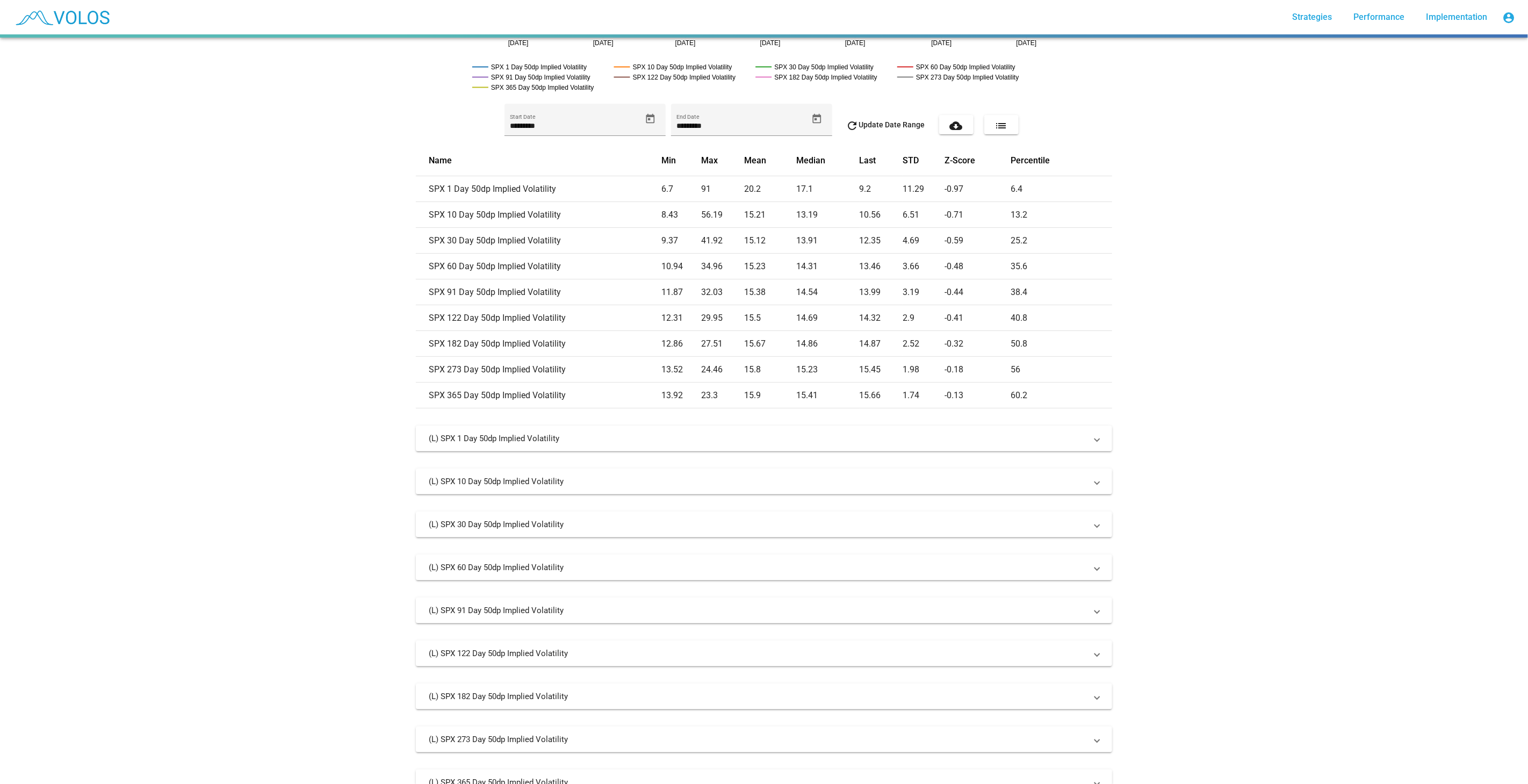
scroll to position [284, 0]
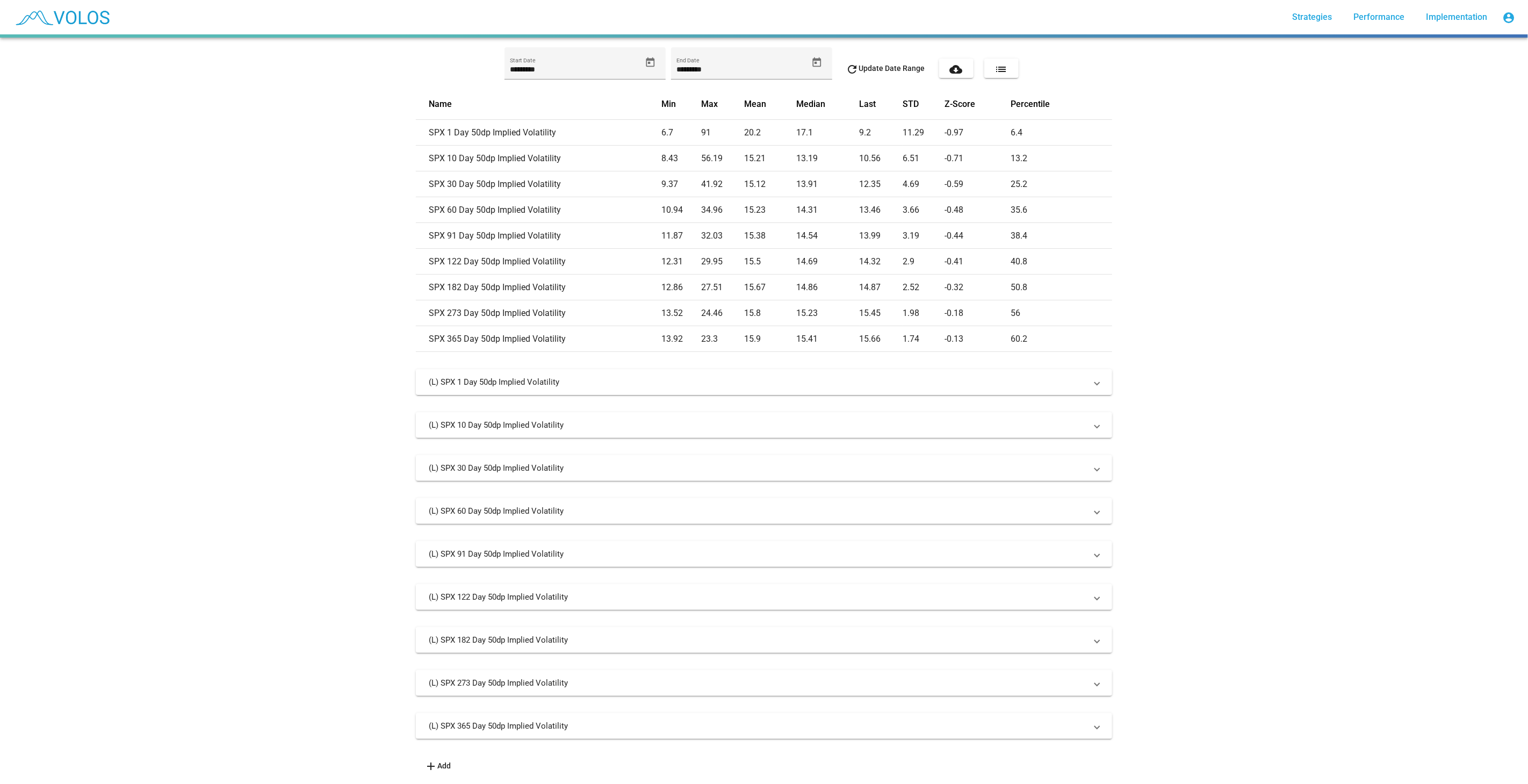
click at [443, 761] on span "add Add" at bounding box center [438, 765] width 26 height 8
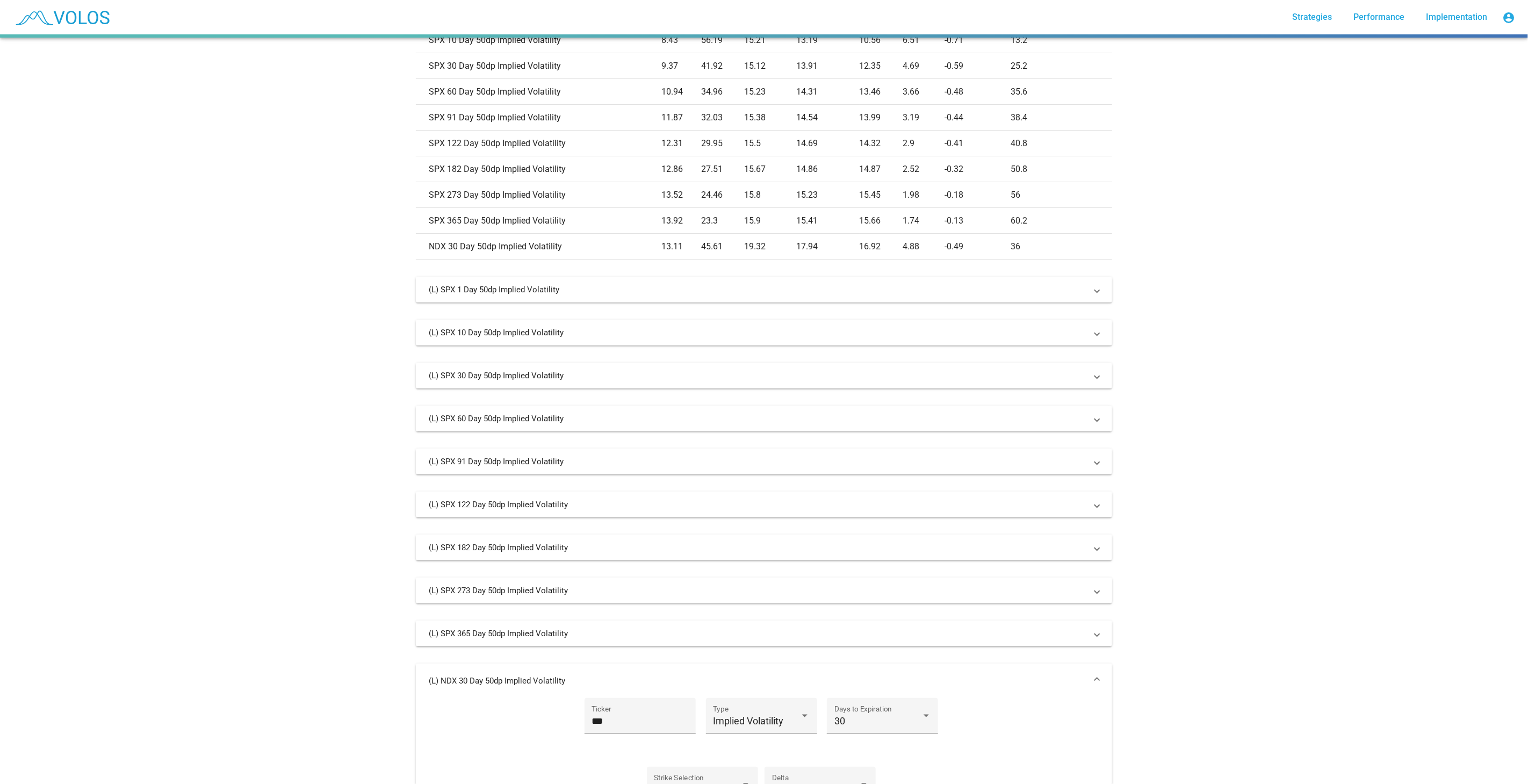
scroll to position [576, 0]
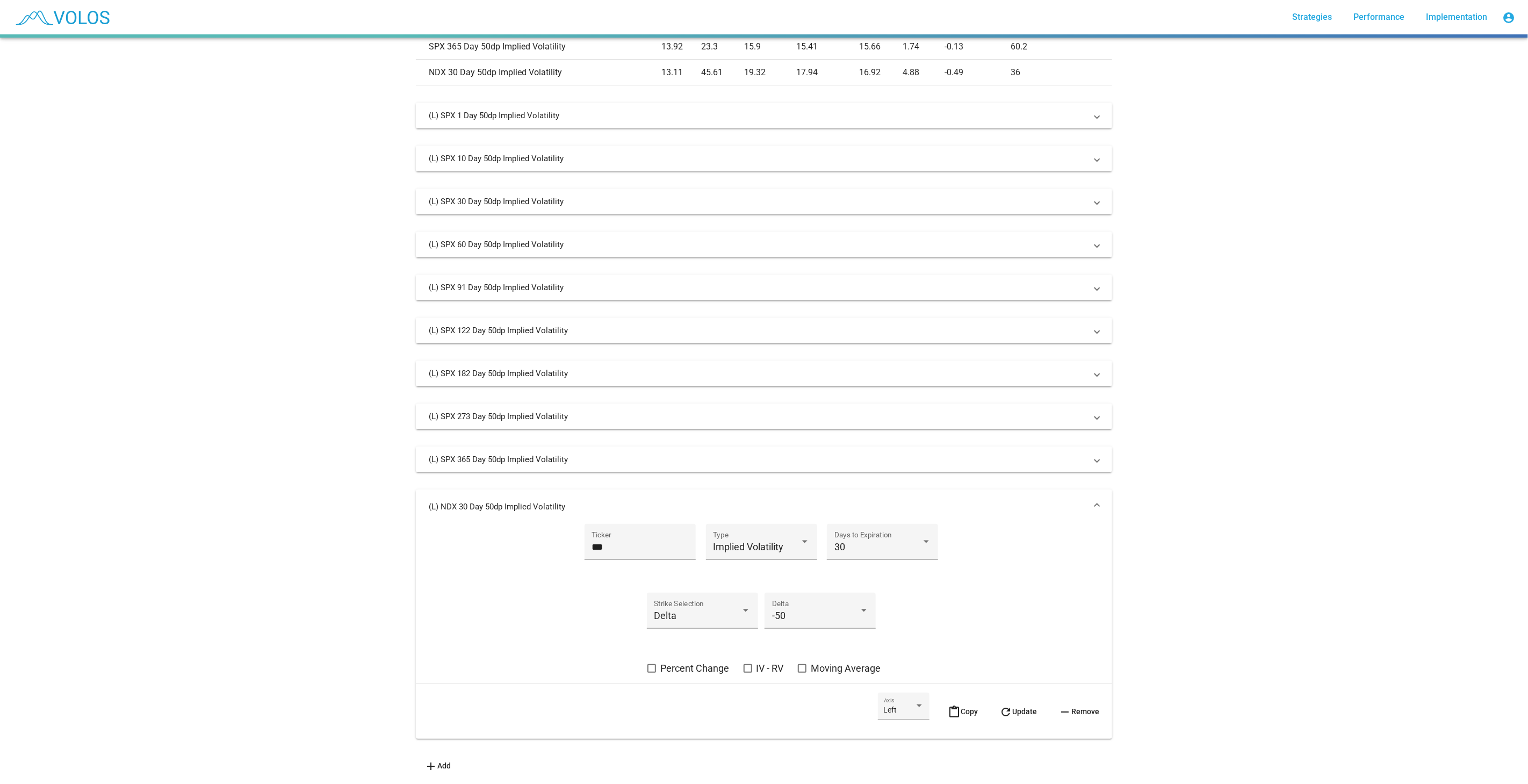
click at [1099, 696] on button "remove Remove" at bounding box center [1079, 711] width 58 height 37
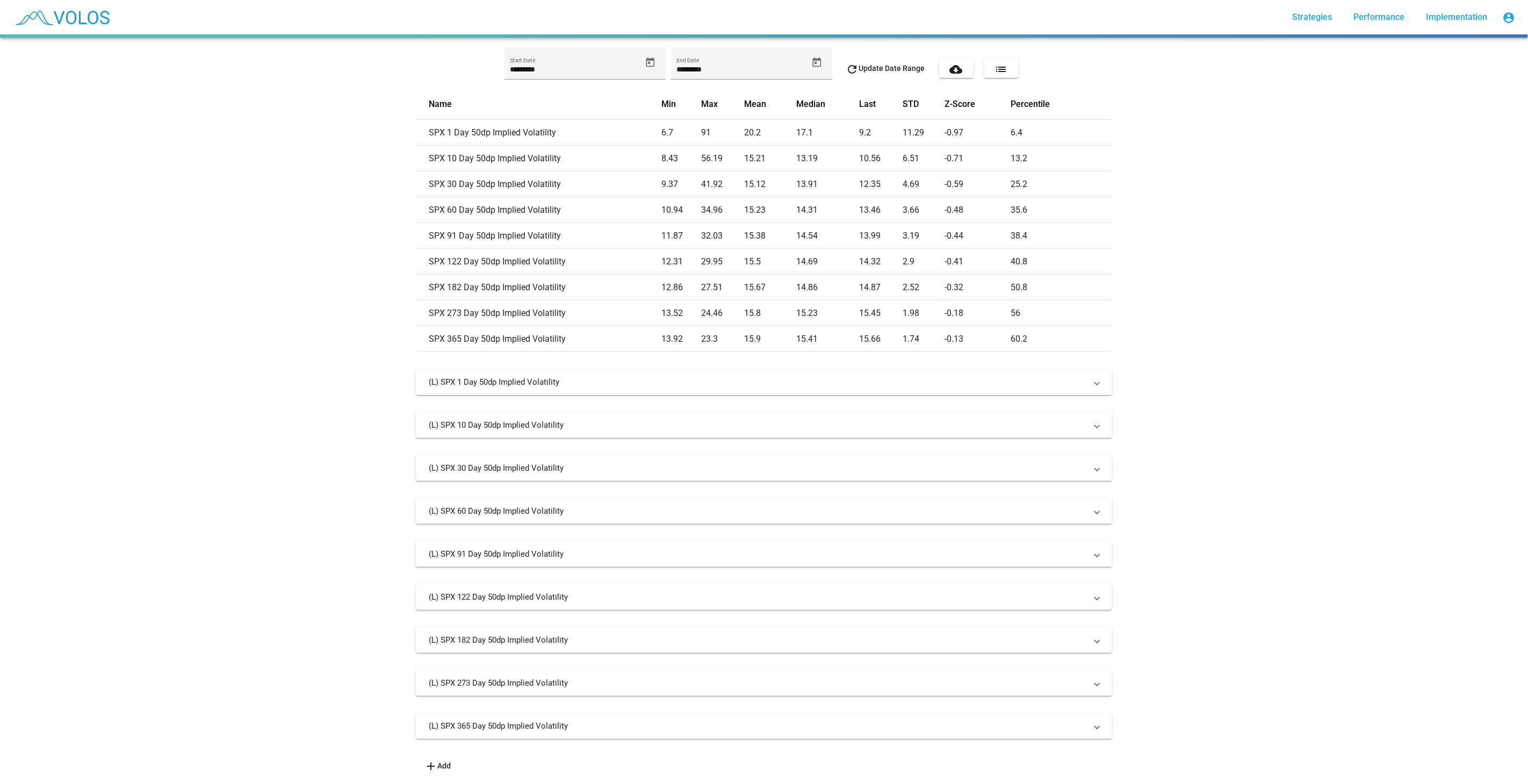
click at [508, 721] on mat-panel-title "(L) SPX 365 Day 50dp Implied Volatility" at bounding box center [757, 726] width 658 height 11
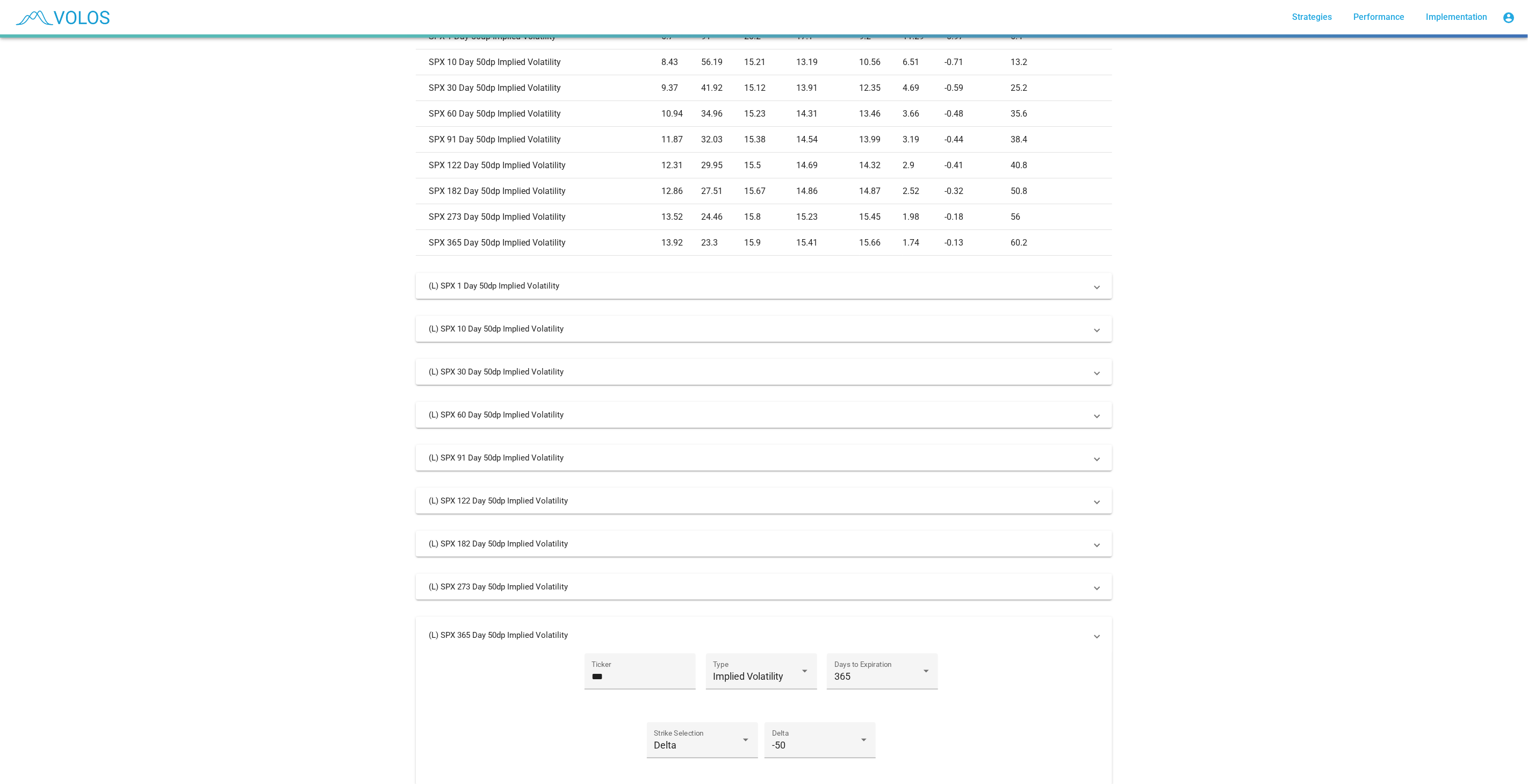
scroll to position [507, 0]
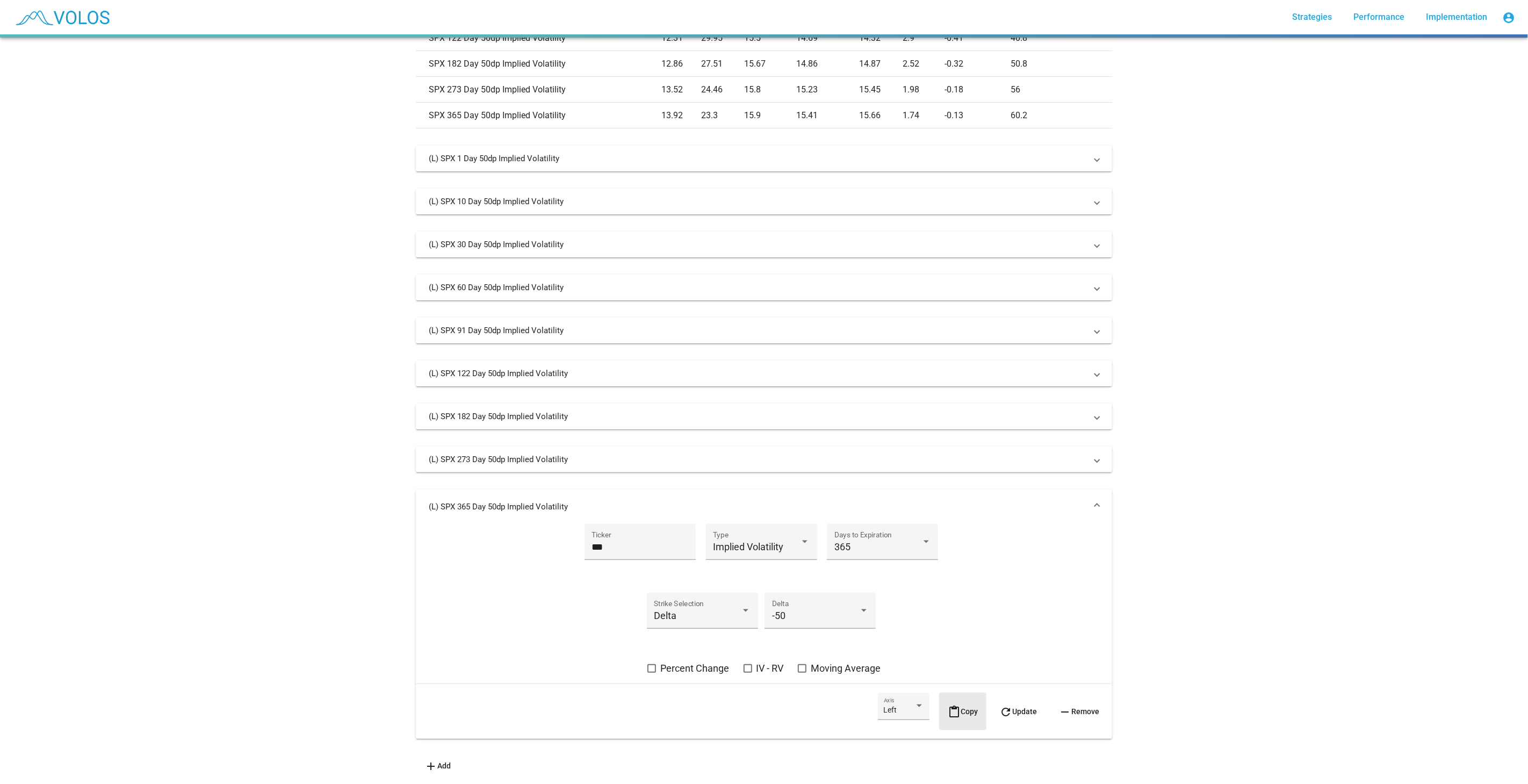
click at [970, 707] on span "content_paste Copy" at bounding box center [963, 711] width 30 height 8
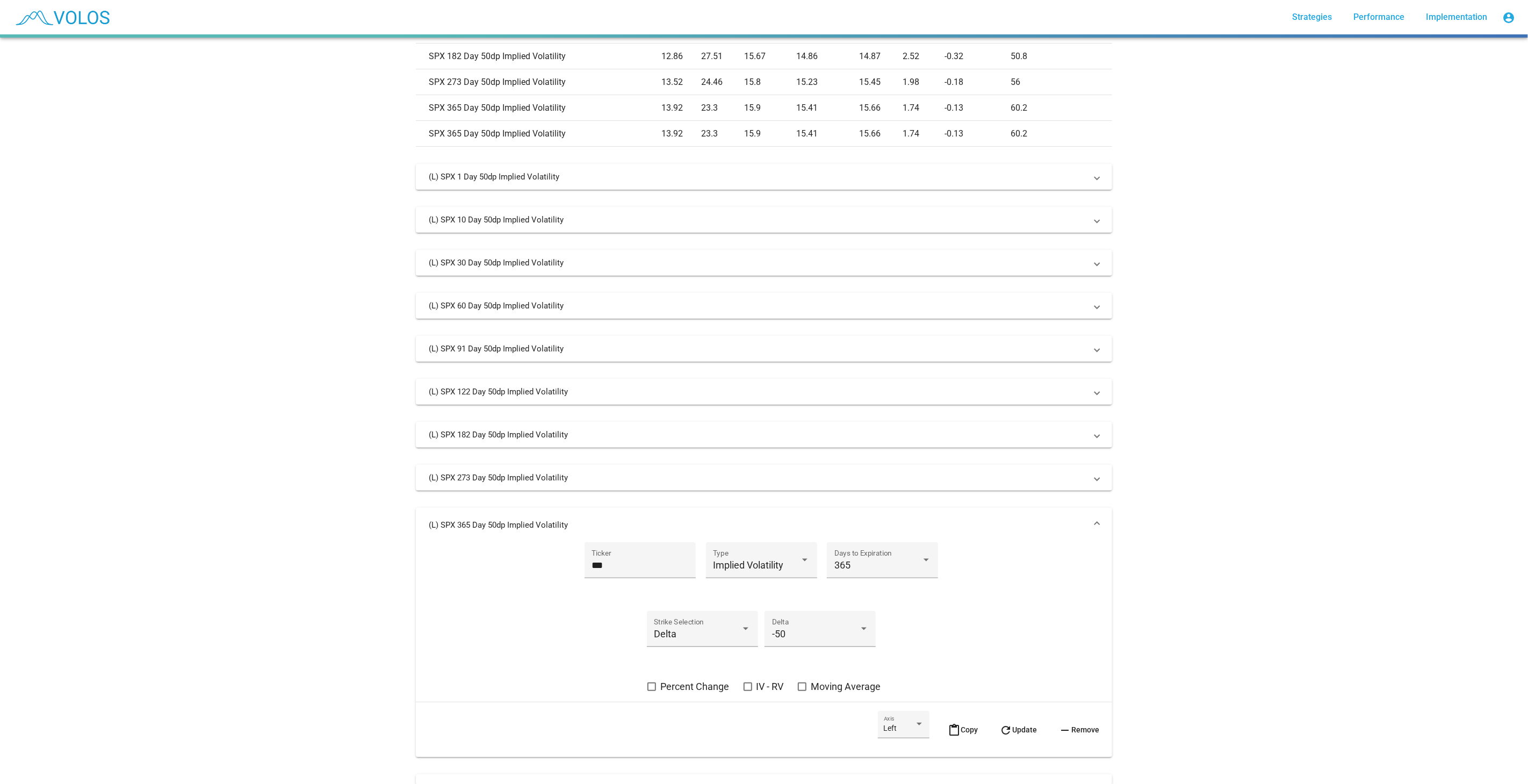
click at [948, 725] on mat-icon "content_paste" at bounding box center [954, 730] width 13 height 13
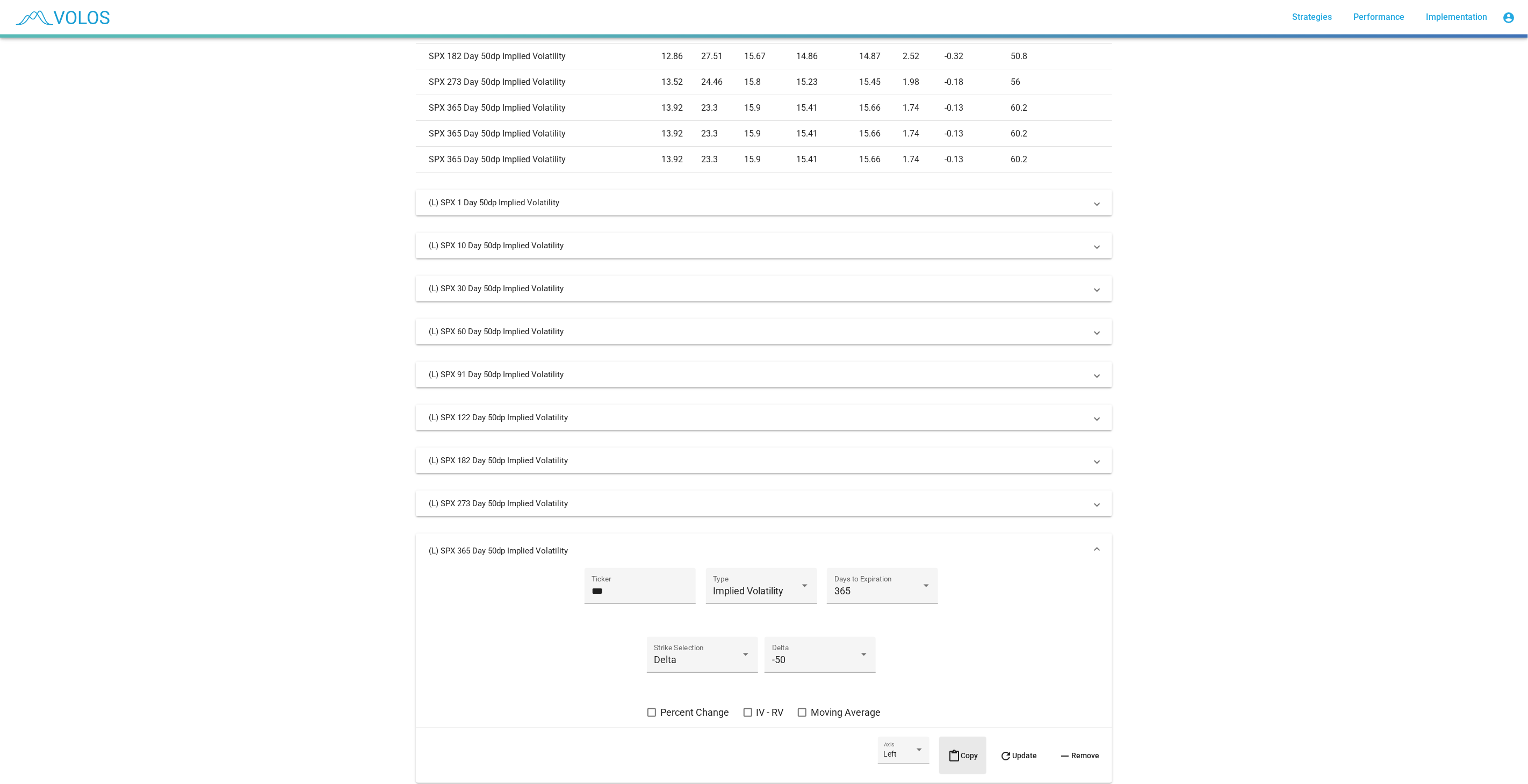
click at [957, 745] on button "content_paste Copy" at bounding box center [963, 755] width 47 height 37
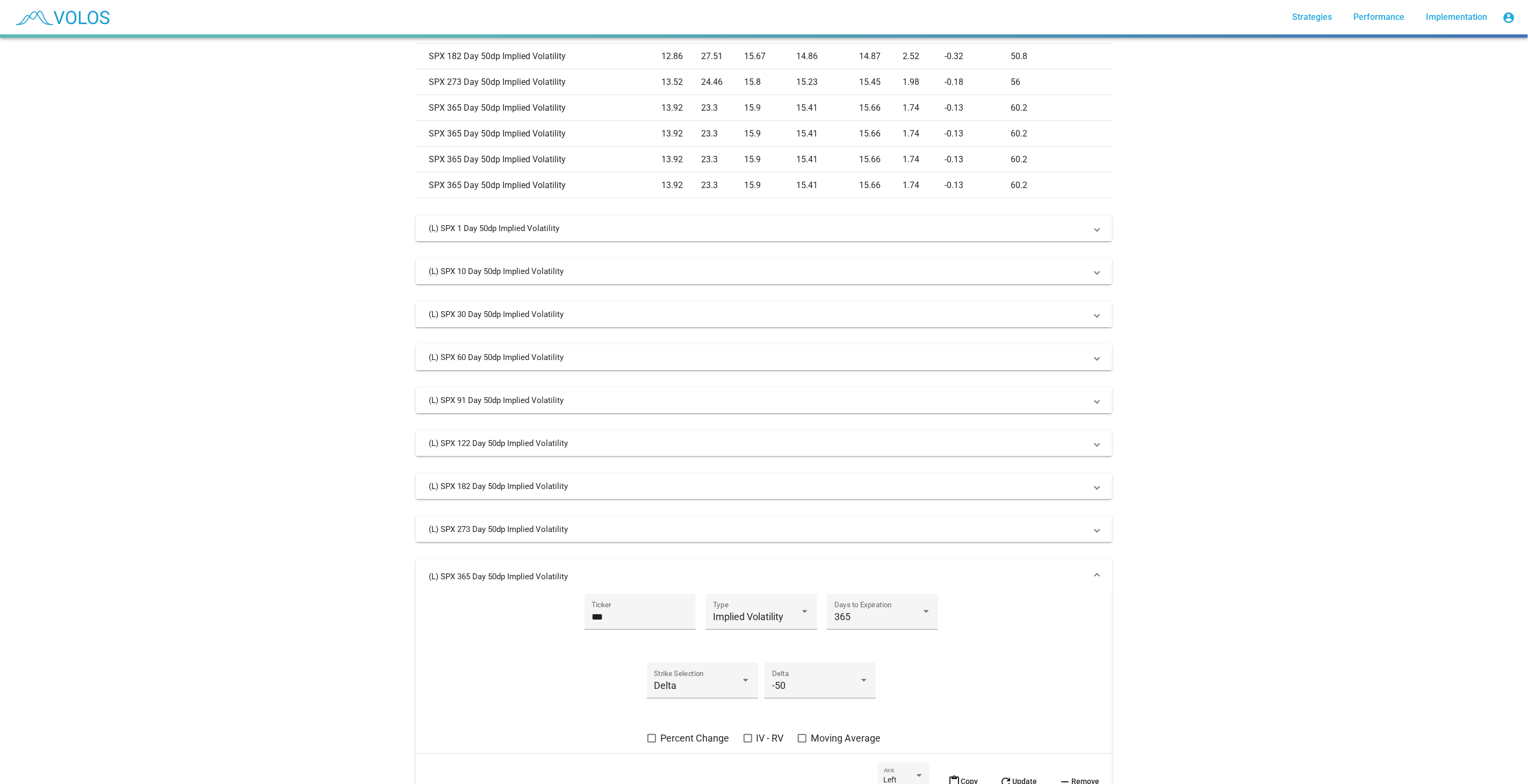
click at [987, 576] on mat-panel-title "(L) SPX 365 Day 50dp Implied Volatility" at bounding box center [757, 576] width 658 height 11
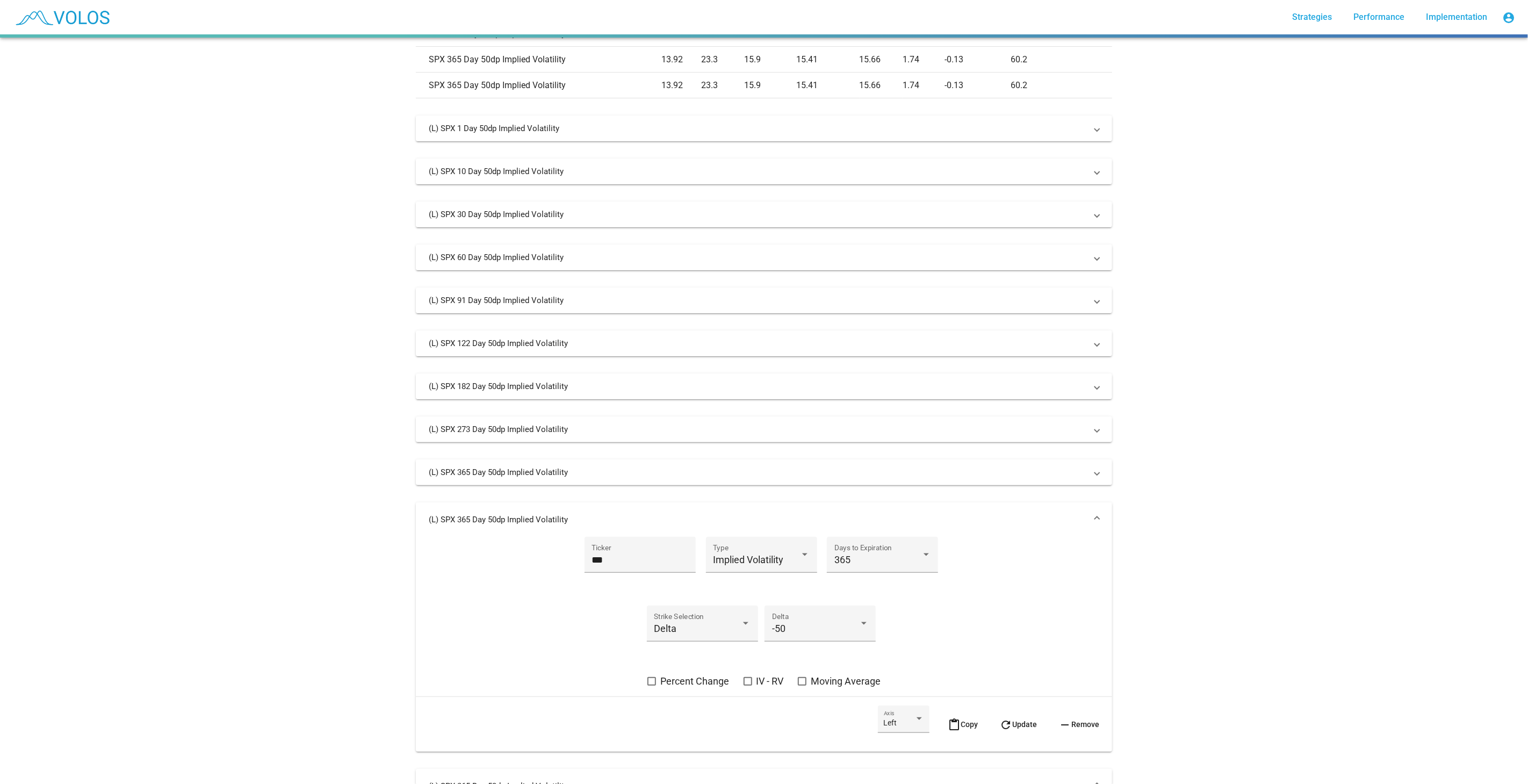
scroll to position [806, 0]
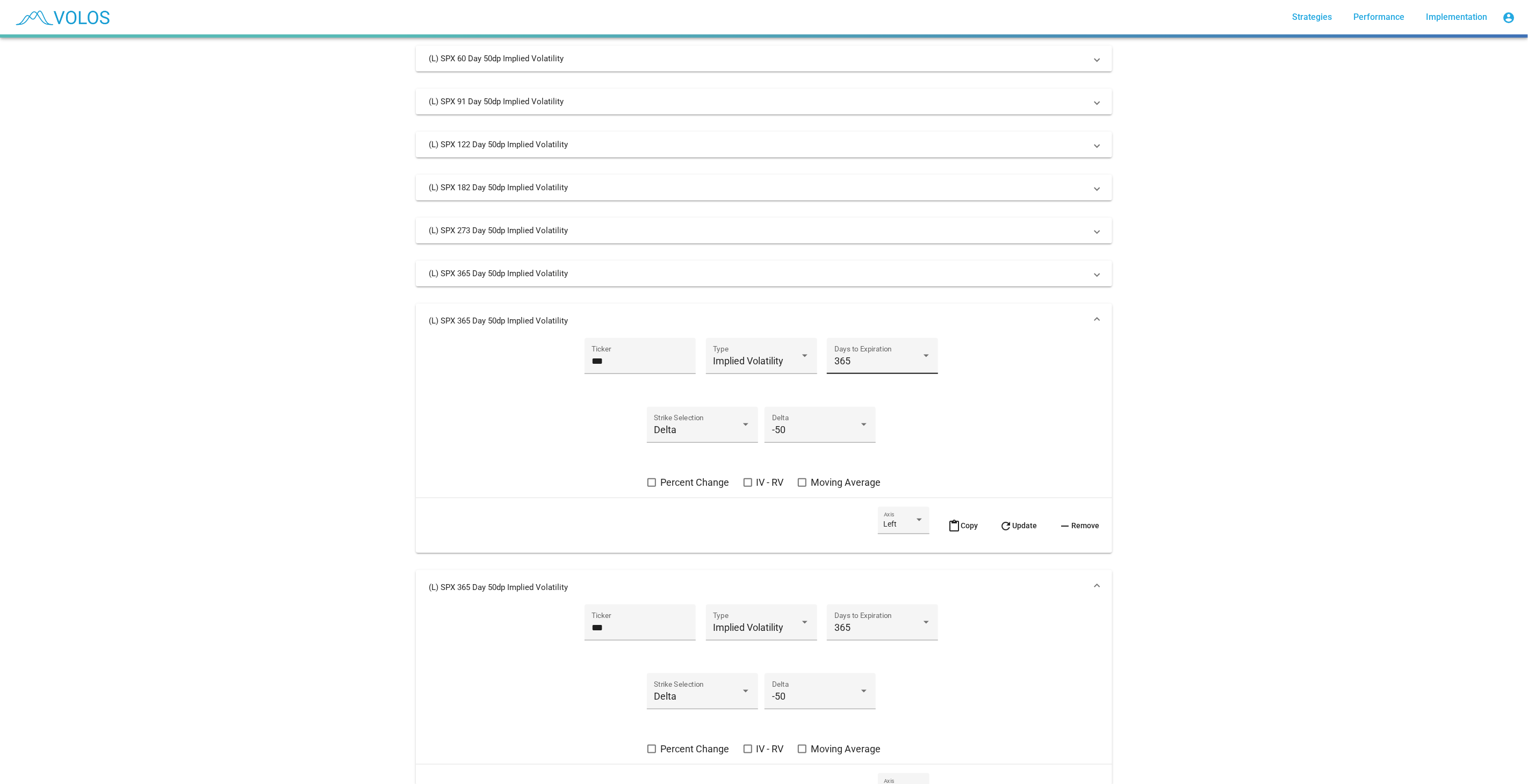
click at [870, 364] on div "365" at bounding box center [878, 361] width 87 height 11
click at [871, 391] on span "547" at bounding box center [878, 389] width 97 height 29
click at [1029, 525] on span "refresh Update" at bounding box center [1018, 525] width 37 height 8
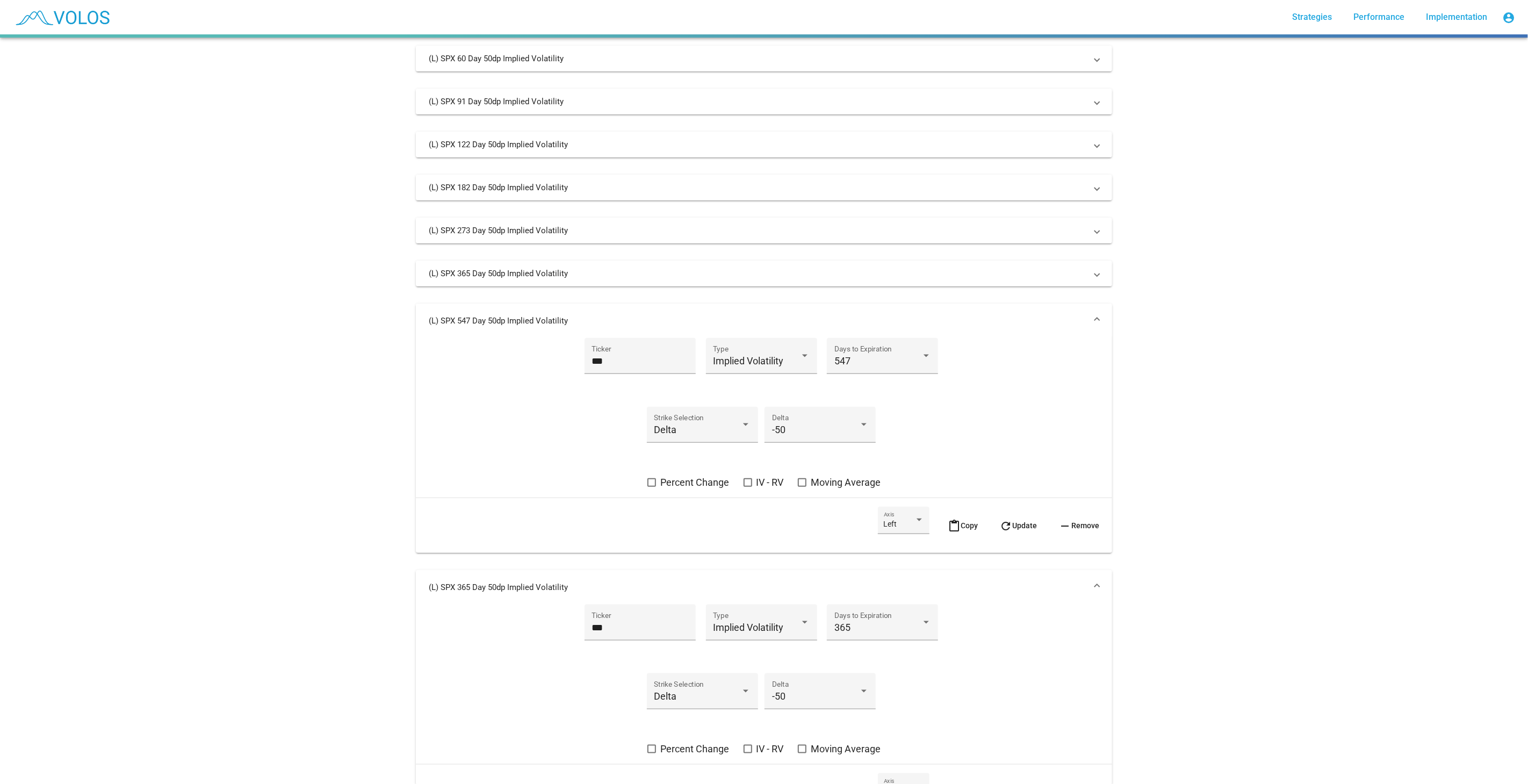
click at [1016, 321] on mat-panel-title "(L) SPX 547 Day 50dp Implied Volatility" at bounding box center [757, 321] width 658 height 11
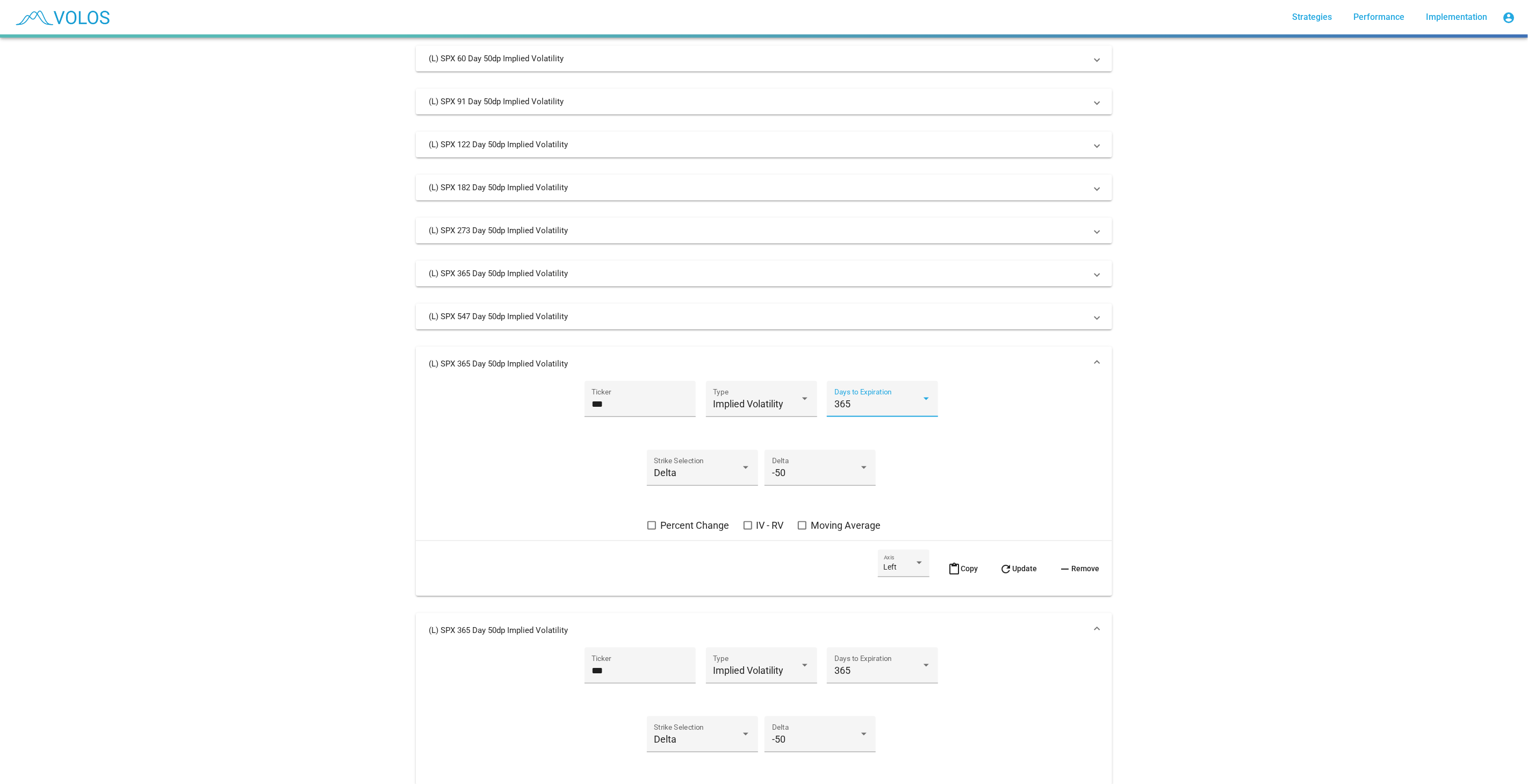
click at [883, 407] on div "365" at bounding box center [878, 404] width 87 height 11
click at [859, 465] on span "730" at bounding box center [878, 458] width 97 height 29
click at [1031, 571] on button "refresh Update" at bounding box center [1018, 568] width 55 height 37
click at [967, 377] on mat-expansion-panel-header "(L) SPX 730 Day 50dp Implied Volatility" at bounding box center [764, 364] width 696 height 34
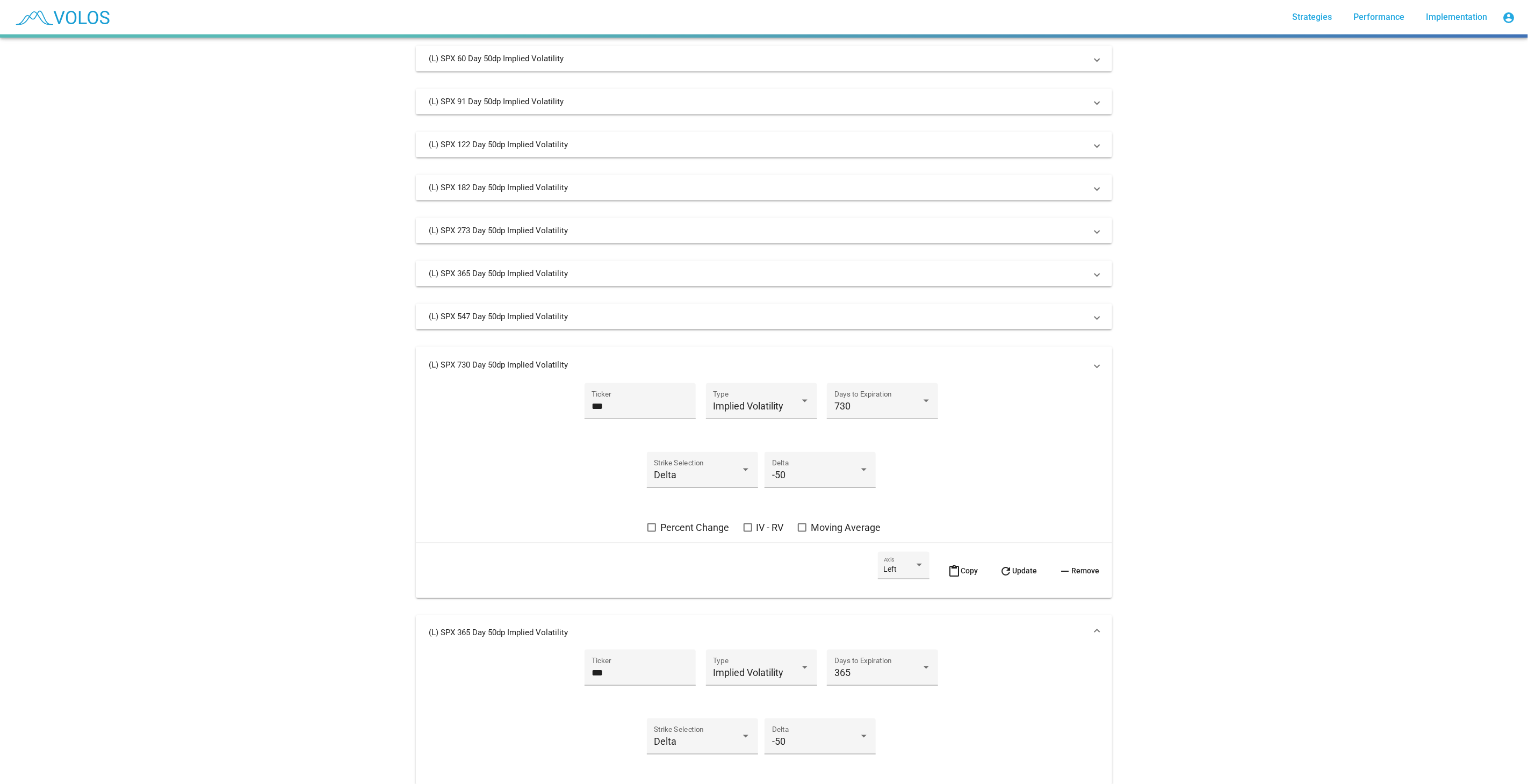
scroll to position [713, 0]
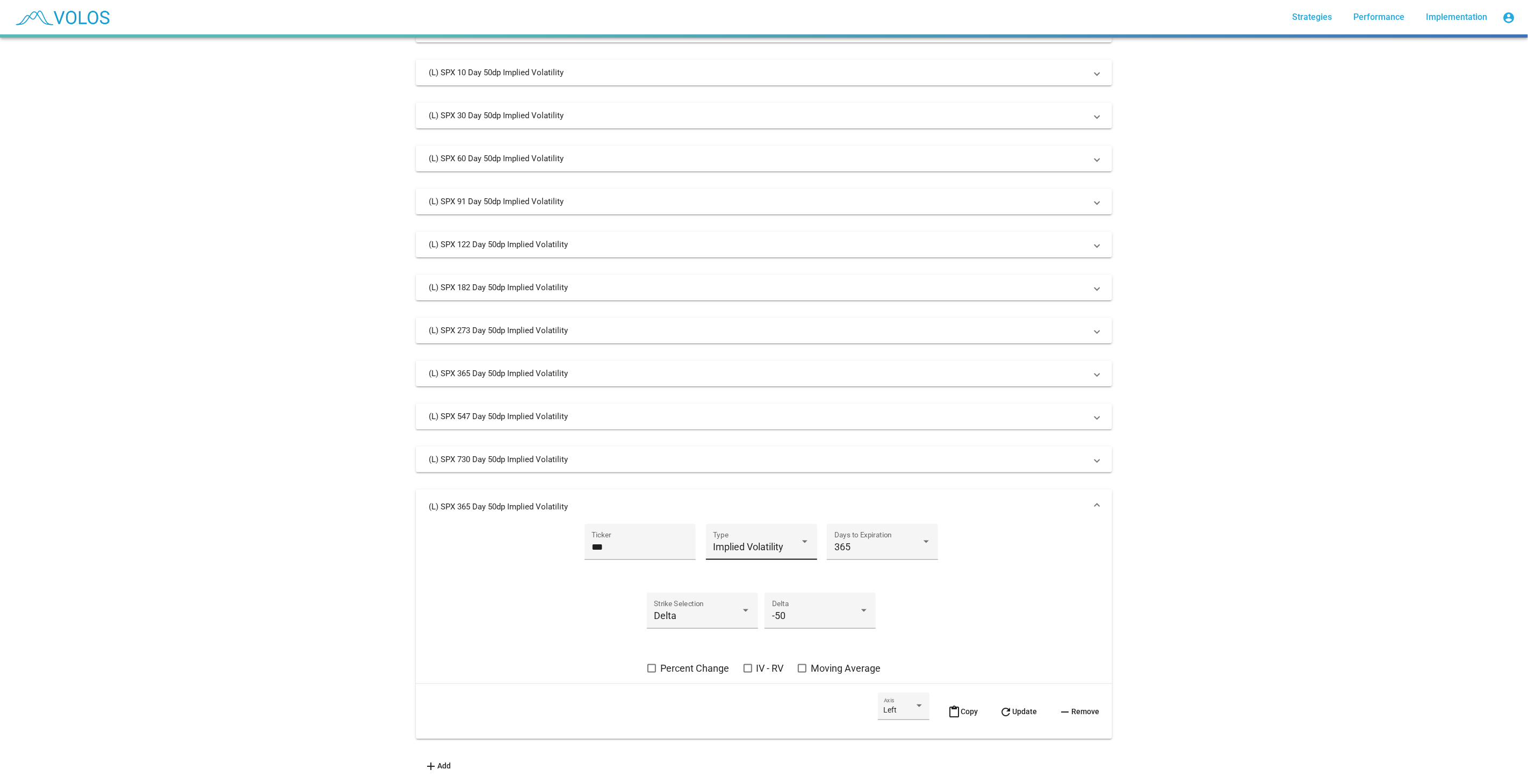
click at [728, 541] on span "Implied Volatility" at bounding box center [748, 546] width 71 height 11
click at [760, 601] on span "Spot Price" at bounding box center [784, 591] width 151 height 29
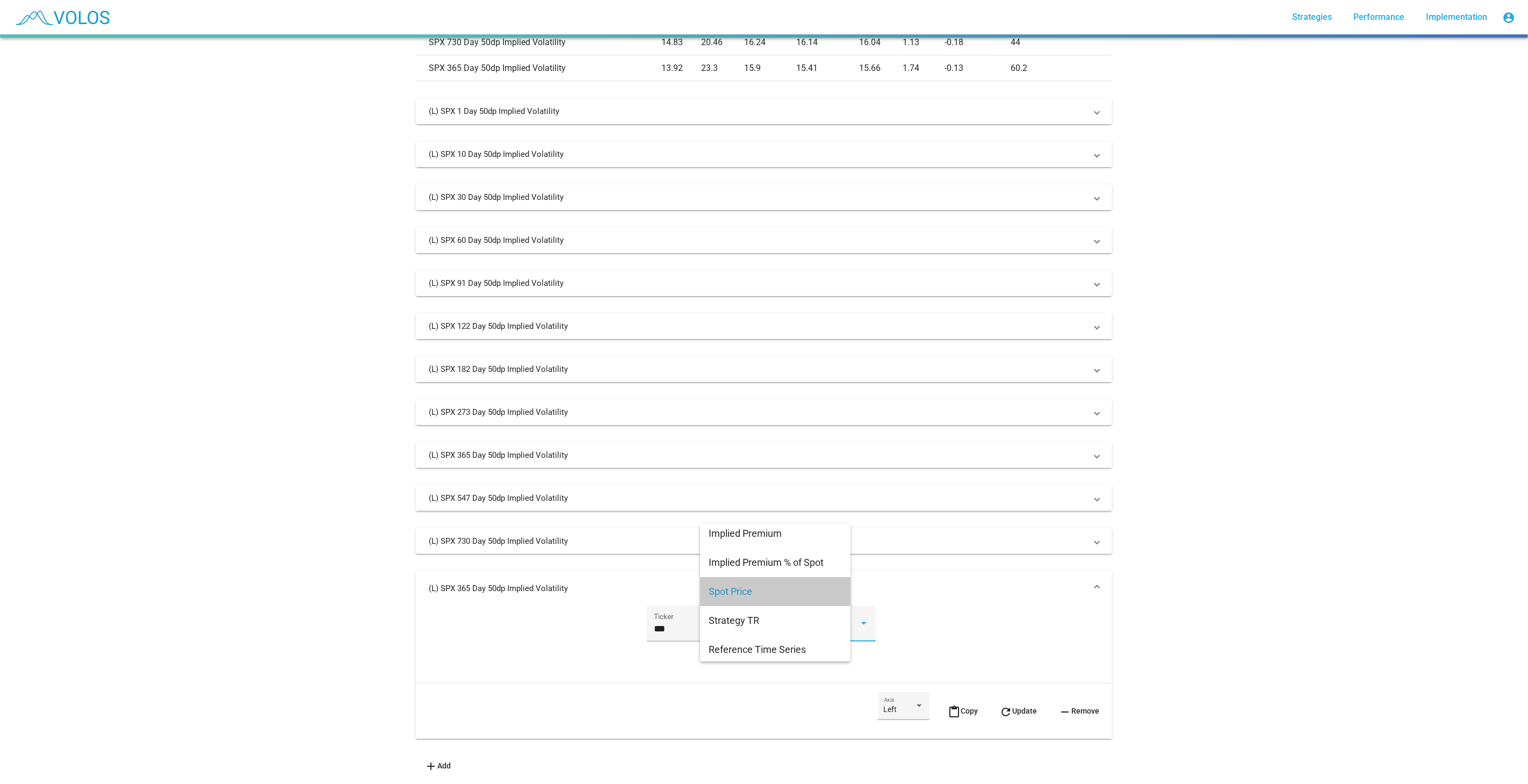
scroll to position [632, 0]
click at [1025, 693] on button "refresh Update" at bounding box center [1018, 710] width 55 height 37
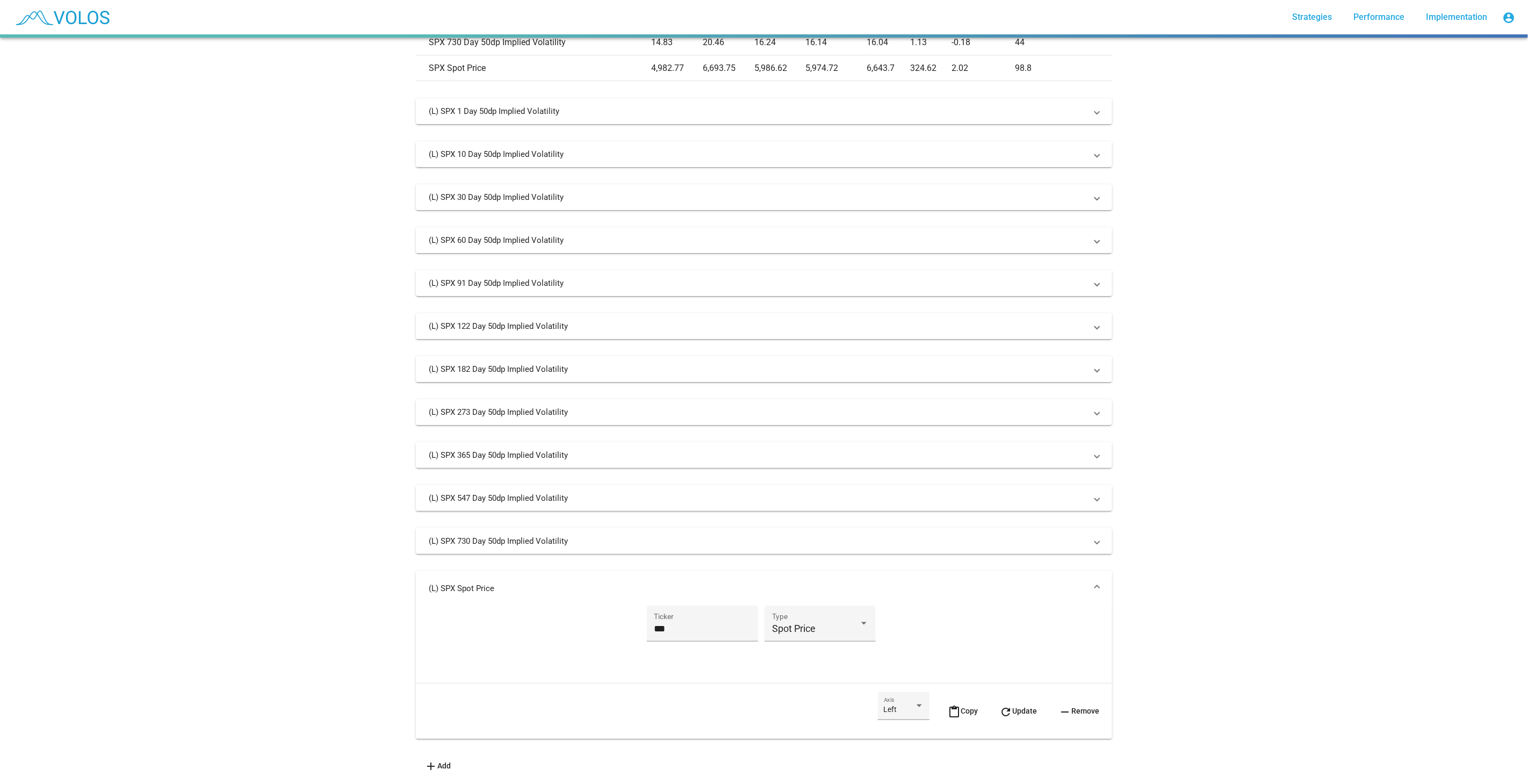
click at [1012, 583] on mat-panel-title "(L) SPX Spot Price" at bounding box center [757, 588] width 658 height 11
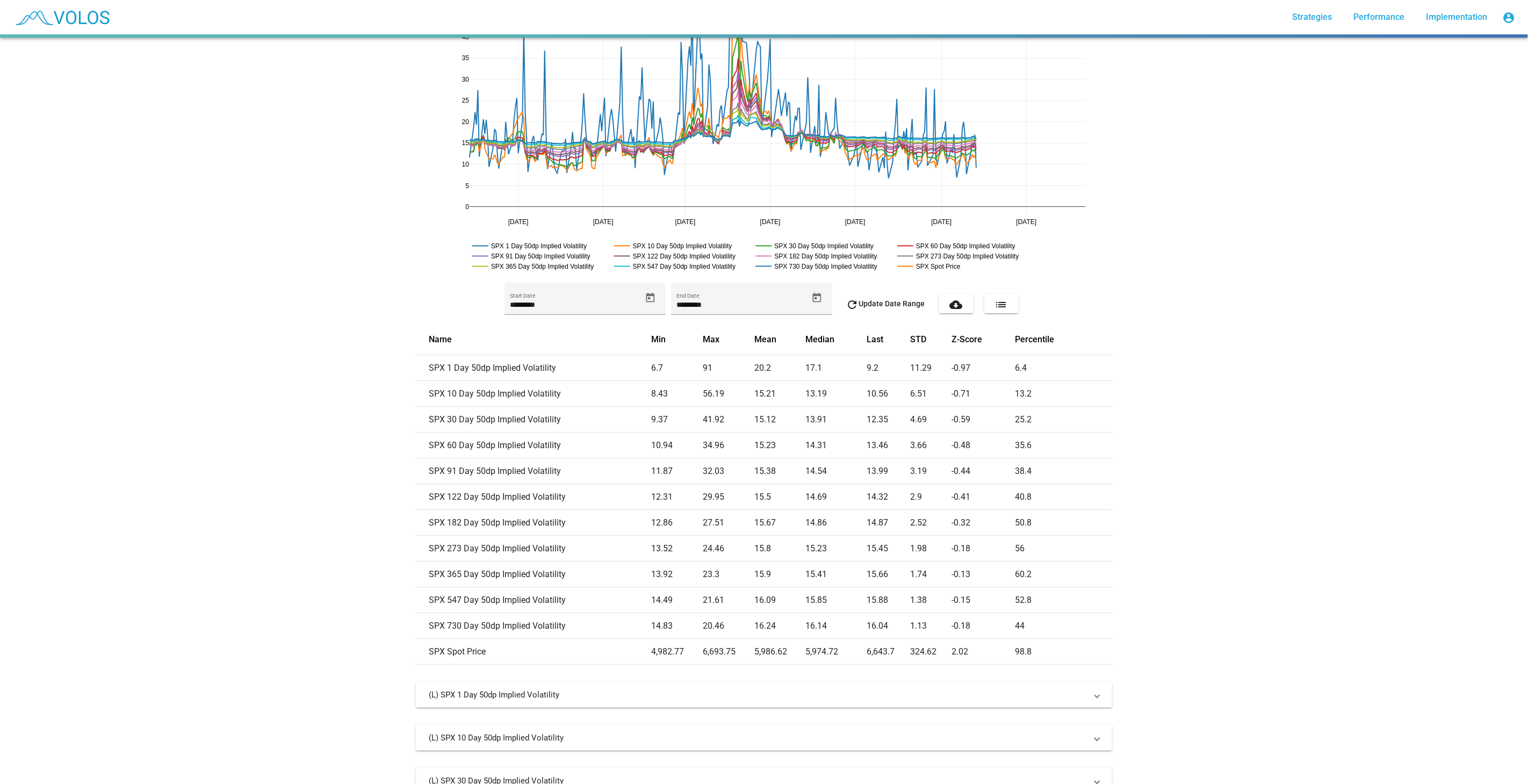
scroll to position [0, 0]
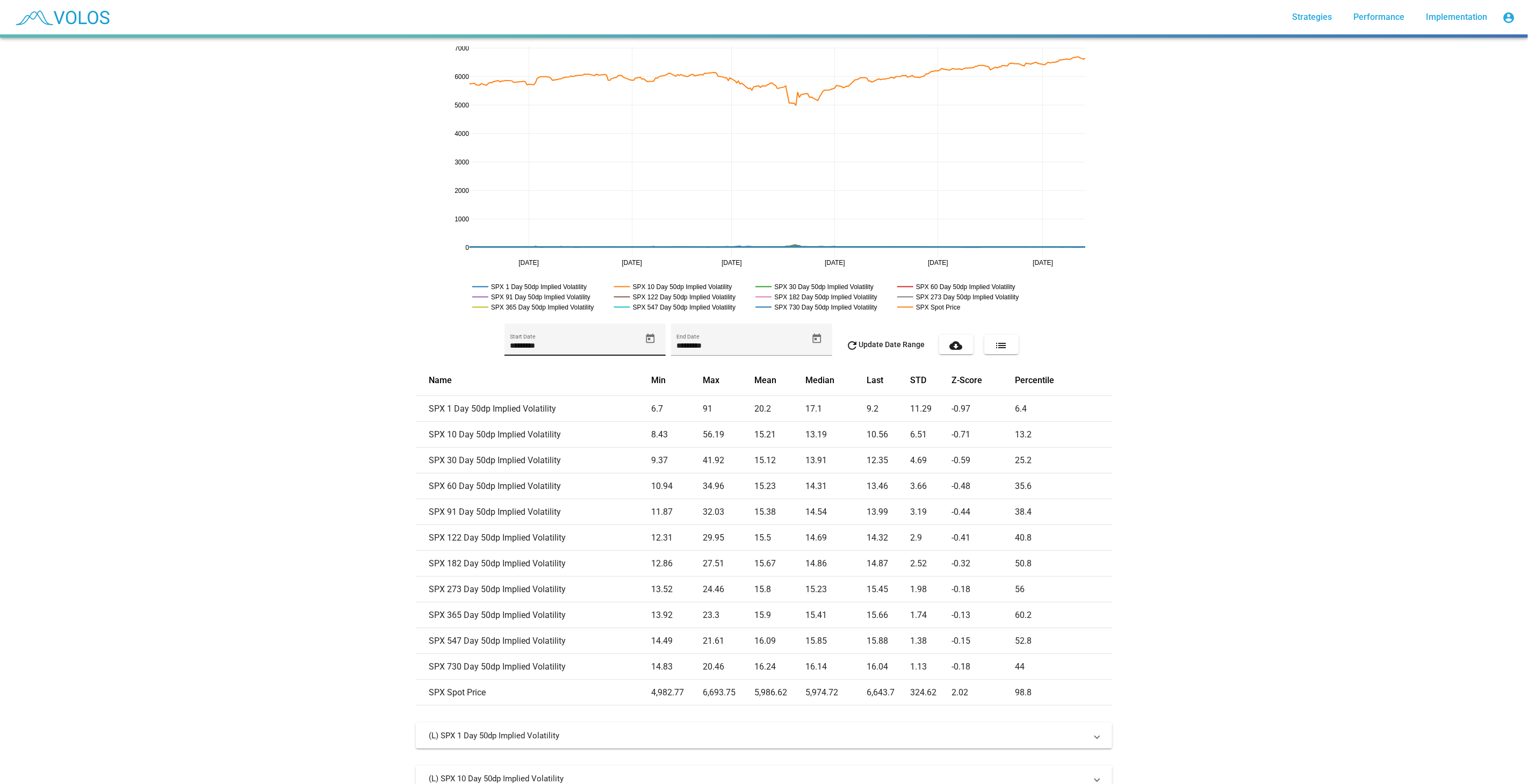
click at [647, 340] on icon "Open calendar" at bounding box center [650, 339] width 11 height 11
click at [527, 372] on button "[DATE]" at bounding box center [526, 378] width 48 height 21
click at [524, 378] on span "[DATE] – [DATE]" at bounding box center [541, 378] width 61 height 8
click at [539, 369] on button "[DATE]" at bounding box center [526, 378] width 48 height 21
click at [626, 376] on button "Previous 20 years" at bounding box center [623, 378] width 21 height 21
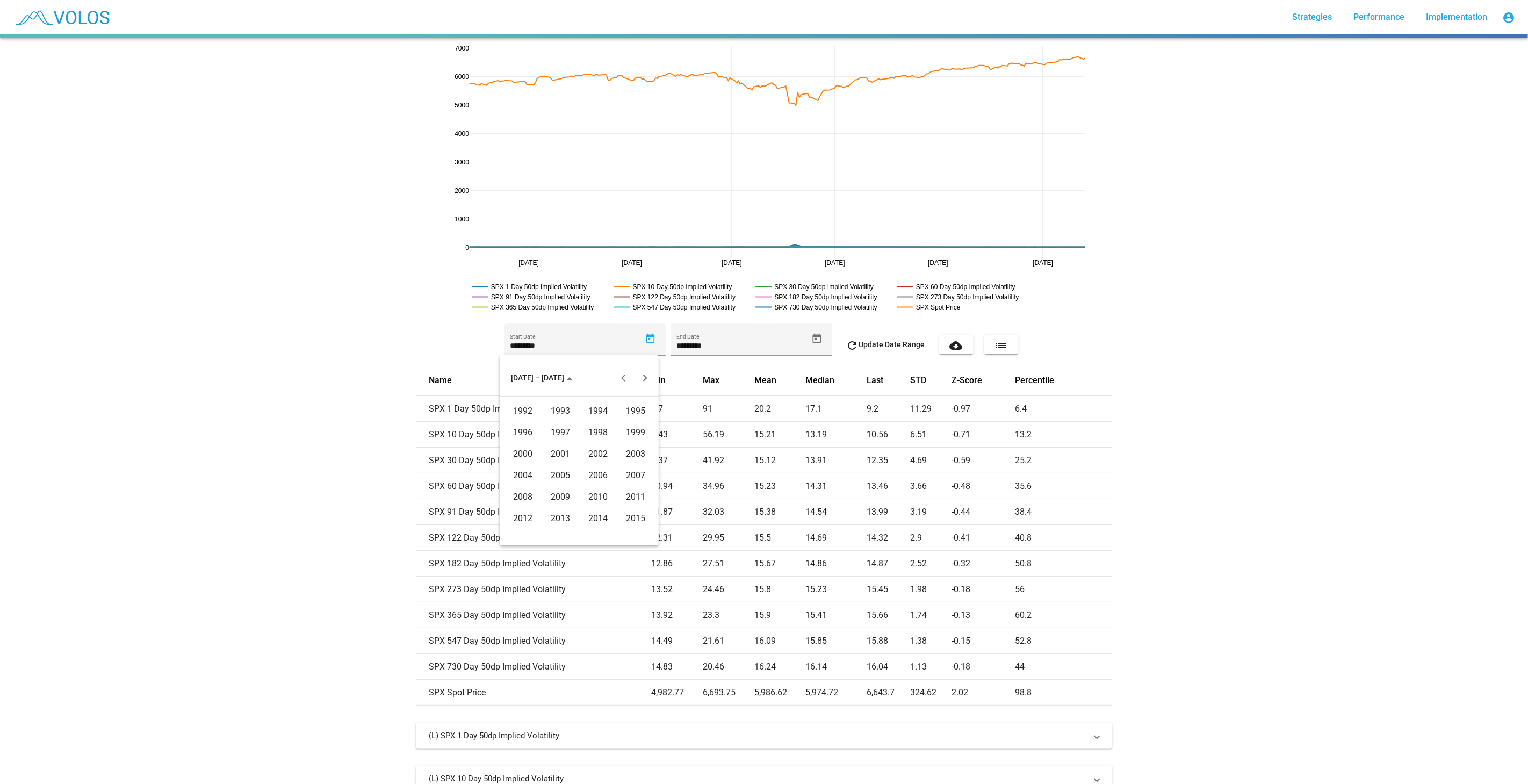
click at [526, 438] on div "1996" at bounding box center [523, 432] width 34 height 20
click at [526, 433] on div "JAN" at bounding box center [523, 432] width 34 height 20
click at [545, 442] on td "1" at bounding box center [536, 447] width 21 height 21
type input "********"
click at [872, 343] on span "refresh Update Date Range" at bounding box center [886, 344] width 79 height 8
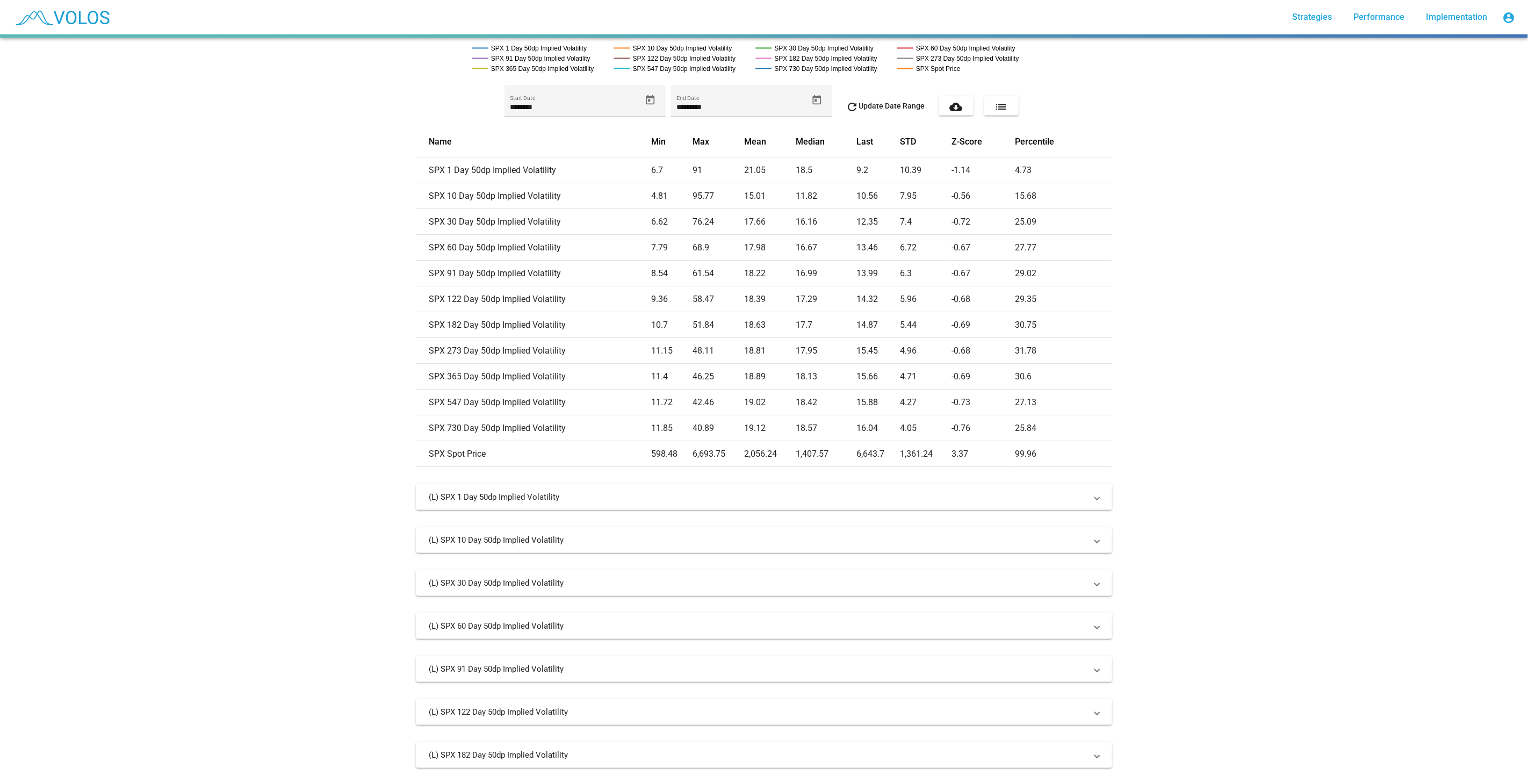
scroll to position [490, 0]
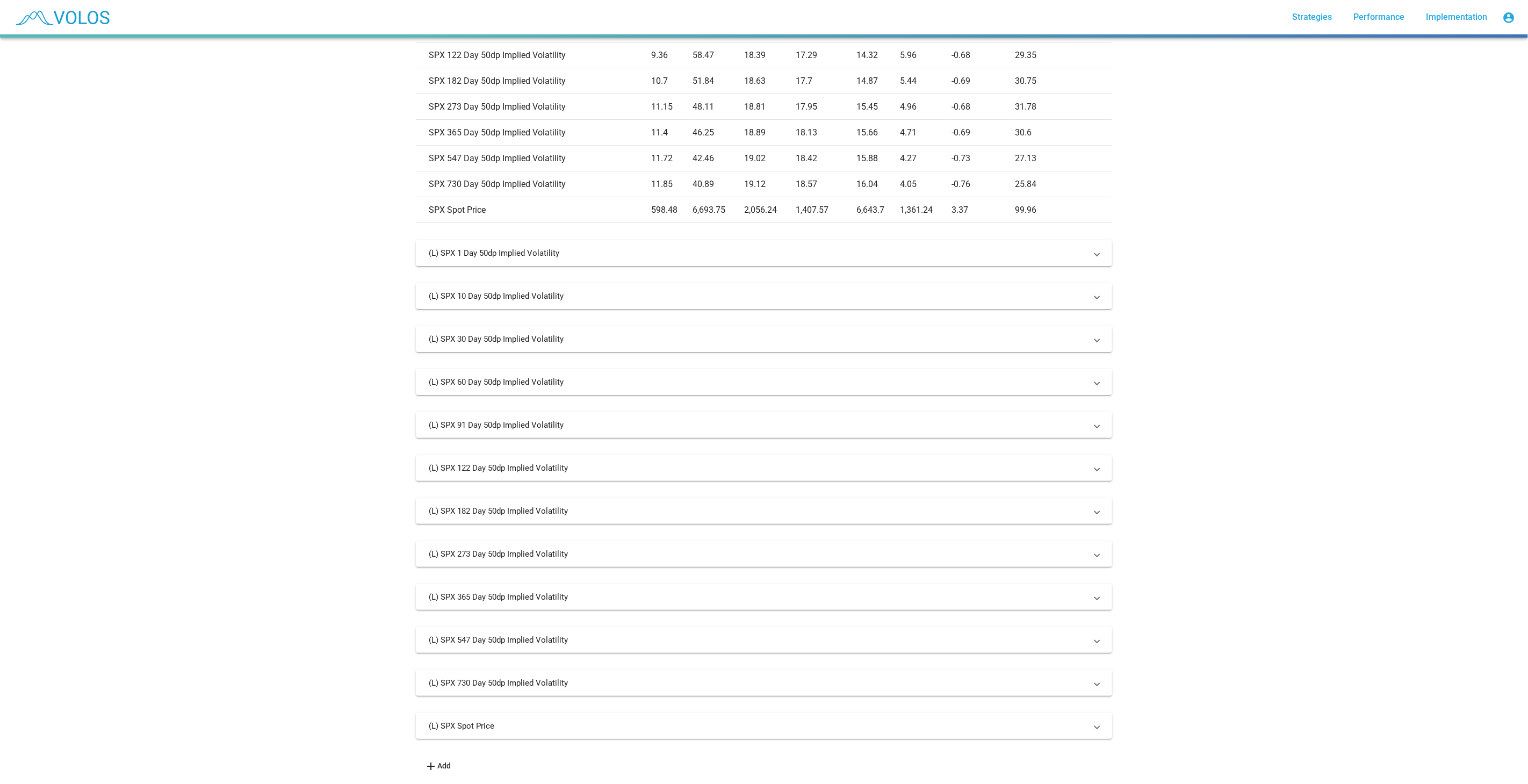
click at [808, 721] on mat-panel-title "(L) SPX Spot Price" at bounding box center [757, 726] width 658 height 11
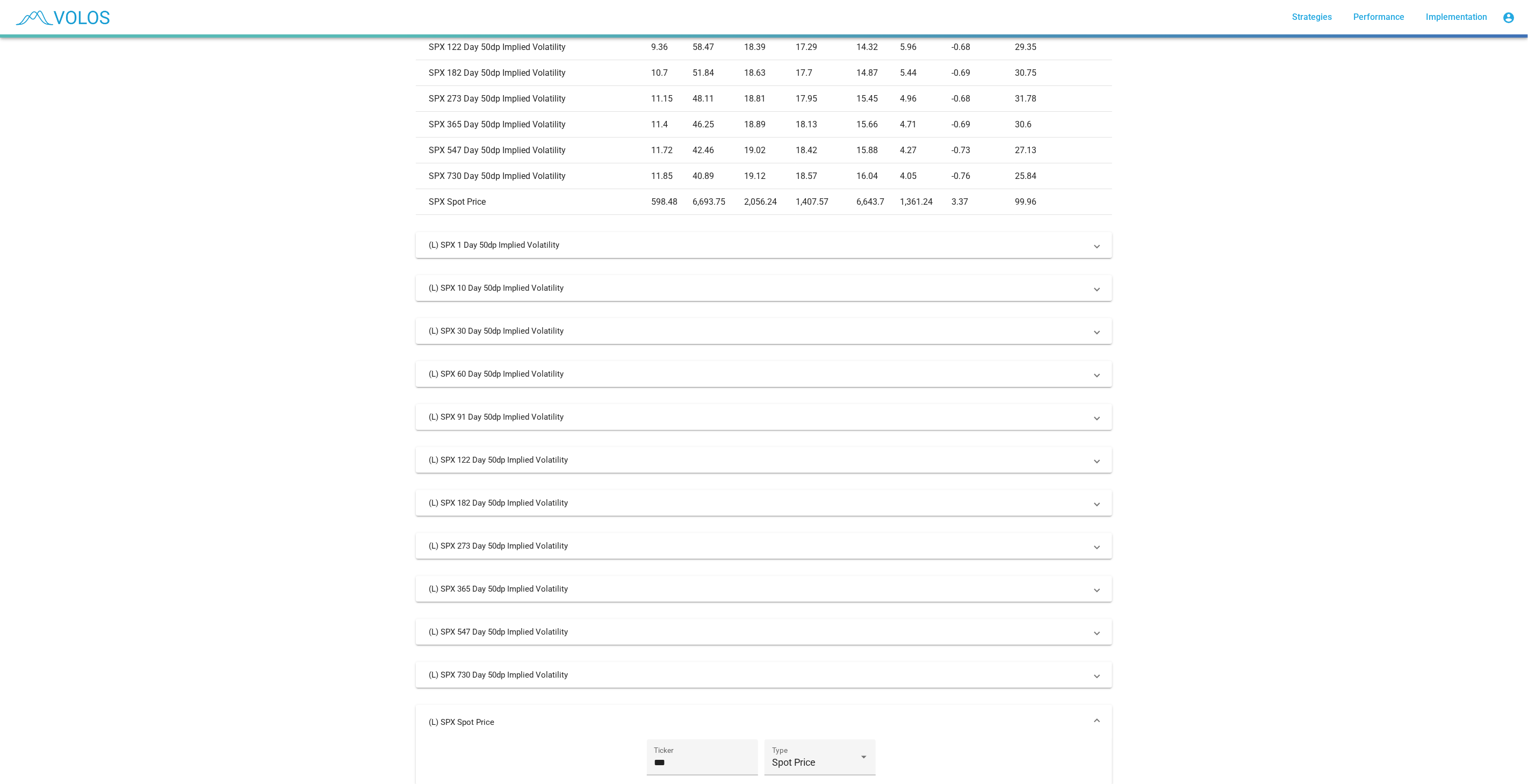
scroll to position [632, 0]
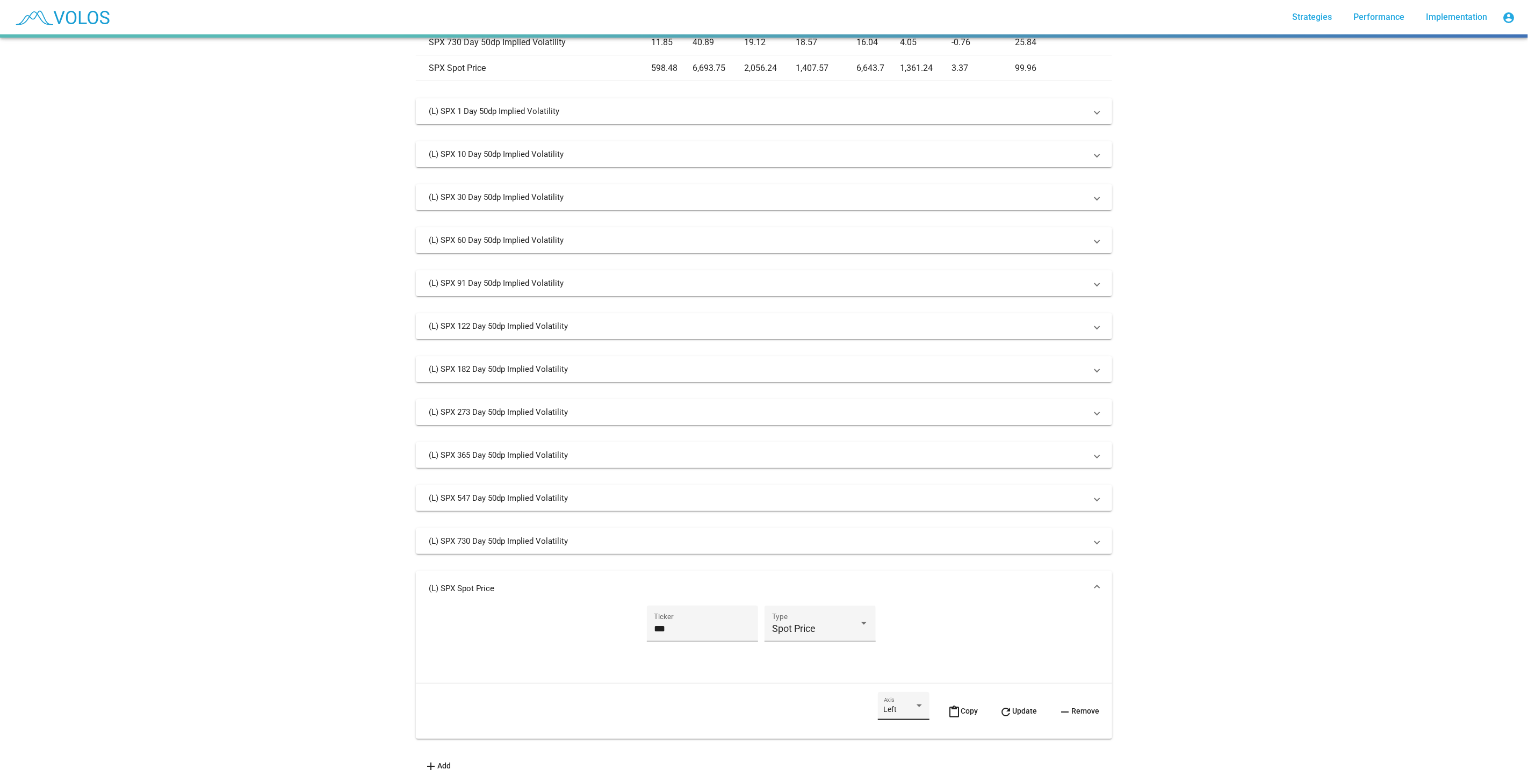
click at [884, 705] on span "Left" at bounding box center [890, 709] width 14 height 8
click at [879, 725] on span "Right" at bounding box center [895, 724] width 40 height 23
click at [999, 717] on button "refresh Update" at bounding box center [1018, 710] width 55 height 37
click at [1040, 571] on mat-expansion-panel-header "(R) SPX Spot Price" at bounding box center [764, 588] width 696 height 34
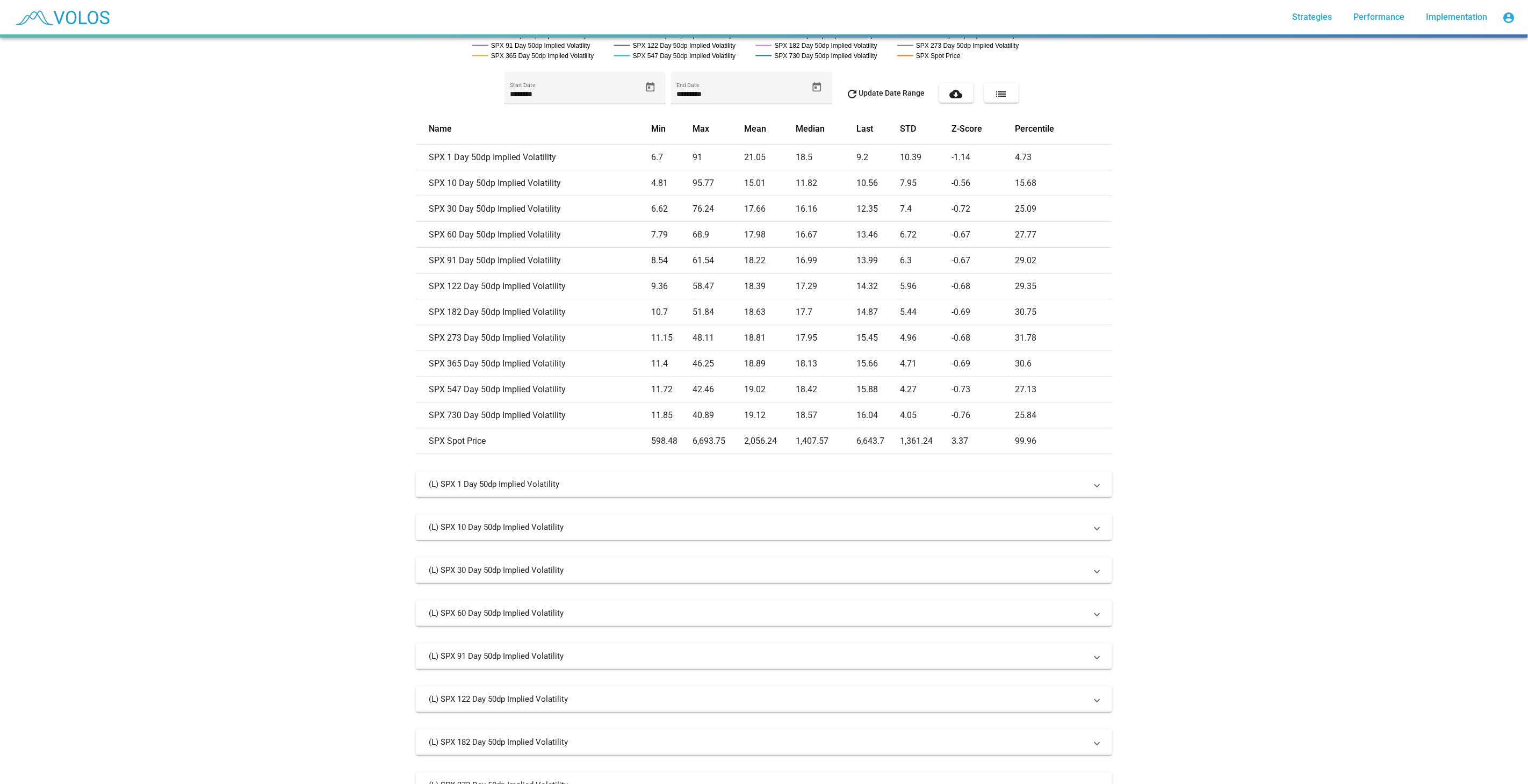
scroll to position [0, 0]
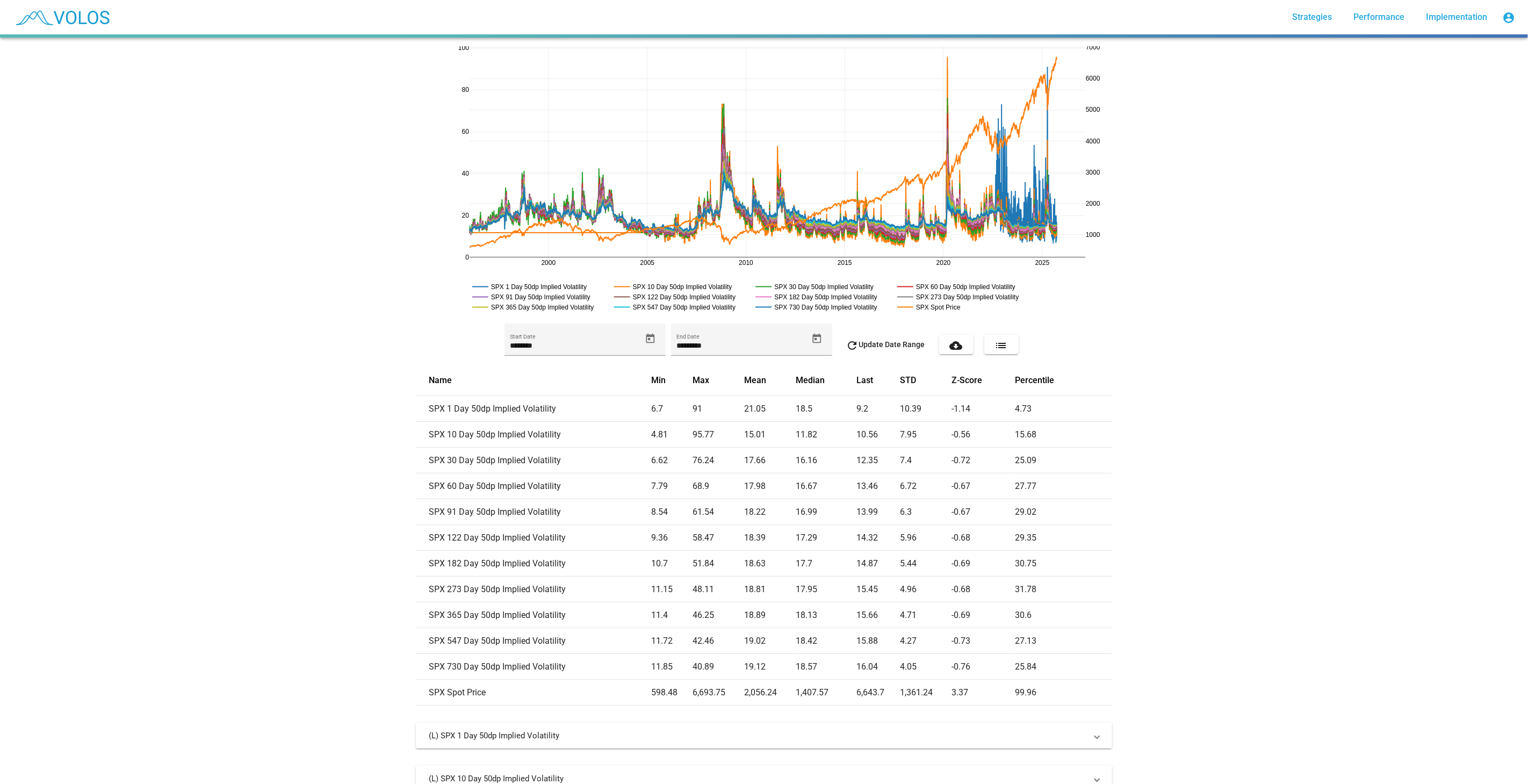
drag, startPoint x: 1076, startPoint y: 264, endPoint x: 1048, endPoint y: 264, distance: 28.0
click at [953, 346] on mat-icon "cloud_download" at bounding box center [956, 346] width 13 height 13
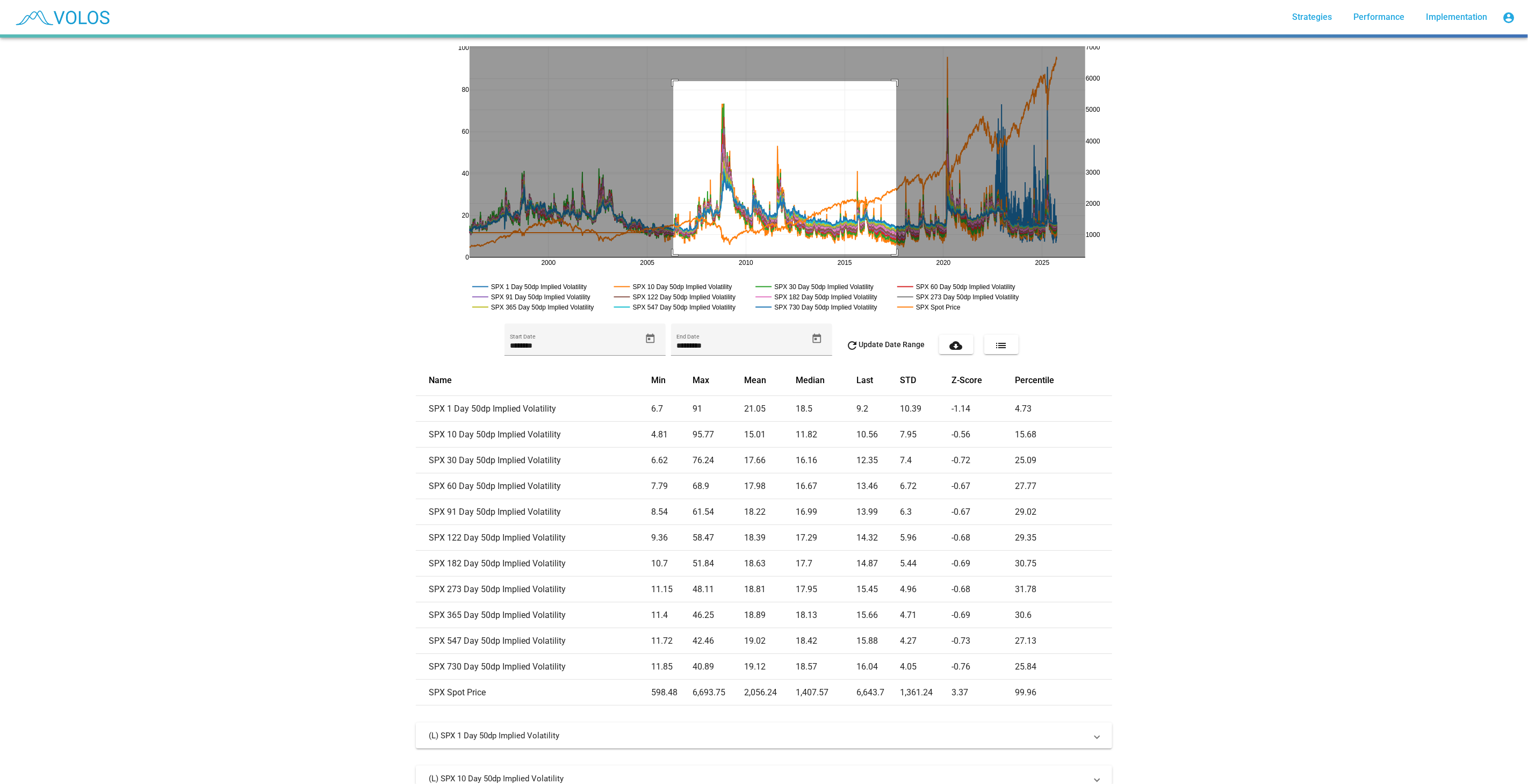
drag, startPoint x: 669, startPoint y: 81, endPoint x: 892, endPoint y: 254, distance: 282.2
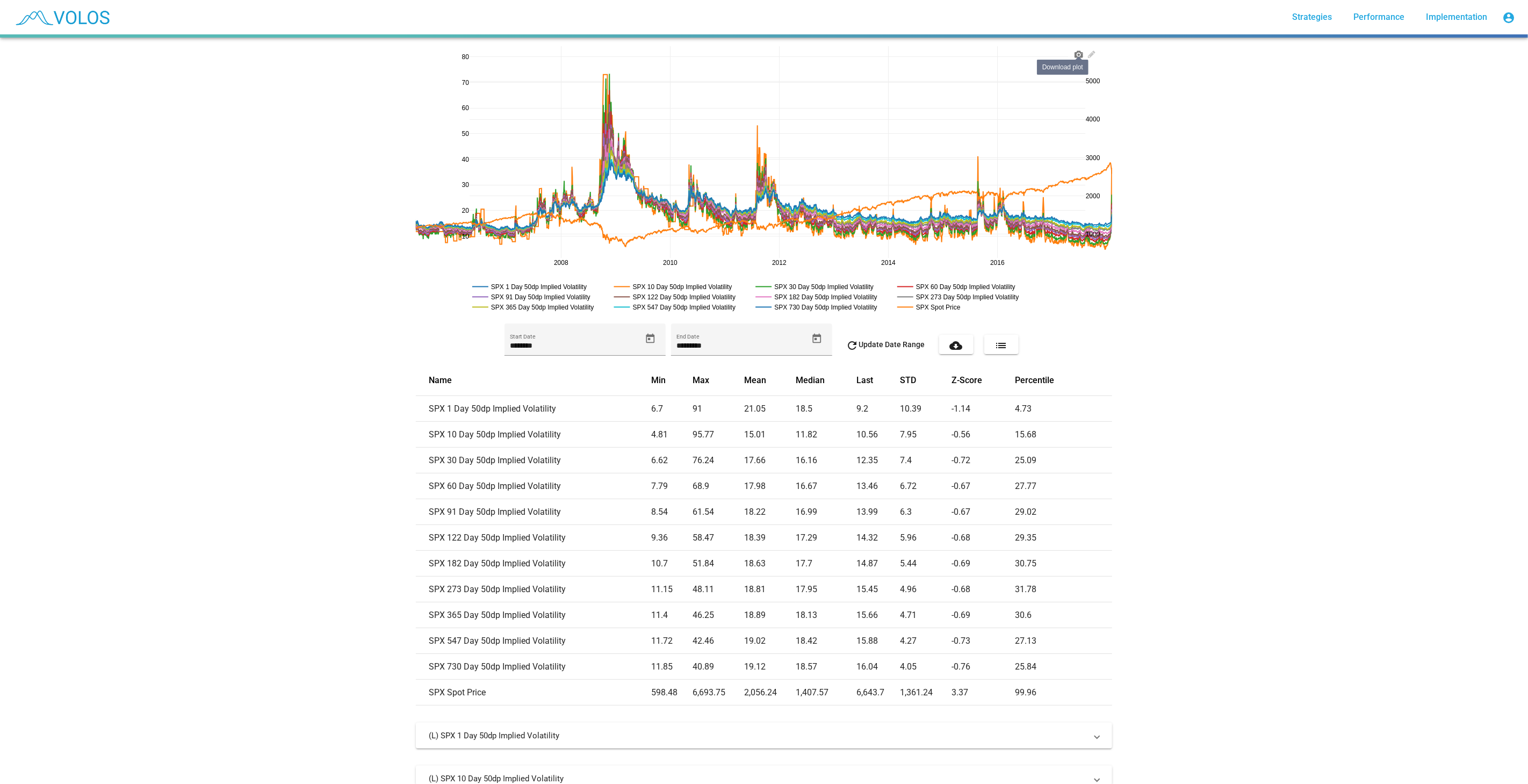
click at [1072, 59] on link at bounding box center [1079, 52] width 13 height 12
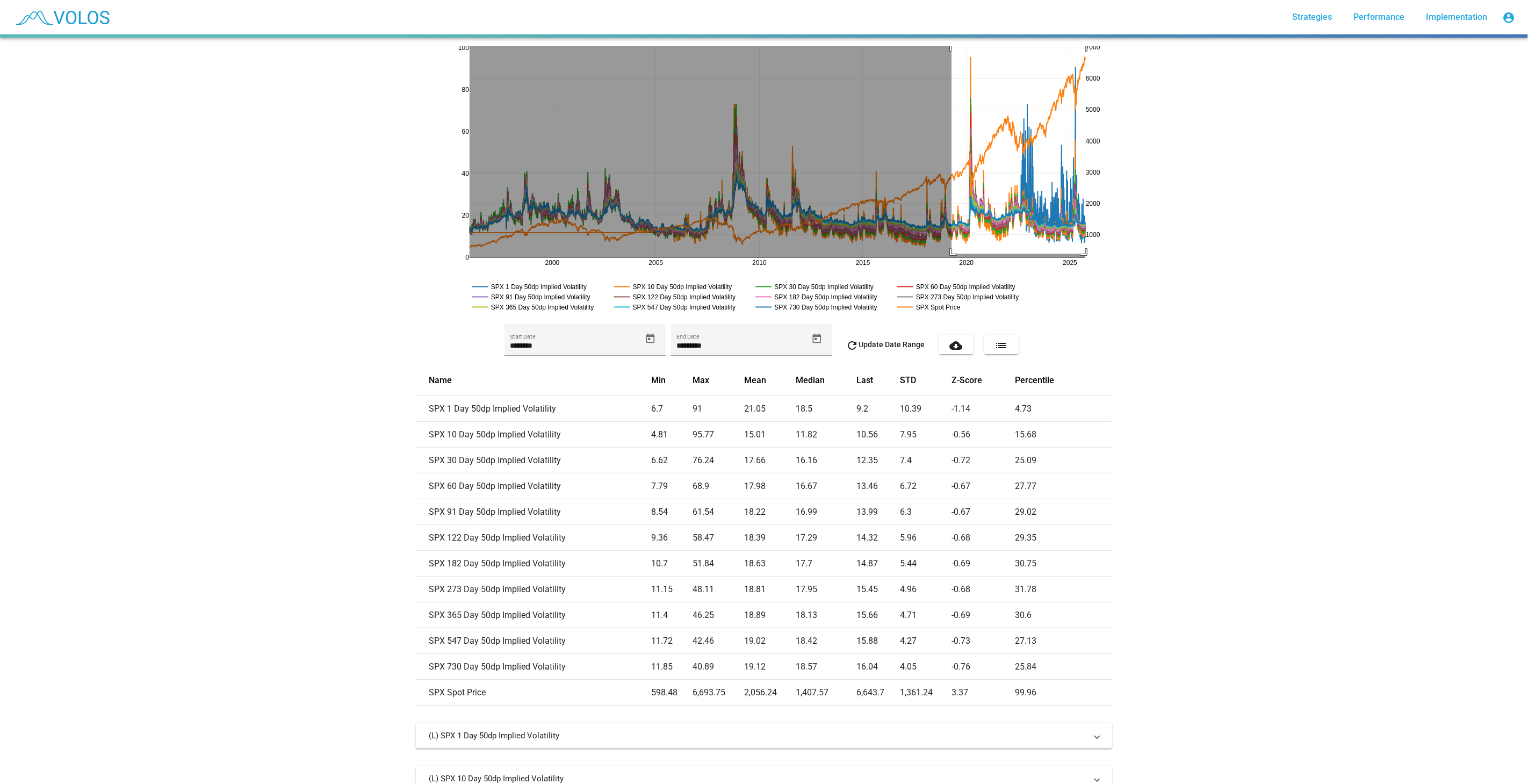
drag, startPoint x: 947, startPoint y: 254, endPoint x: 1098, endPoint y: 39, distance: 262.7
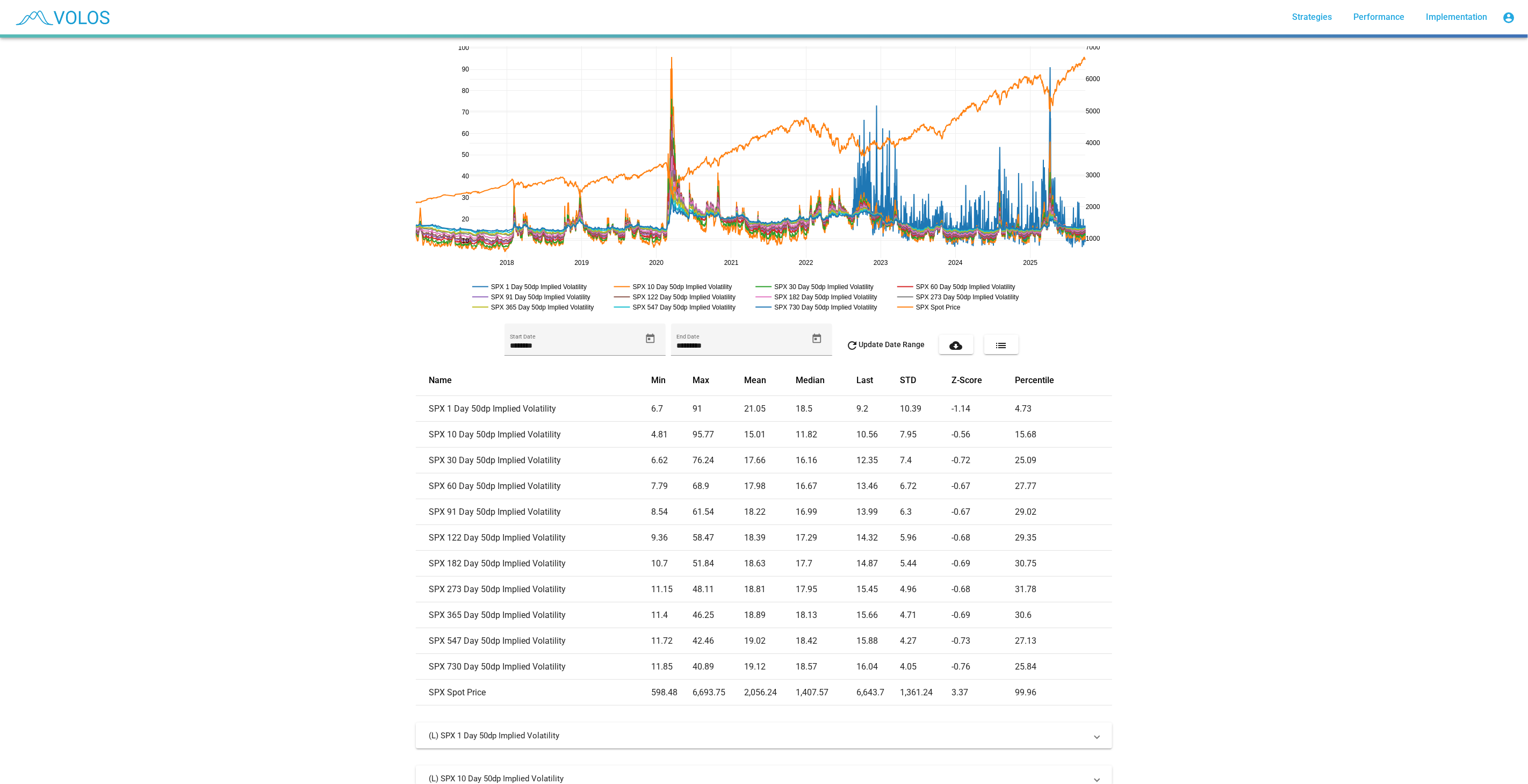
drag, startPoint x: 460, startPoint y: 260, endPoint x: 594, endPoint y: 259, distance: 134.0
click at [1077, 53] on icon at bounding box center [1079, 54] width 8 height 7
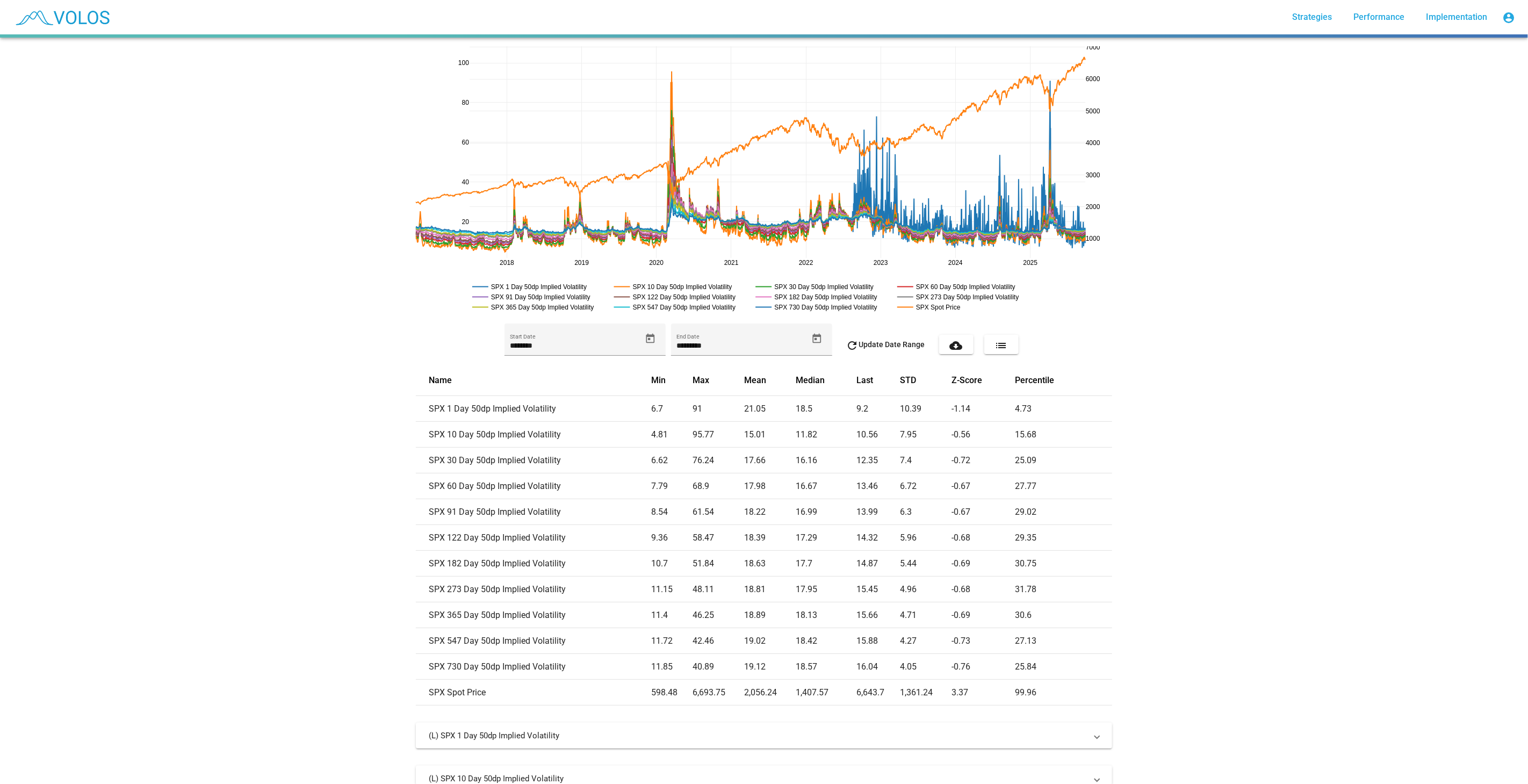
drag, startPoint x: 463, startPoint y: 49, endPoint x: 461, endPoint y: 63, distance: 14.1
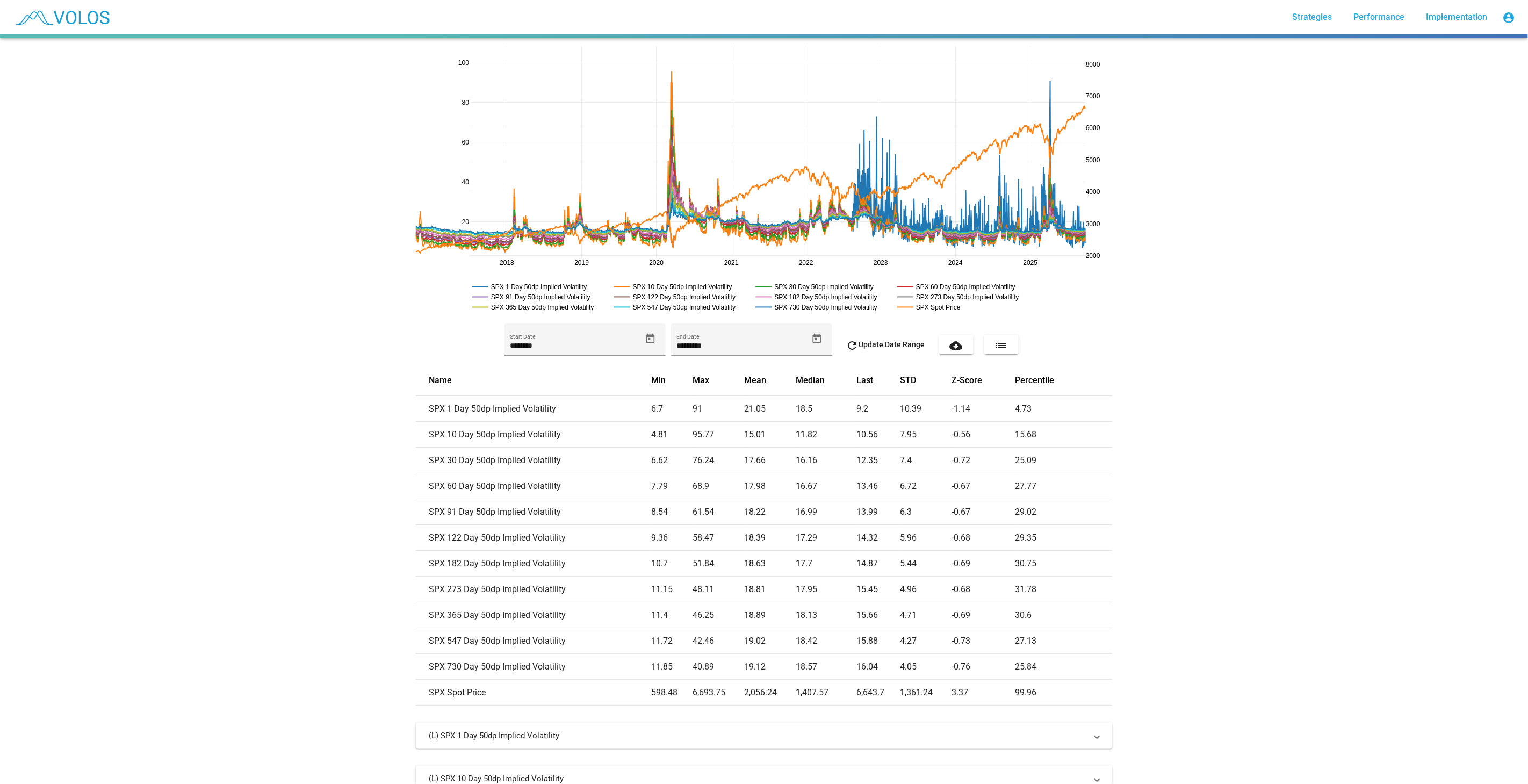
drag, startPoint x: 1091, startPoint y: 85, endPoint x: 1083, endPoint y: 134, distance: 49.6
click at [1079, 50] on link at bounding box center [1079, 52] width 13 height 12
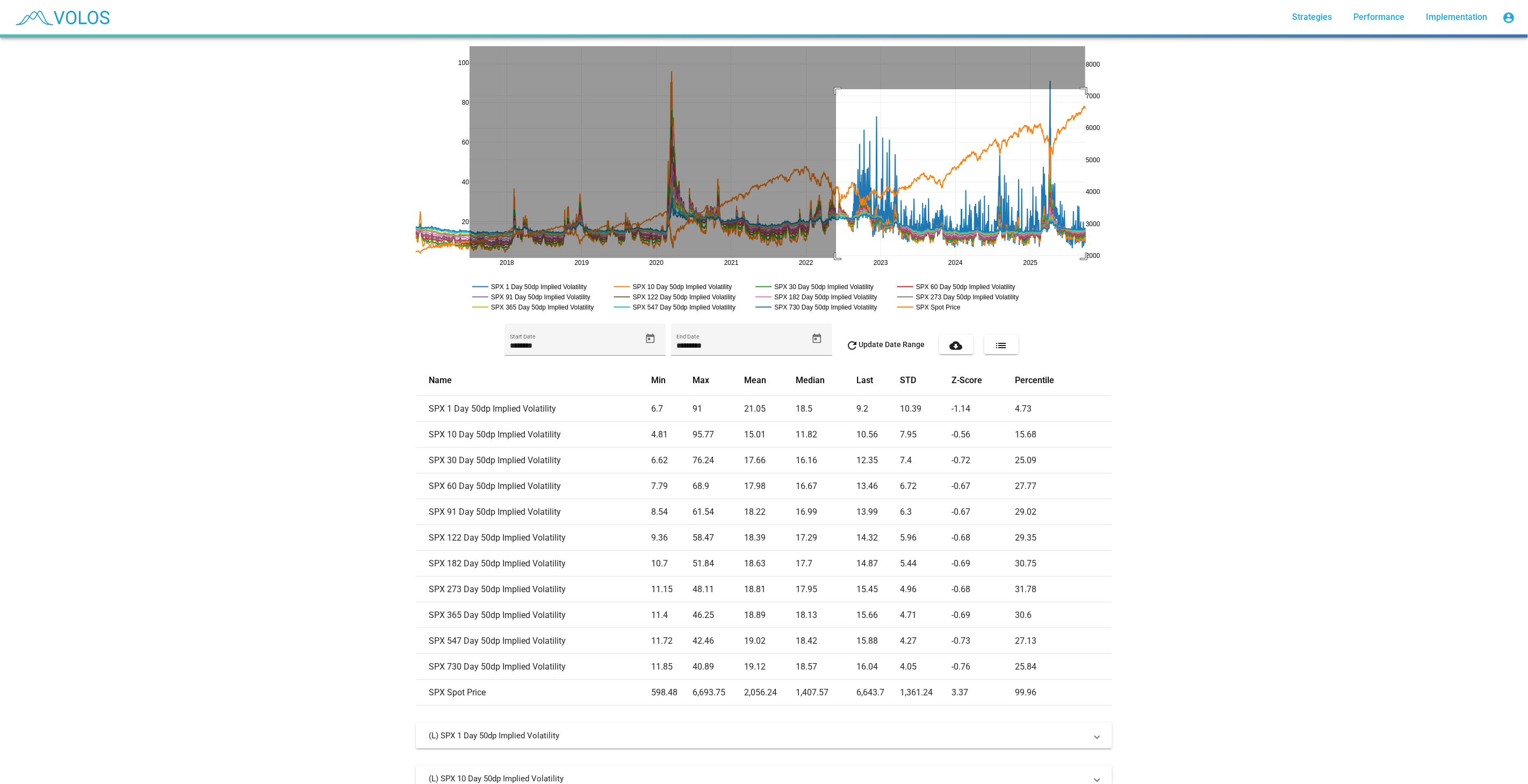
drag, startPoint x: 832, startPoint y: 89, endPoint x: 1103, endPoint y: 259, distance: 319.9
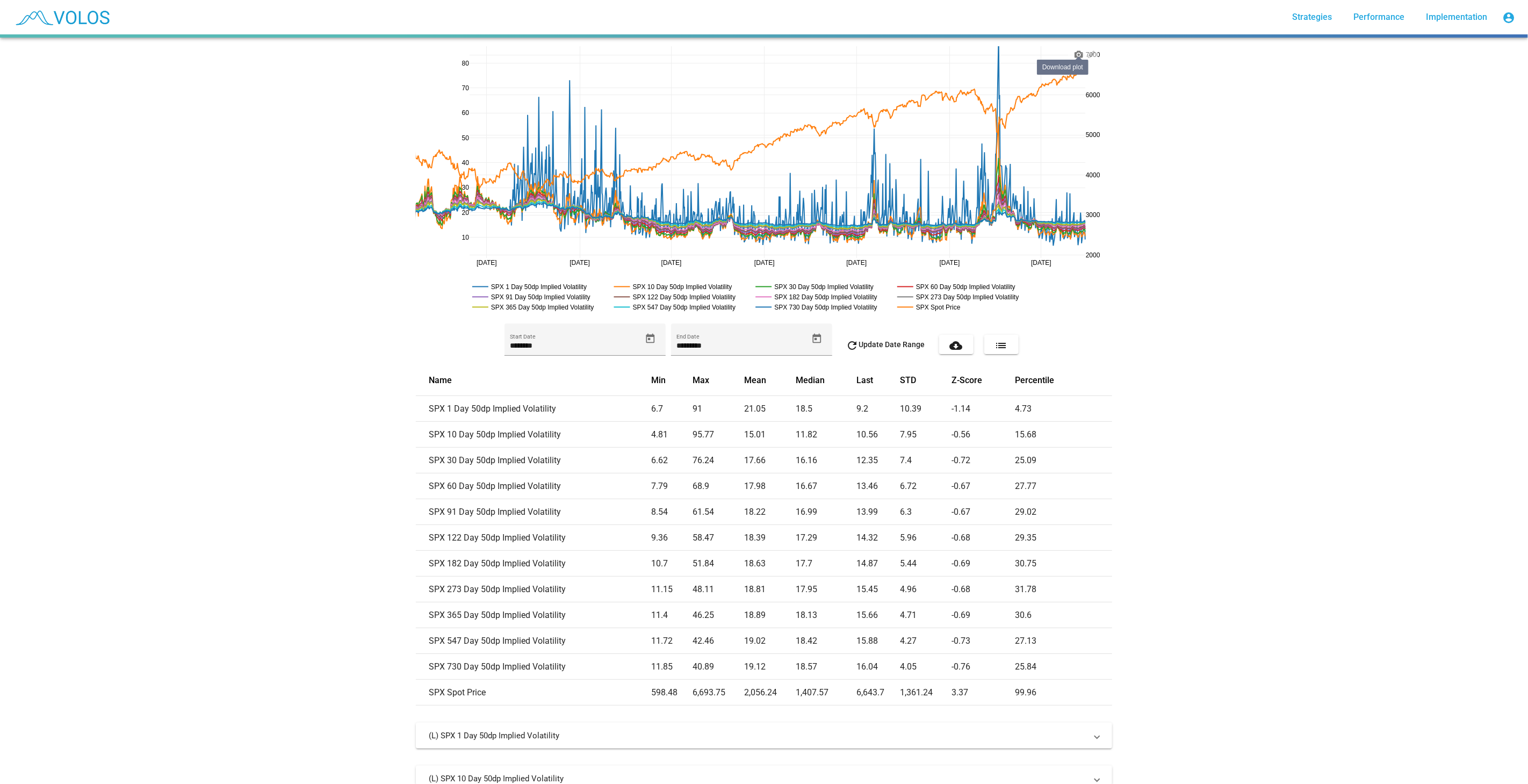
click at [1075, 54] on icon at bounding box center [1079, 54] width 8 height 7
click at [818, 309] on rect at bounding box center [823, 307] width 140 height 10
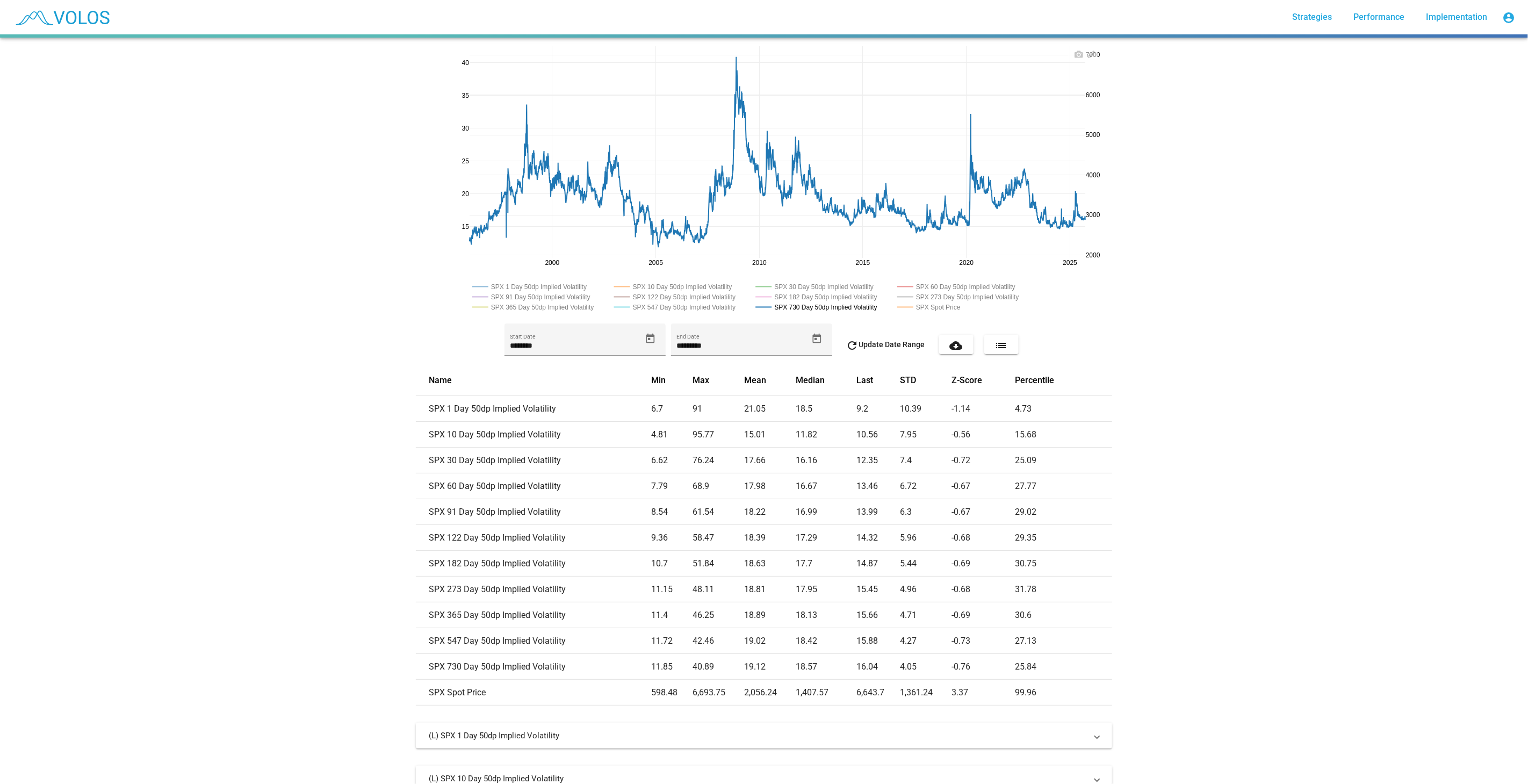
click at [950, 310] on rect at bounding box center [930, 307] width 71 height 10
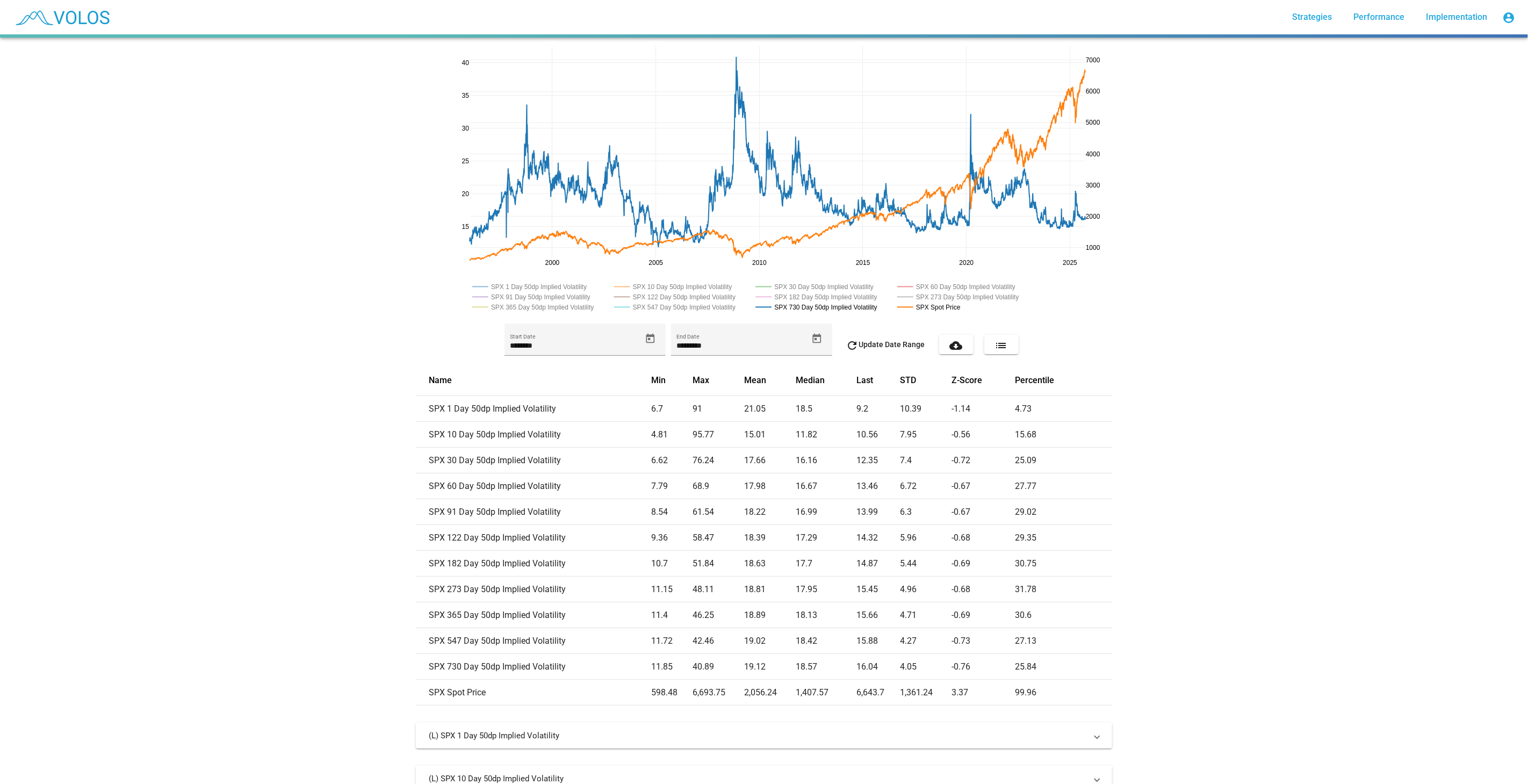
drag, startPoint x: 1090, startPoint y: 102, endPoint x: 1088, endPoint y: 115, distance: 13.2
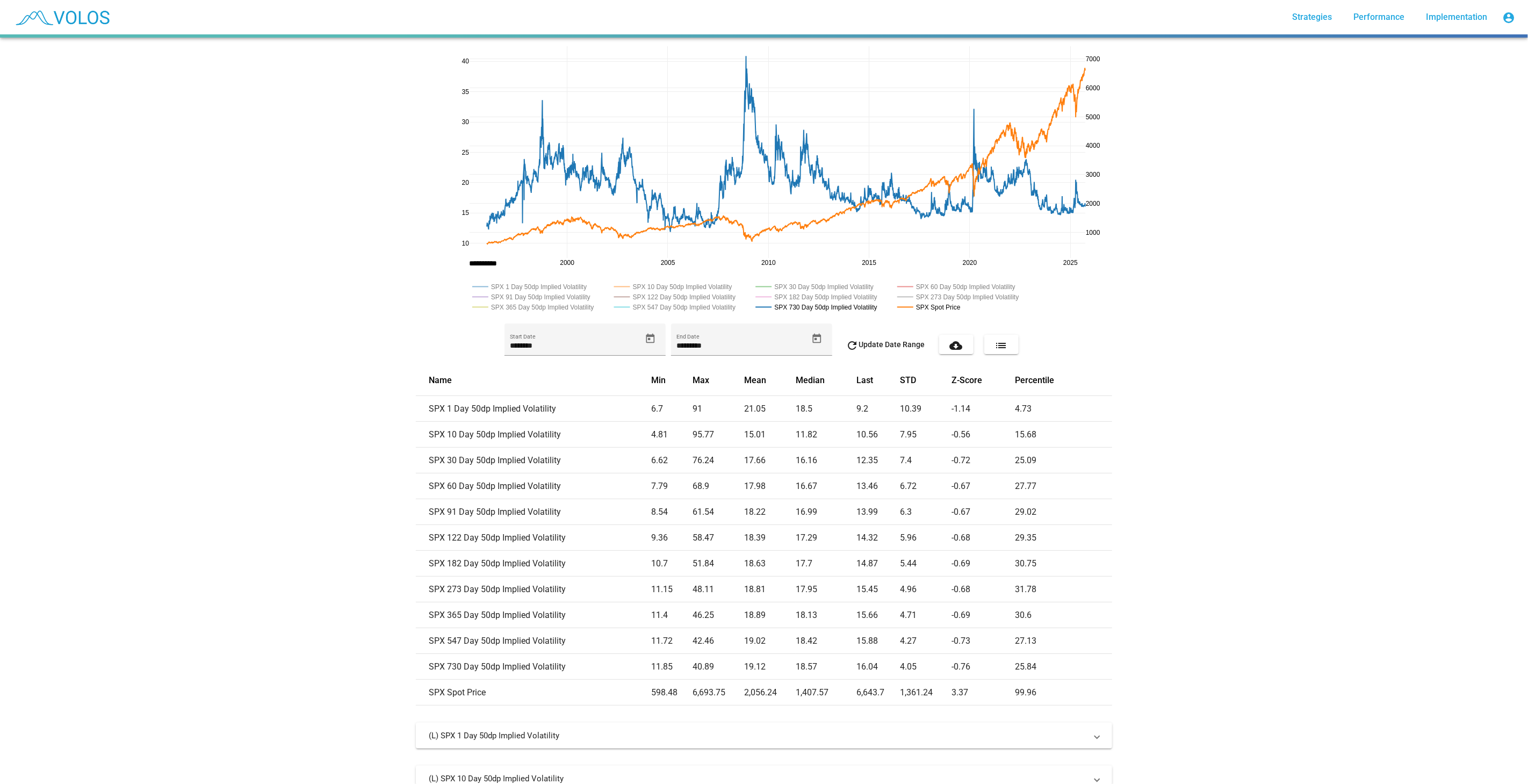
drag, startPoint x: 460, startPoint y: 260, endPoint x: 477, endPoint y: 244, distance: 23.3
click at [1077, 54] on icon at bounding box center [1079, 54] width 8 height 7
click at [1215, 246] on div "[DATE] 2000 2005 2010 2015 2020 2025 15 20 25 30 35 40 10 1000 2000 3000 4000 5…" at bounding box center [764, 410] width 1528 height 746
click at [871, 287] on rect at bounding box center [821, 286] width 136 height 10
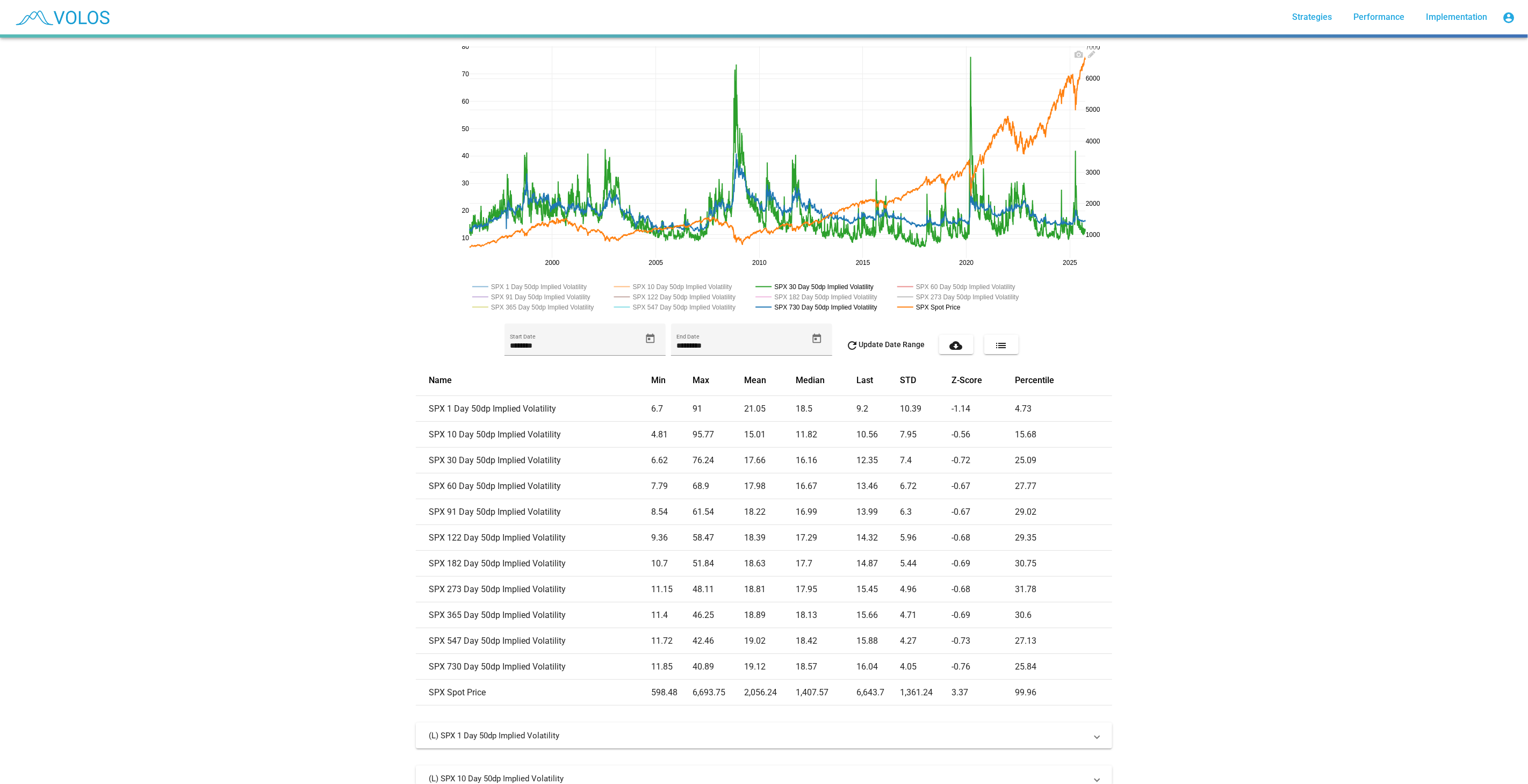
click at [503, 284] on rect at bounding box center [536, 286] width 132 height 10
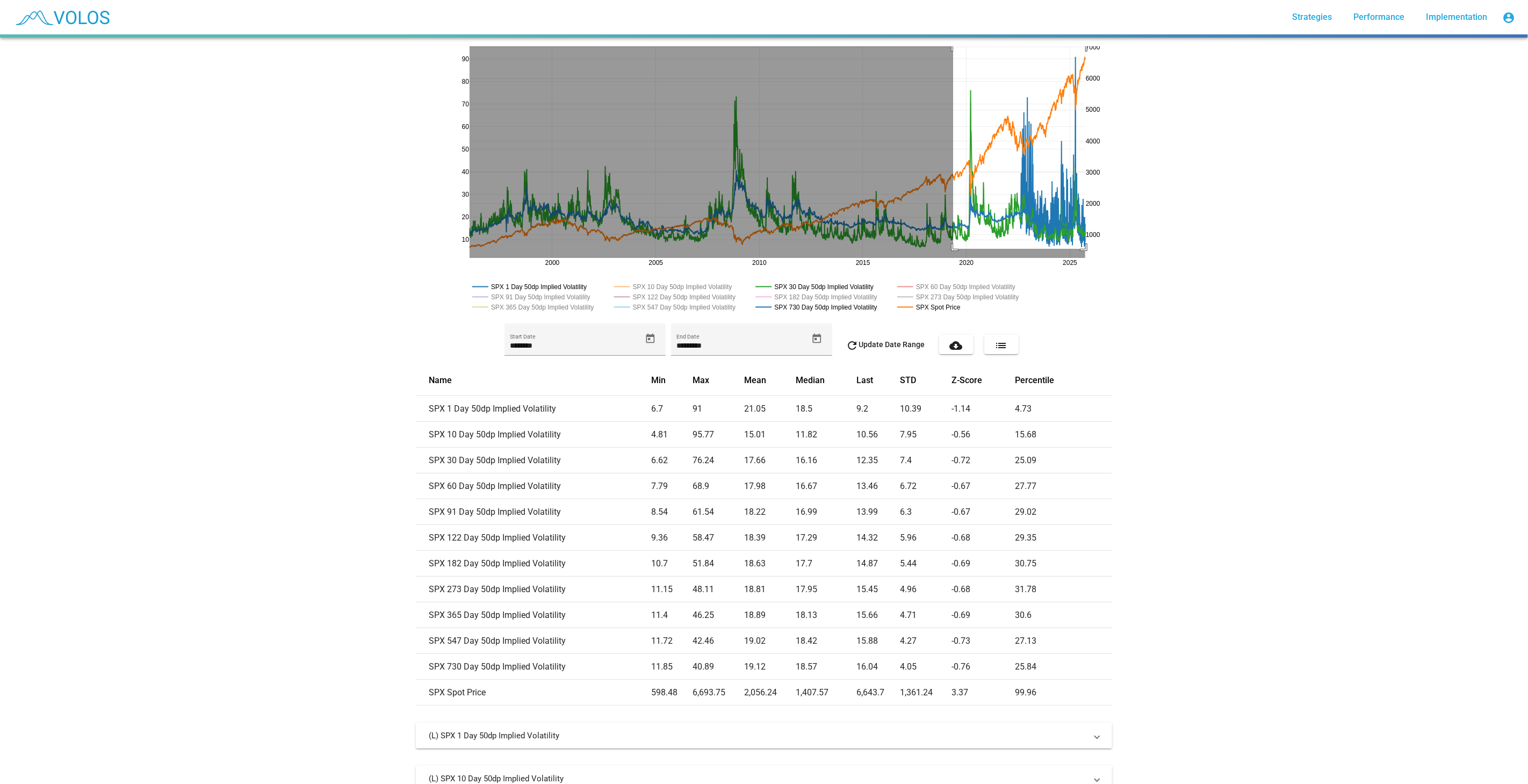
drag, startPoint x: 949, startPoint y: 248, endPoint x: 1125, endPoint y: 17, distance: 290.4
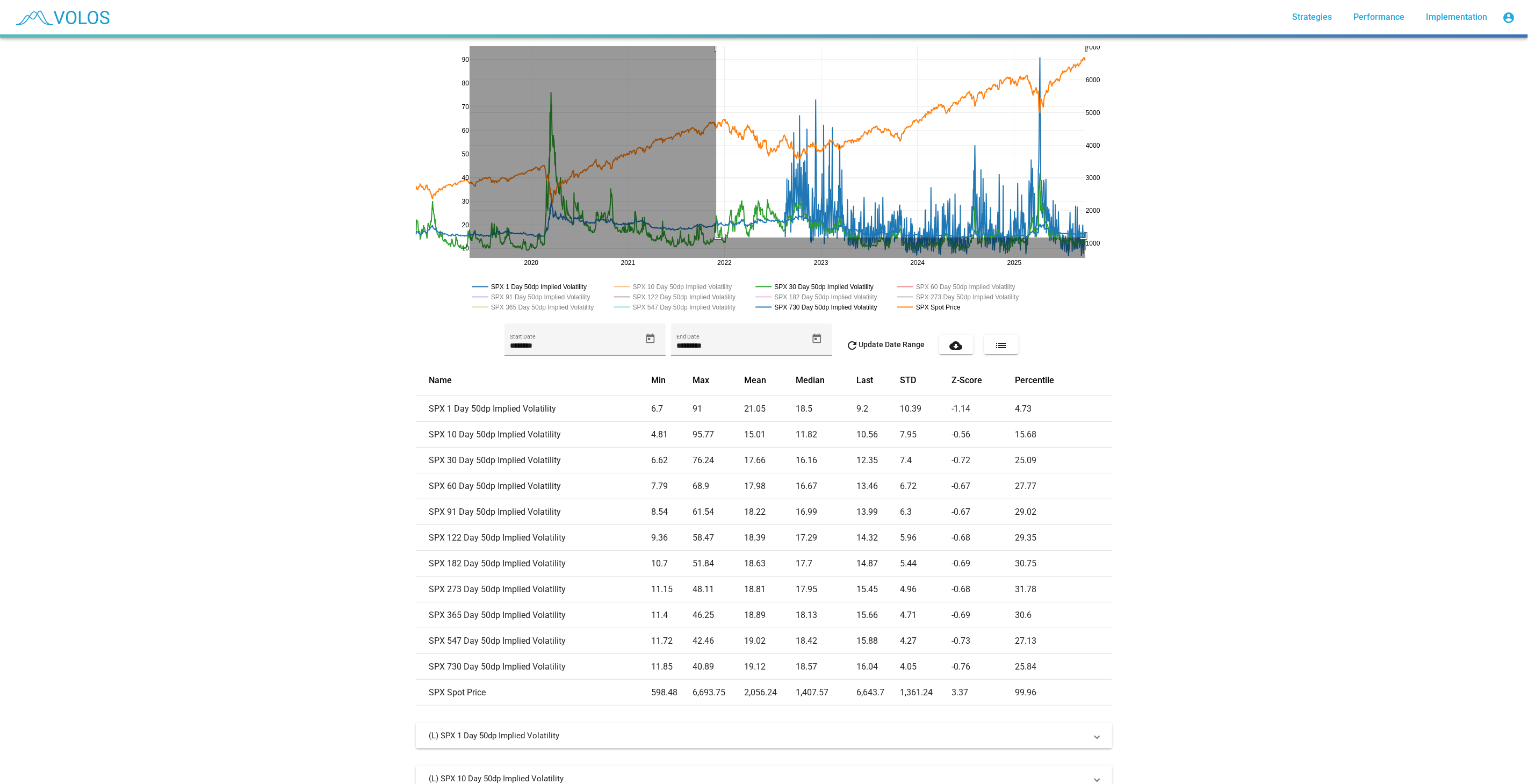
drag, startPoint x: 712, startPoint y: 237, endPoint x: 1120, endPoint y: 45, distance: 450.9
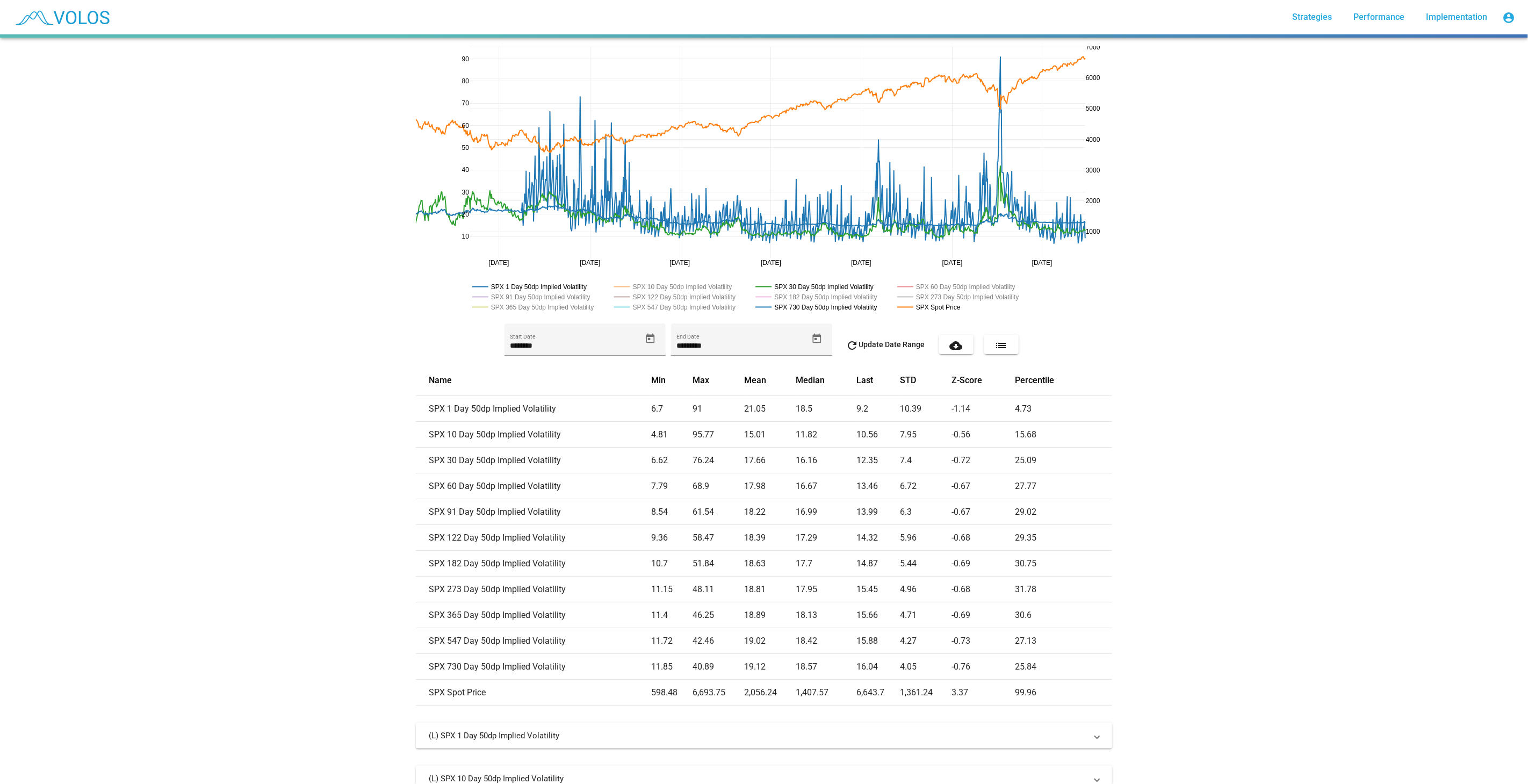
drag, startPoint x: 459, startPoint y: 262, endPoint x: 405, endPoint y: 231, distance: 62.3
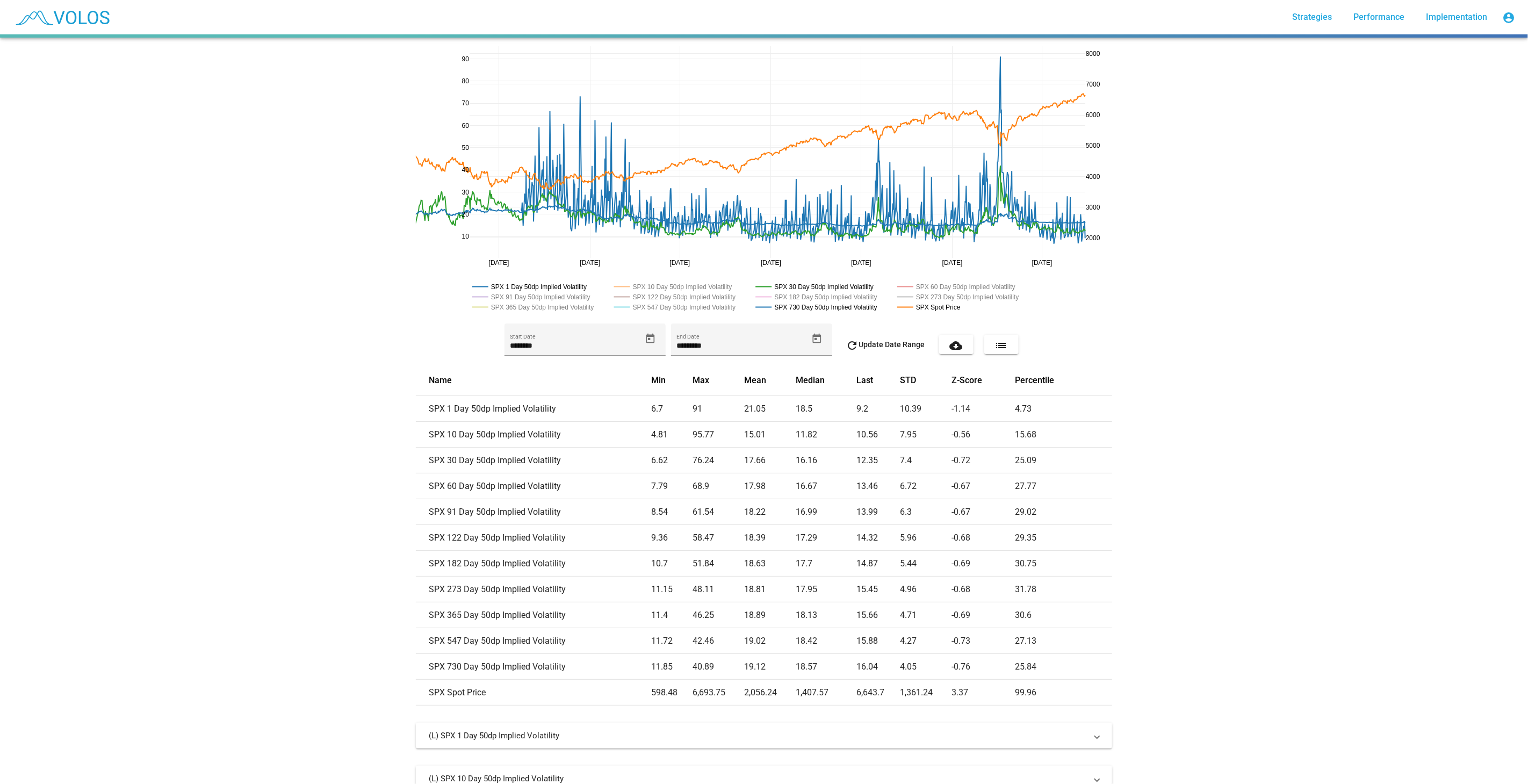
drag, startPoint x: 1086, startPoint y: 108, endPoint x: 1075, endPoint y: 145, distance: 38.6
click at [1077, 52] on icon at bounding box center [1079, 54] width 8 height 8
click at [1182, 387] on div "[DATE] [DATE] [DATE] [DATE] [DATE] [DATE] [DATE] 2025 [DATE] 20 40 60 80 10 30 …" at bounding box center [764, 410] width 1528 height 746
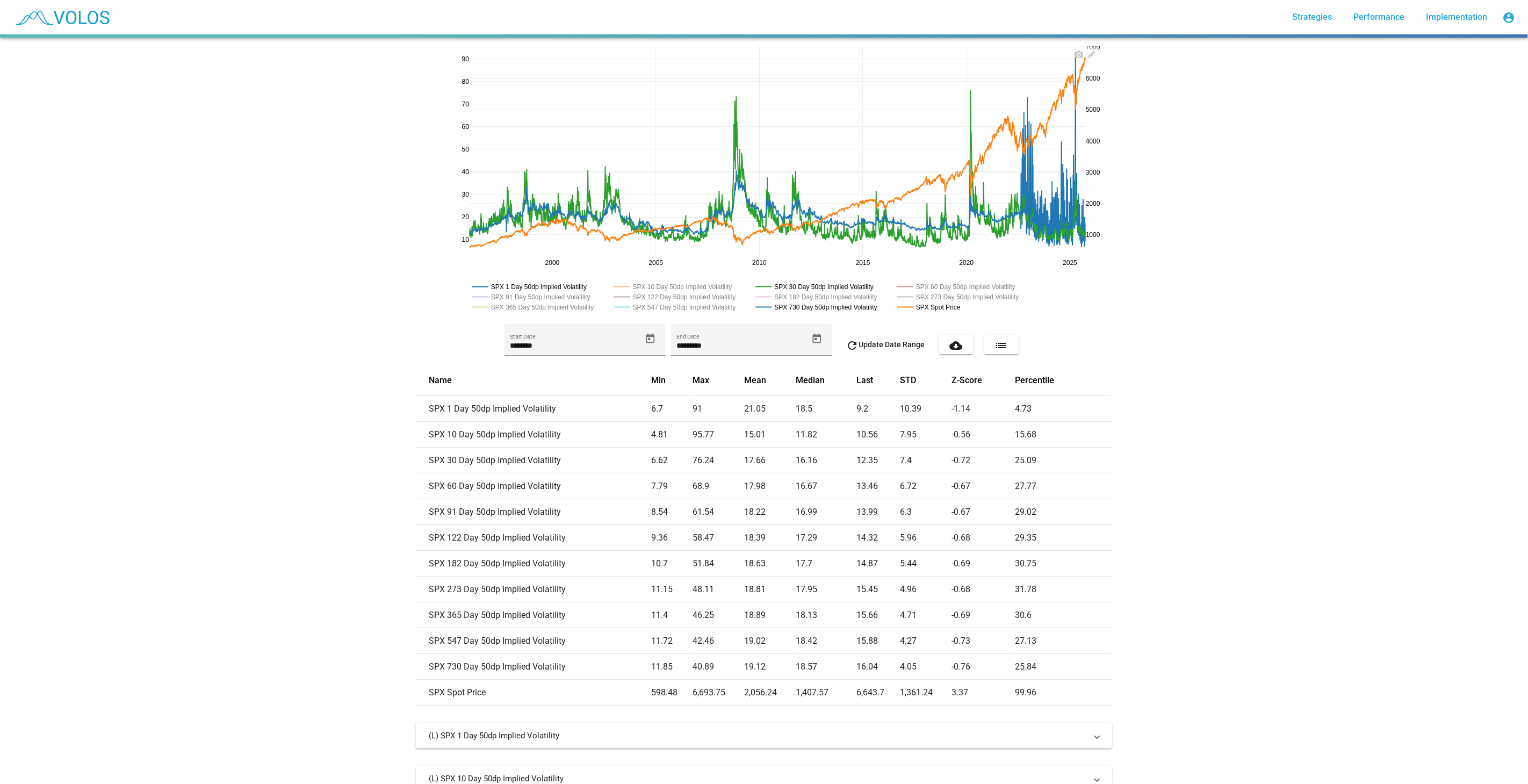
click at [775, 286] on rect at bounding box center [821, 286] width 136 height 10
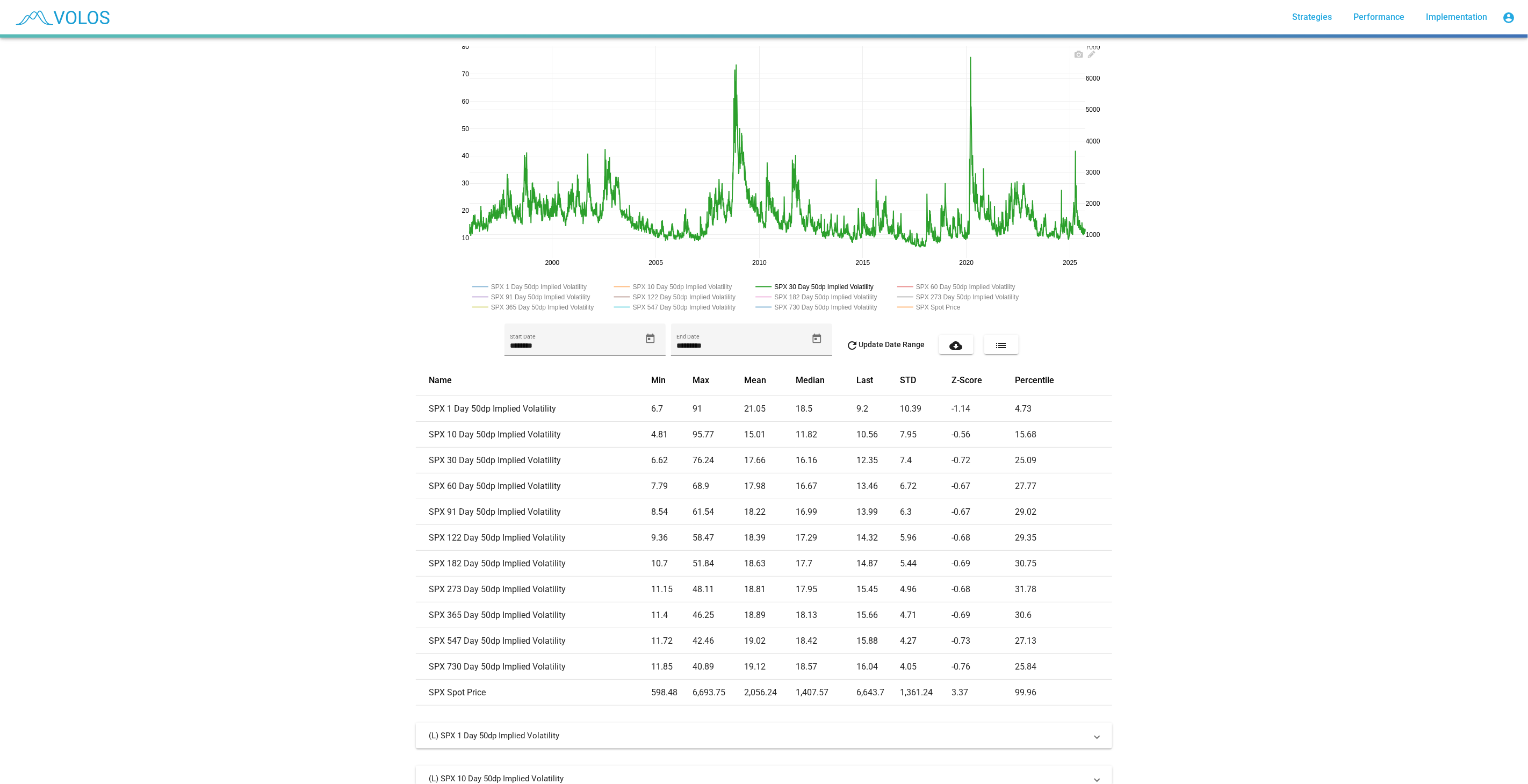
click at [775, 286] on rect at bounding box center [821, 286] width 136 height 10
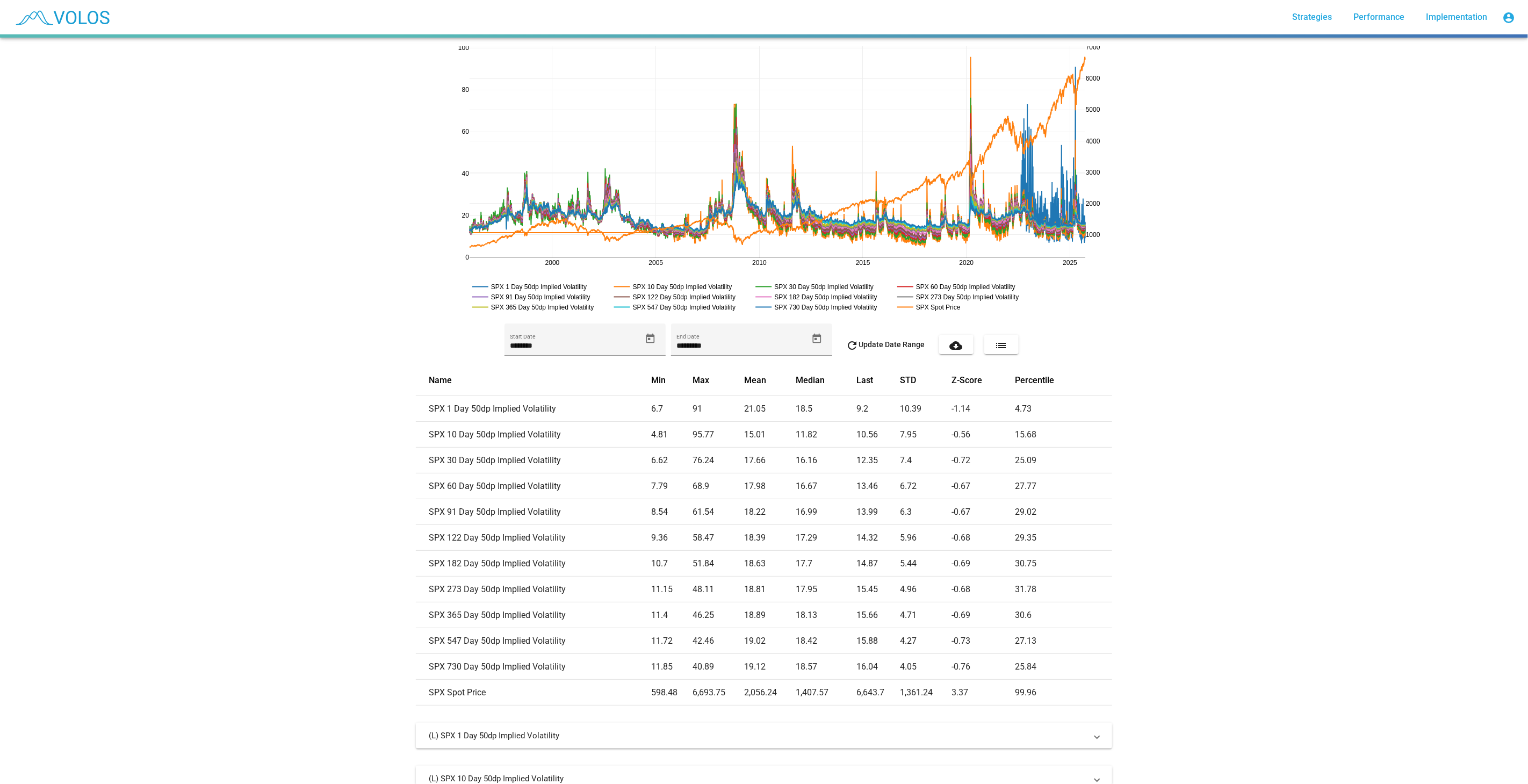
click at [988, 343] on button "list" at bounding box center [1001, 344] width 34 height 20
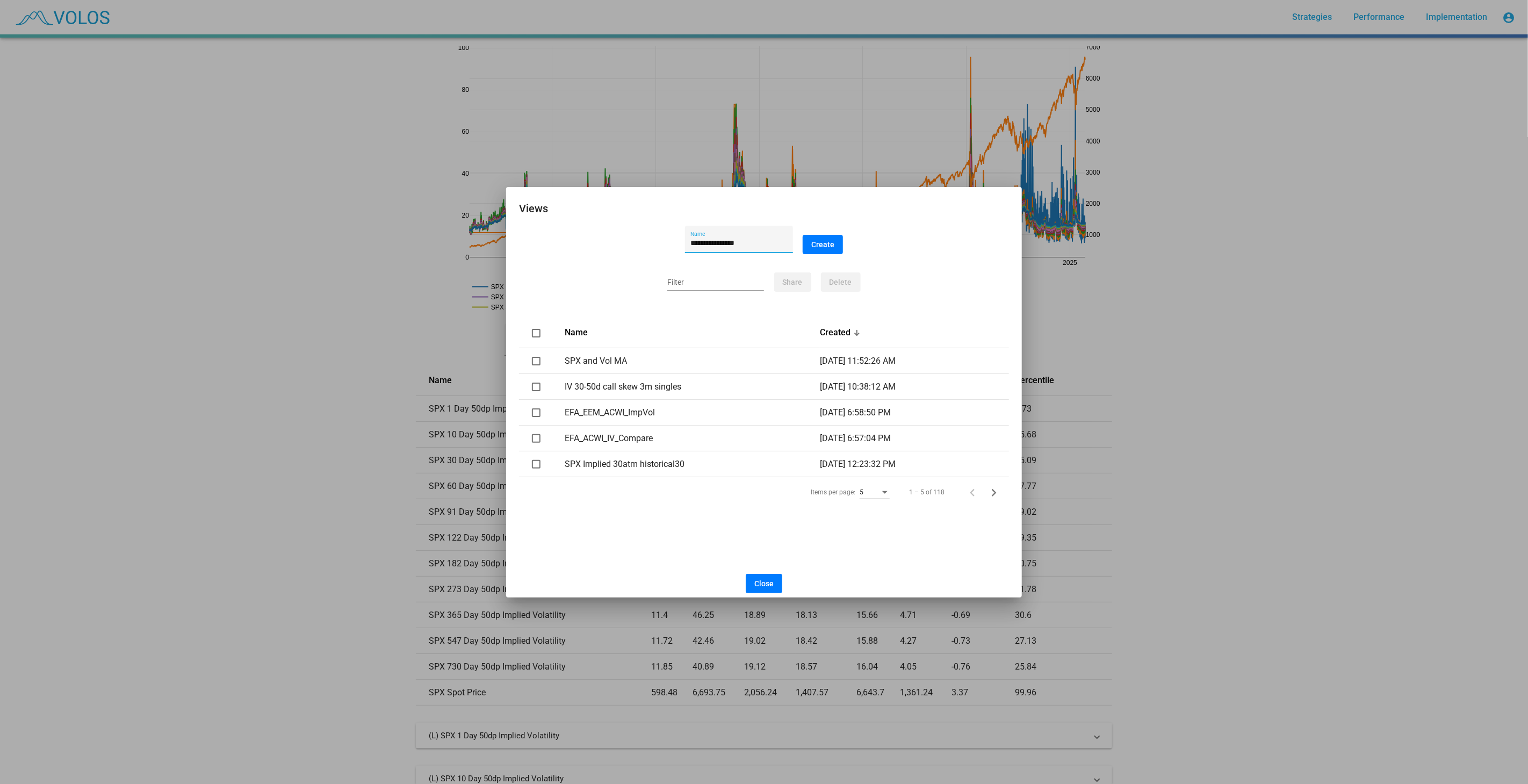
type input "**********"
click at [841, 247] on button "Create" at bounding box center [823, 244] width 40 height 20
click at [752, 579] on button "Close" at bounding box center [764, 583] width 37 height 20
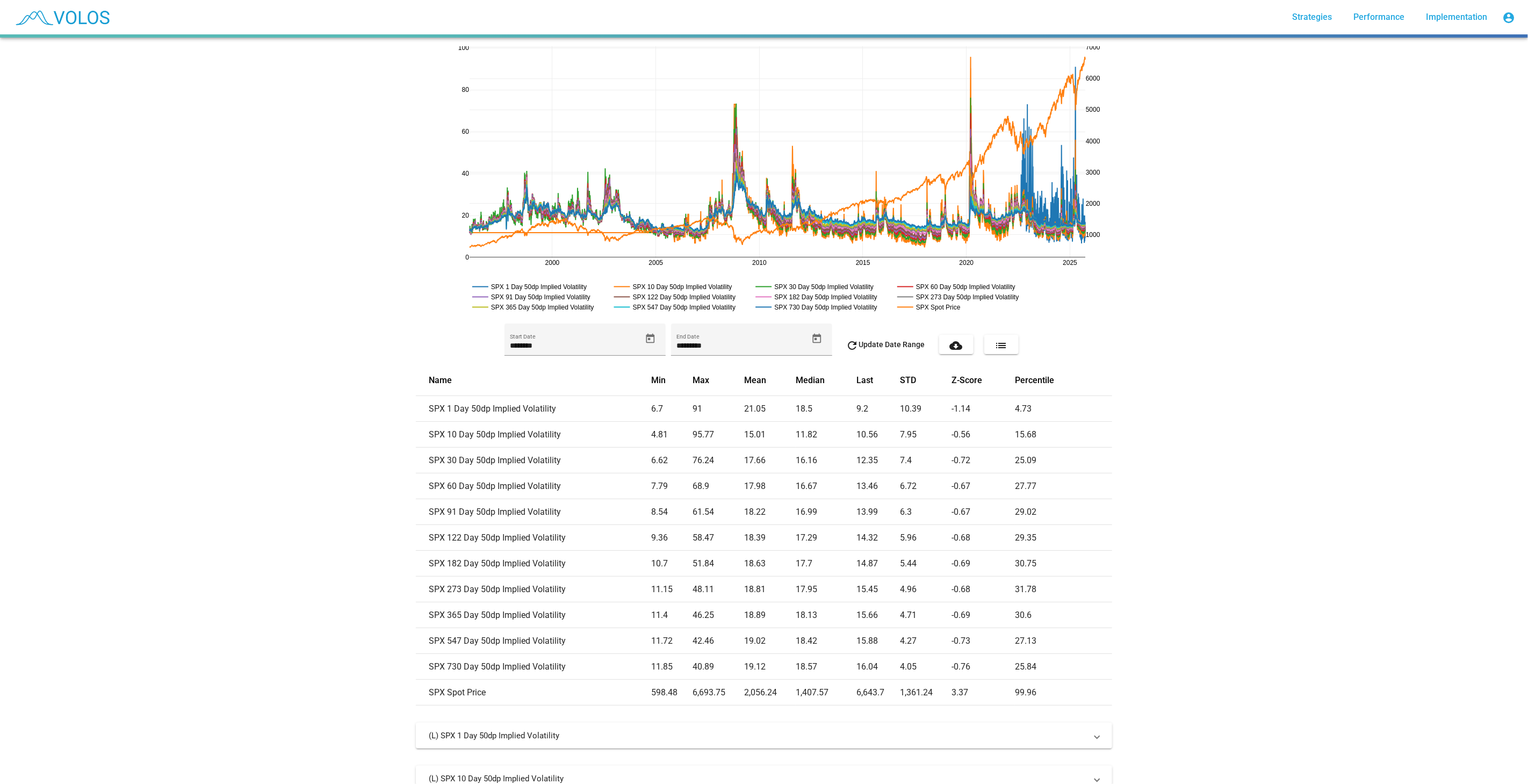
click at [1262, 459] on div "[DATE] 2000 2005 2010 2015 2020 2025 0 20 40 60 80 100 1000 2000 3000 4000 5000…" at bounding box center [764, 410] width 1528 height 746
click at [409, 139] on div "[DATE] 2000 2005 2010 2015 2020 2025 0 20 40 60 80 100 1000 2000 3000 4000 5000…" at bounding box center [764, 651] width 709 height 1228
